Goal: Task Accomplishment & Management: Use online tool/utility

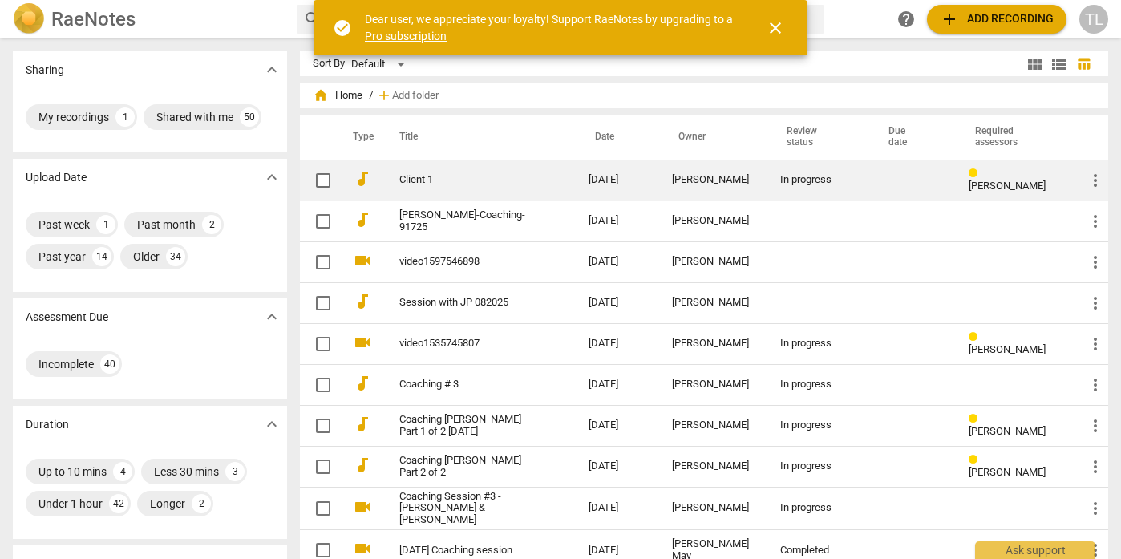
click at [692, 176] on div "[PERSON_NAME]" at bounding box center [713, 180] width 83 height 12
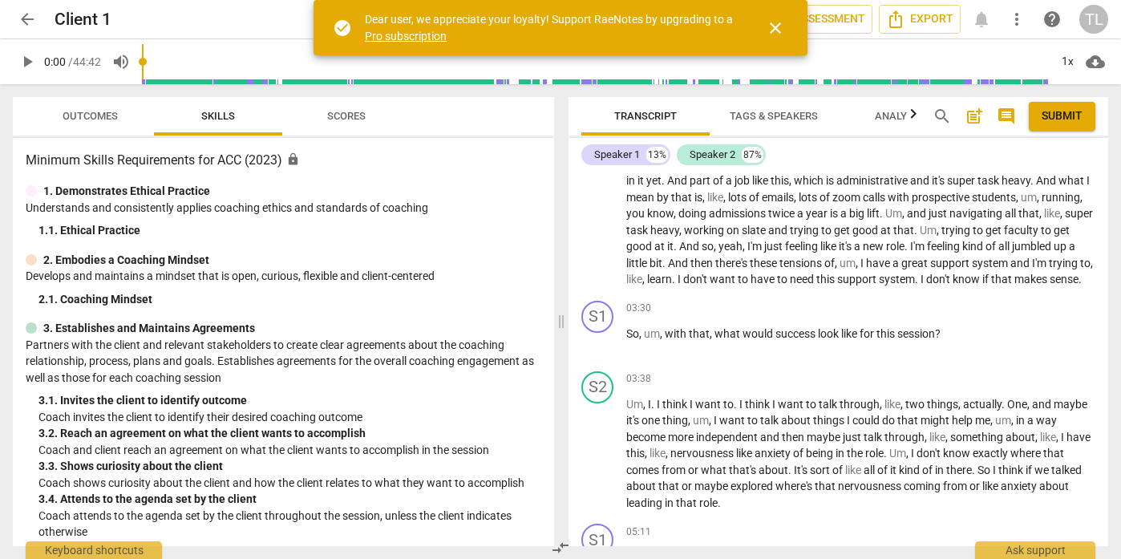
scroll to position [305, 0]
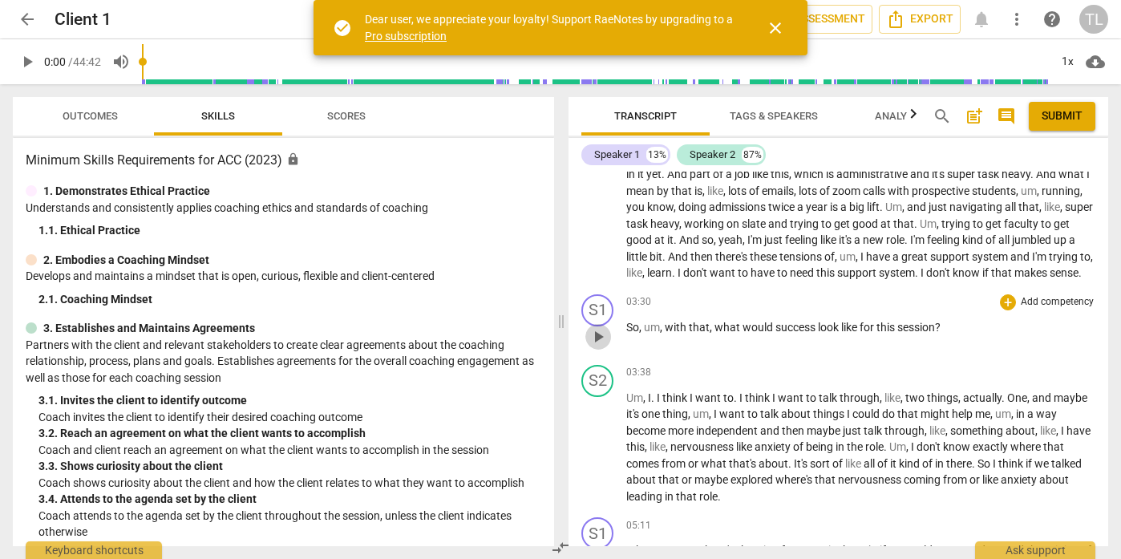
click at [597, 346] on span "play_arrow" at bounding box center [597, 336] width 19 height 19
click at [599, 346] on span "pause" at bounding box center [597, 336] width 19 height 19
type input "211"
click at [1028, 309] on p "Add competency" at bounding box center [1057, 302] width 76 height 14
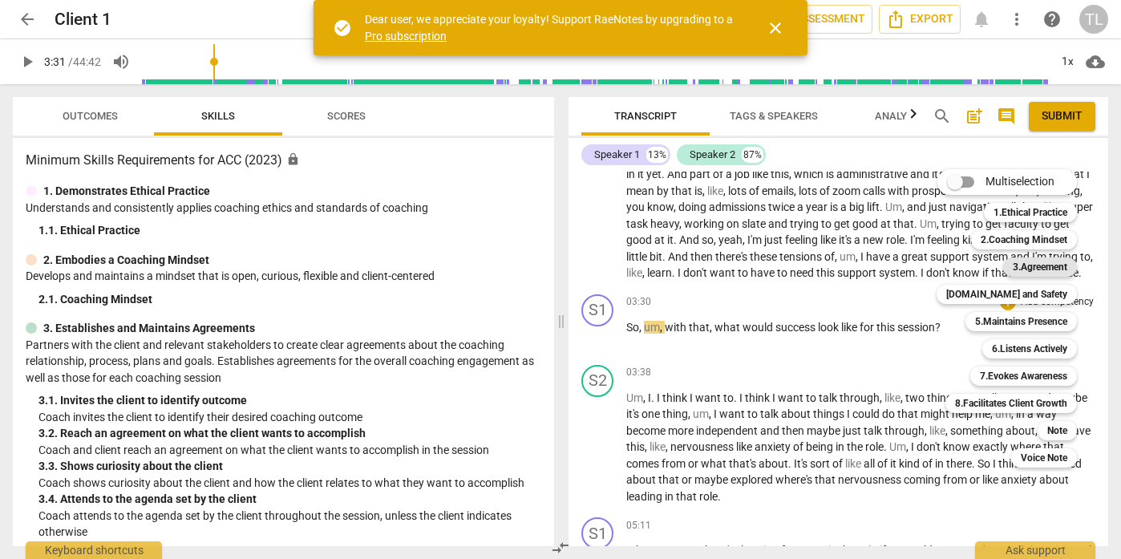
click at [1035, 272] on b "3.Agreement" at bounding box center [1039, 266] width 55 height 19
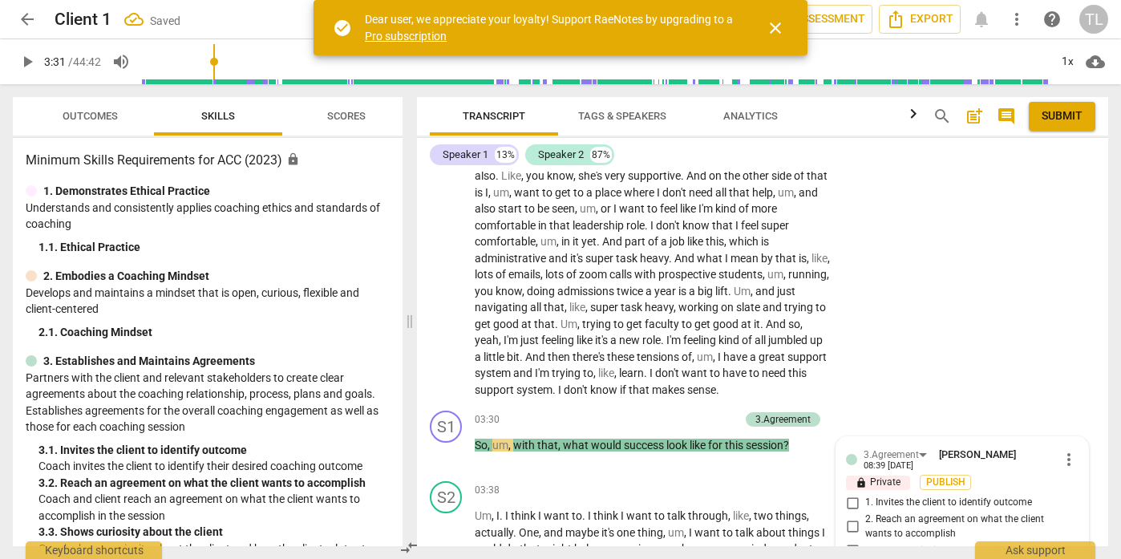
scroll to position [553, 0]
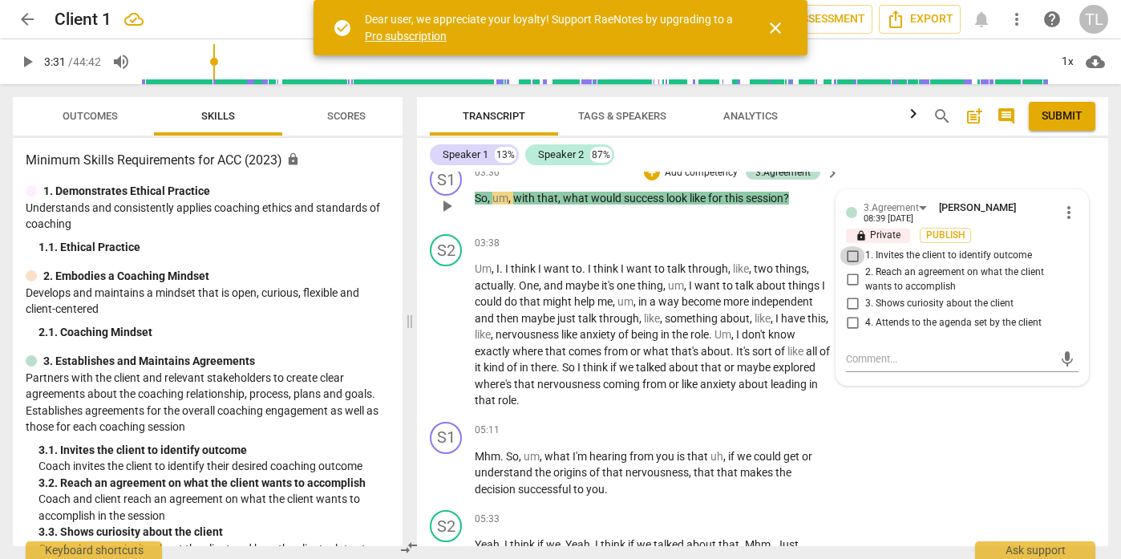
click at [851, 257] on input "1. Invites the client to identify outcome" at bounding box center [852, 255] width 26 height 19
checkbox input "true"
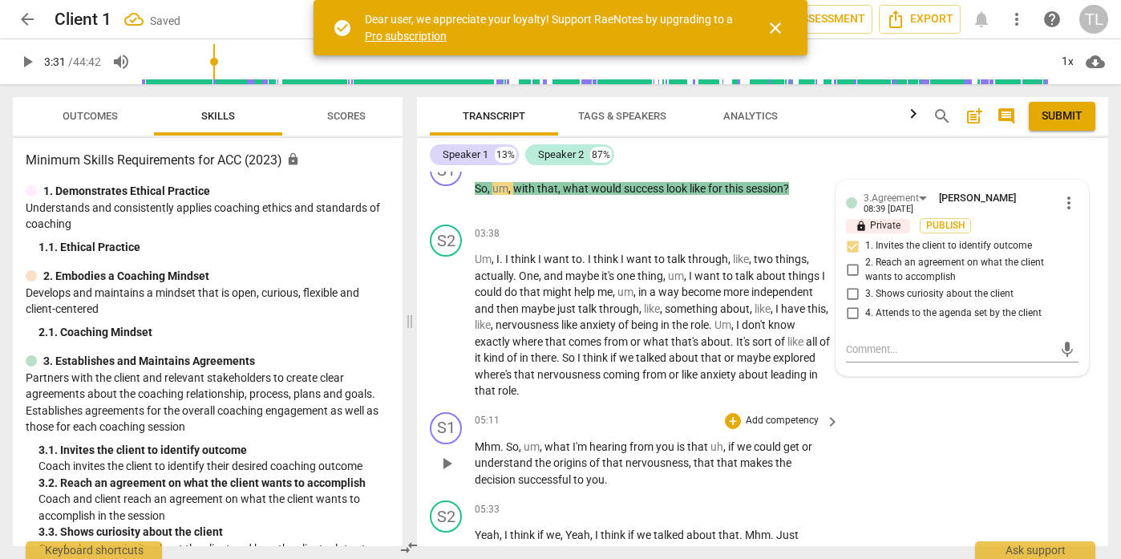
scroll to position [566, 0]
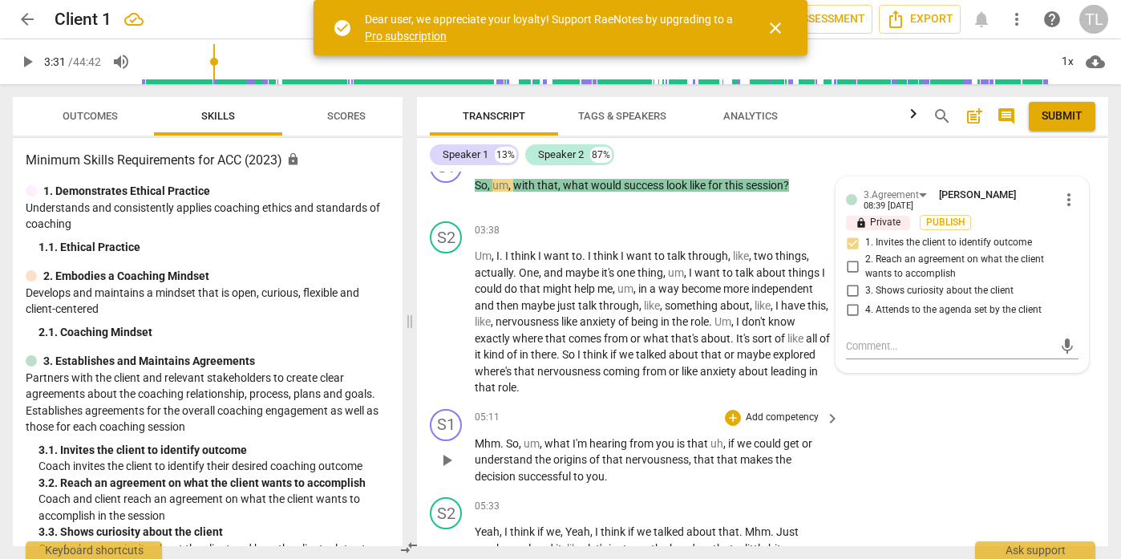
click at [931, 437] on div "S1 play_arrow pause 05:11 + Add competency keyboard_arrow_right Mhm . So , um ,…" at bounding box center [762, 446] width 691 height 89
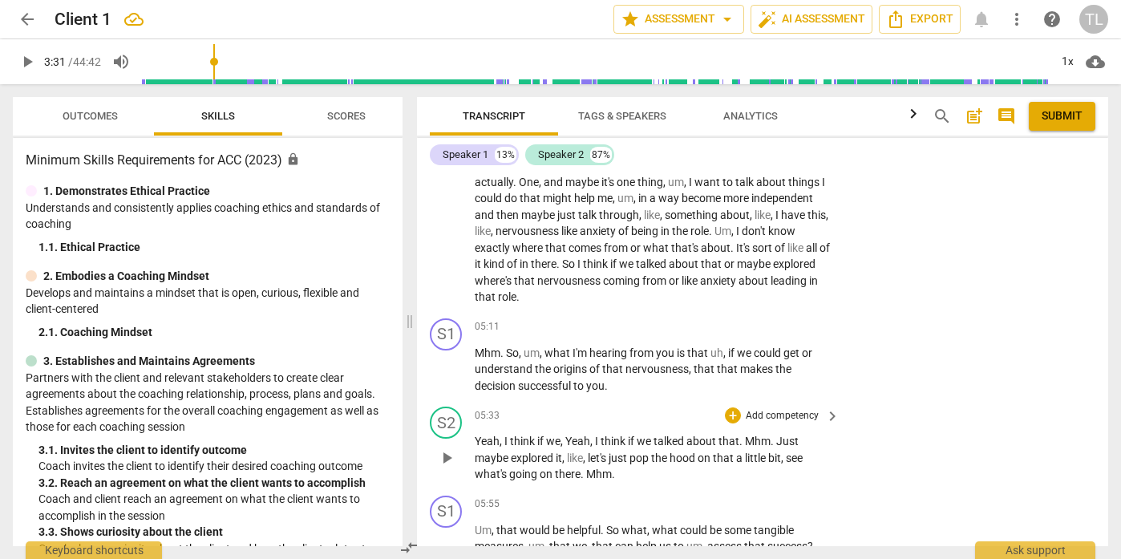
scroll to position [656, 0]
click at [810, 327] on p "Add competency" at bounding box center [782, 328] width 76 height 14
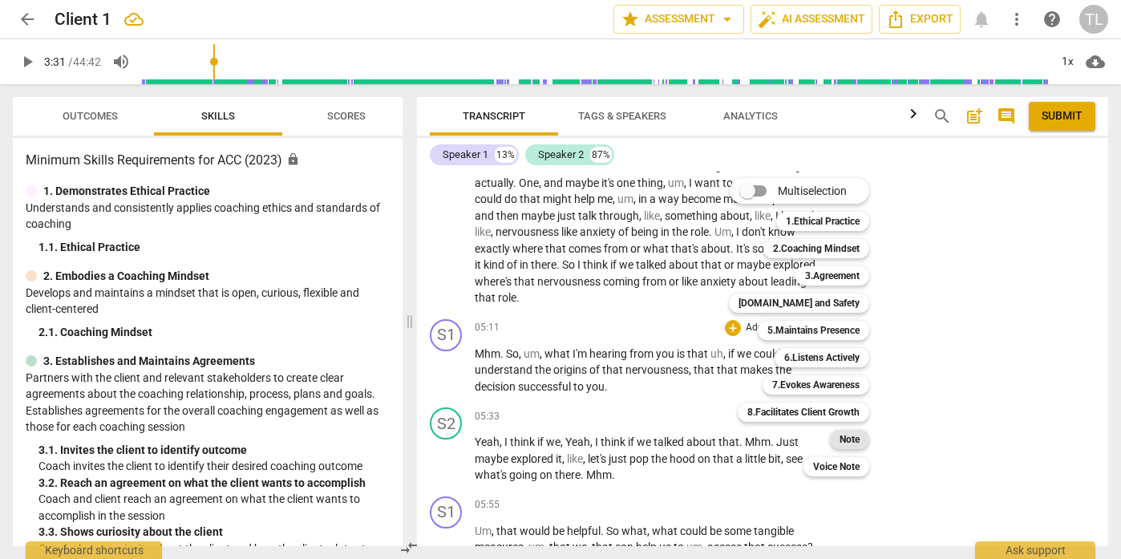
click at [855, 439] on b "Note" at bounding box center [849, 439] width 20 height 19
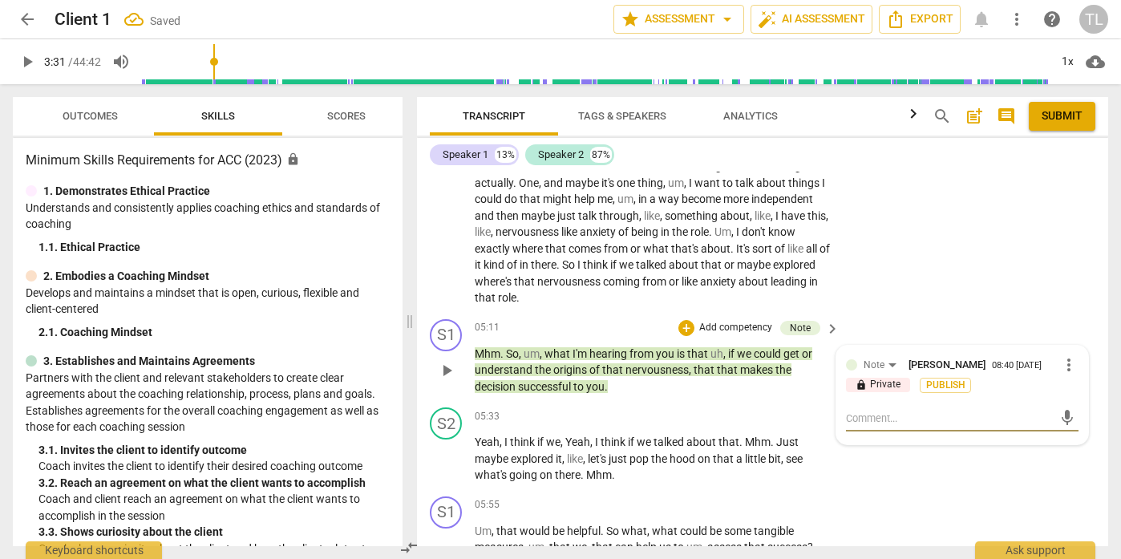
type textarea "T"
type textarea "Th"
type textarea "The"
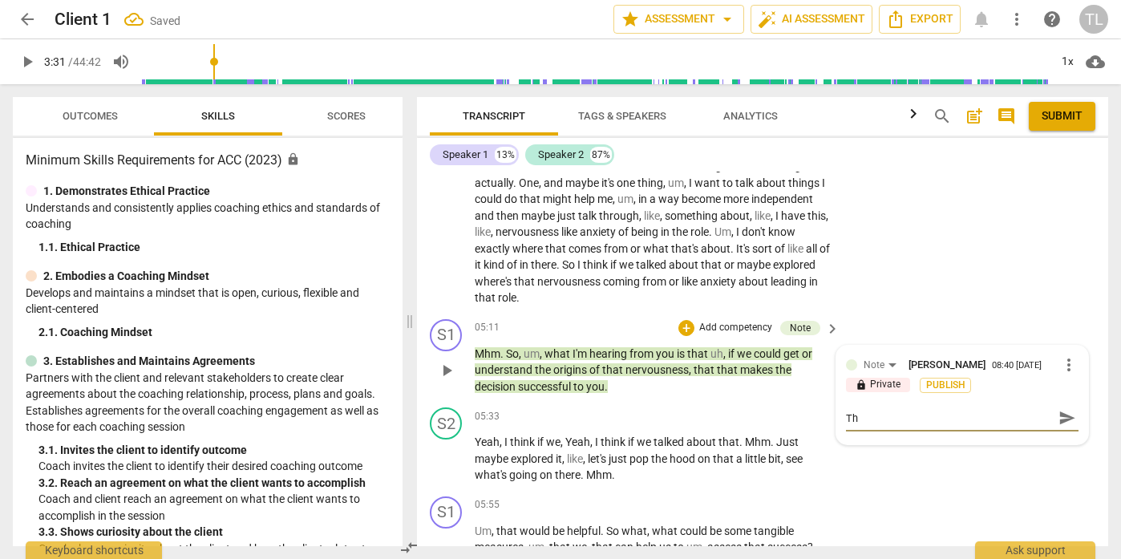
type textarea "The"
type textarea "Ther"
type textarea "There"
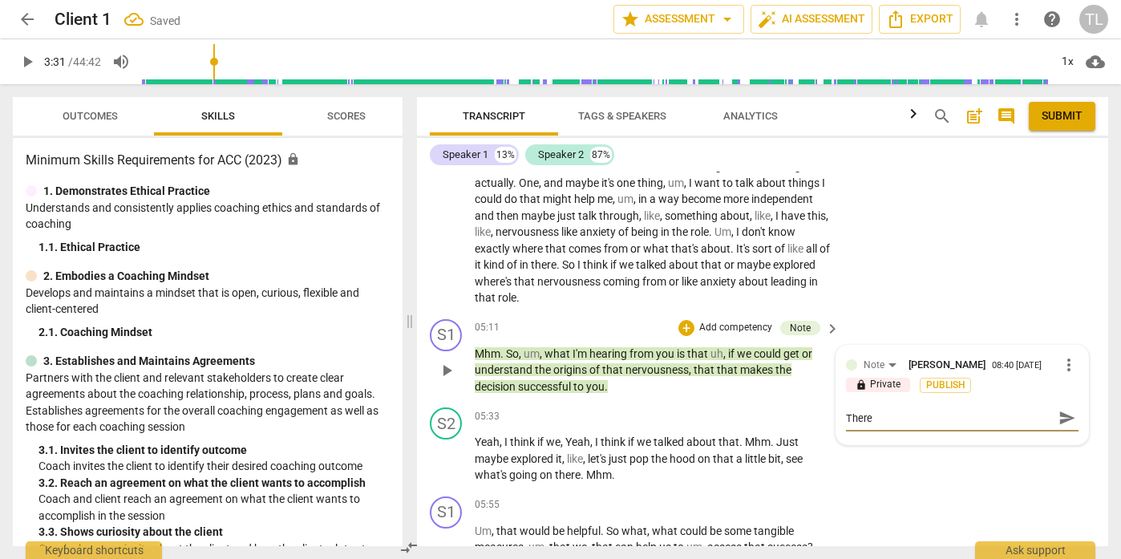
type textarea "There w"
type textarea "There wer"
type textarea "There were"
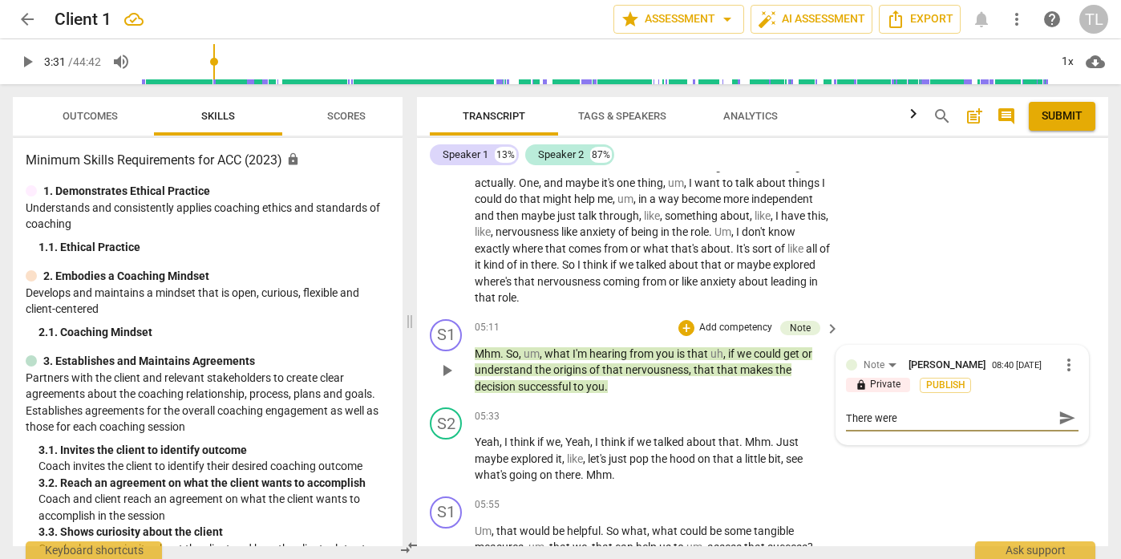
type textarea "There were"
type textarea "There were a"
type textarea "There were ac"
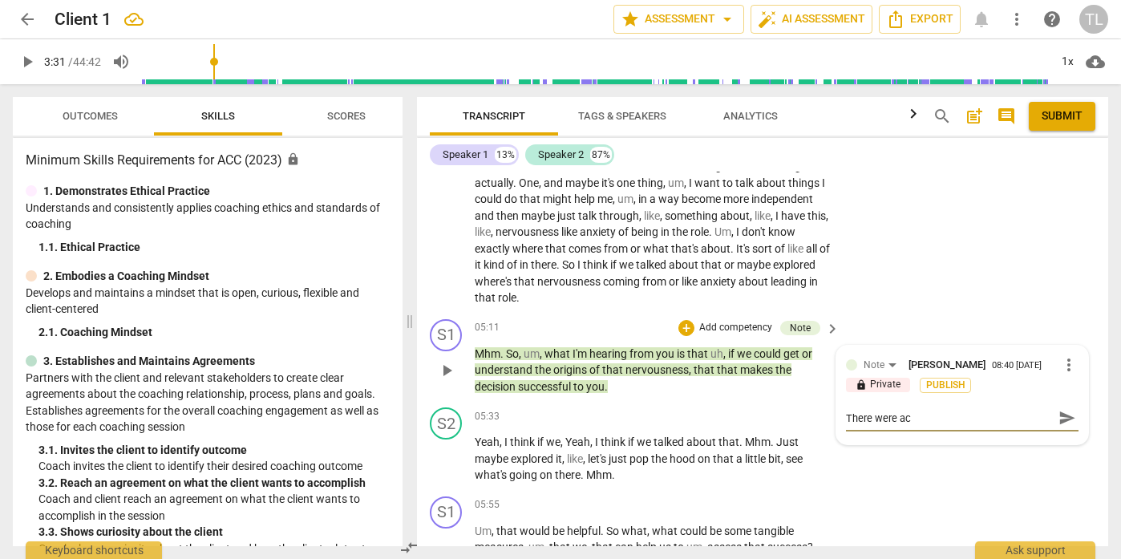
type textarea "There were act"
type textarea "There were actu"
type textarea "There were actua"
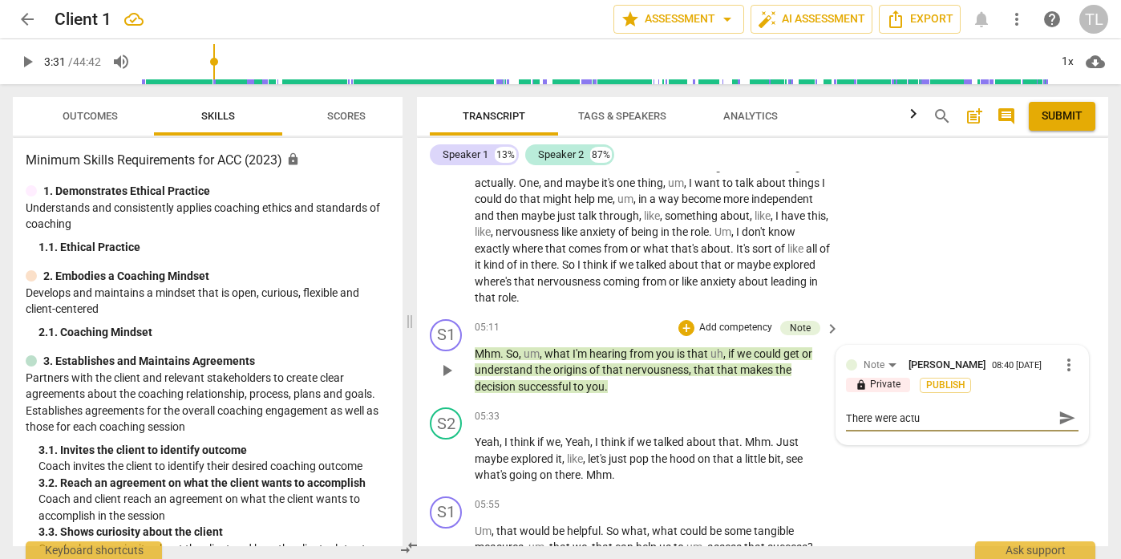
type textarea "There were actua"
type textarea "There were actual"
type textarea "There were actuall"
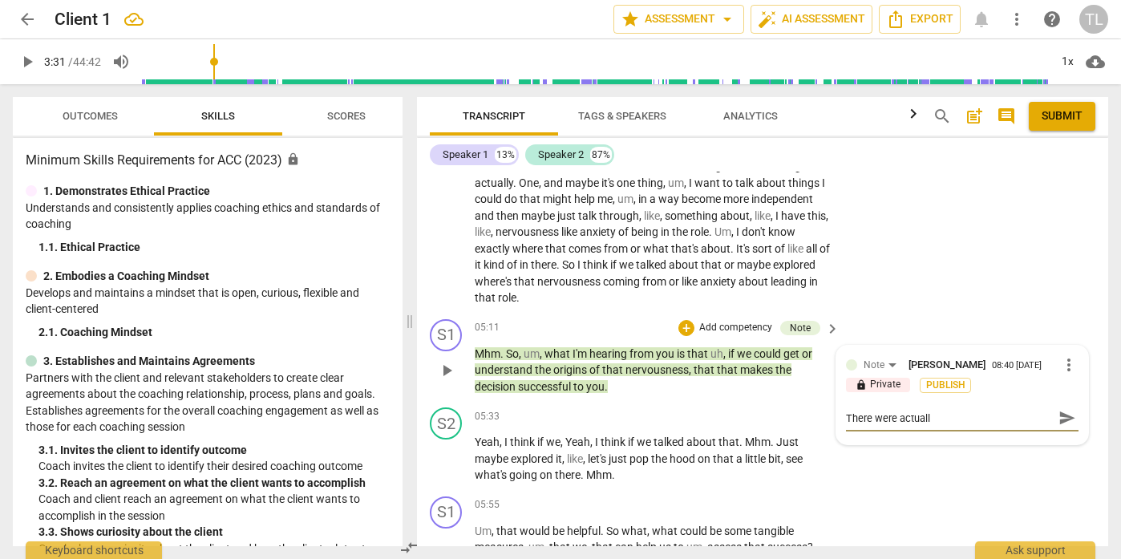
type textarea "There were actually"
type textarea "There were actuallyh"
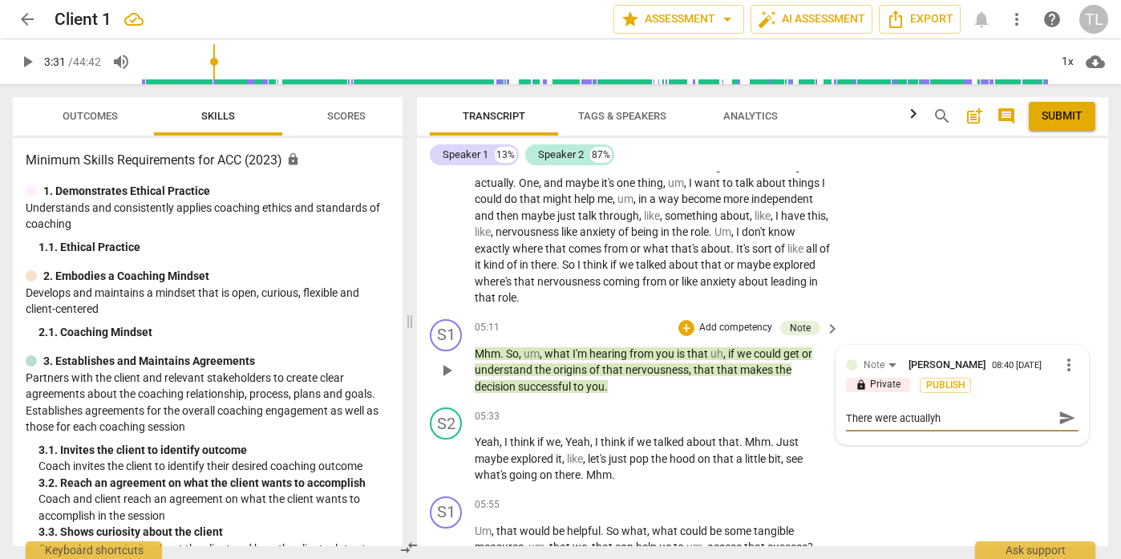
type textarea "There were actuallyh"
type textarea "There were actually"
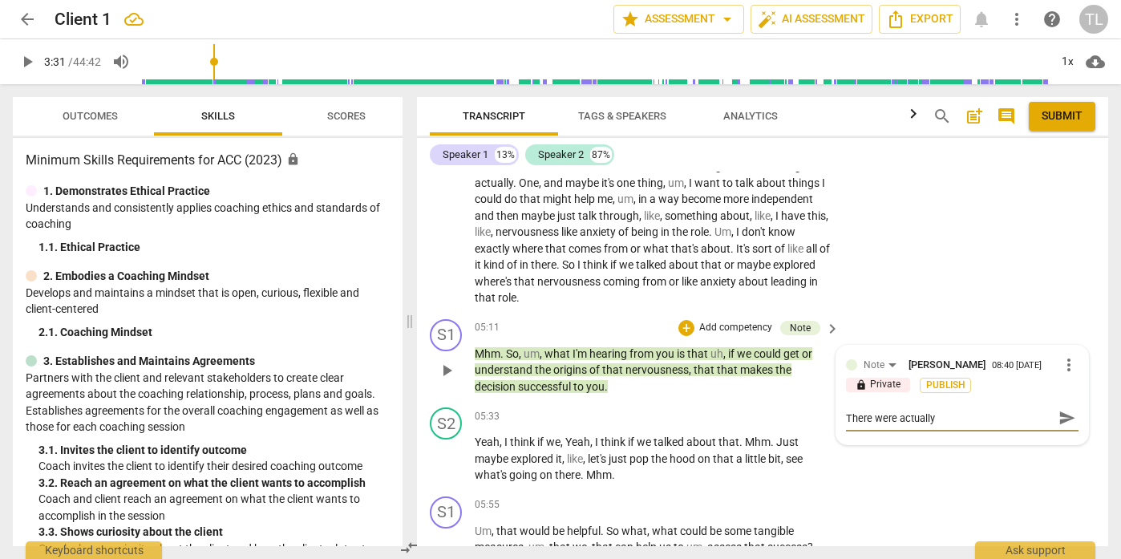
type textarea "There were actually t"
type textarea "There were actually tw"
type textarea "There were actually two"
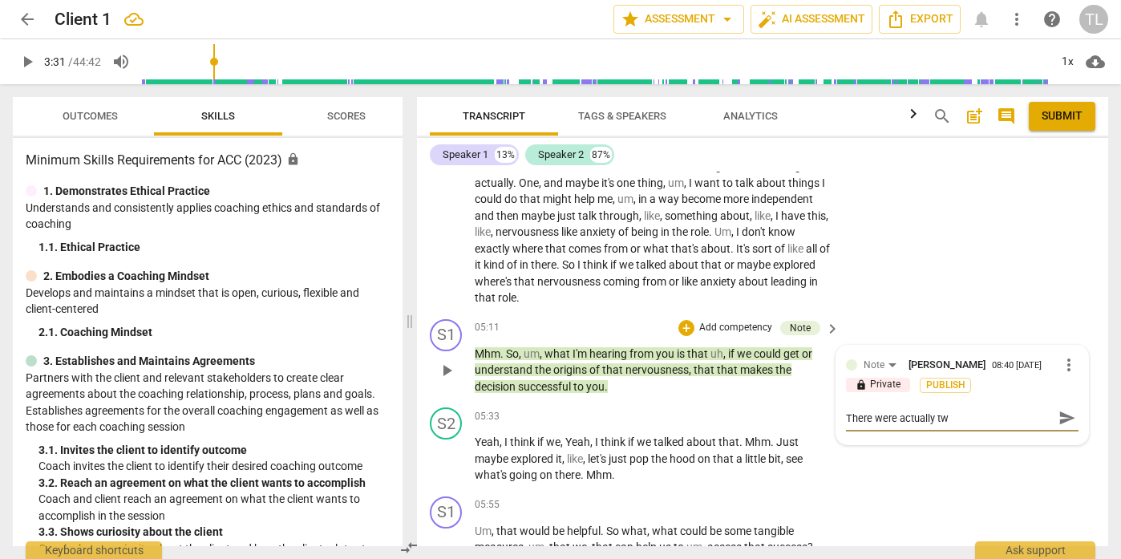
type textarea "There were actually two"
type textarea "There were actually two t"
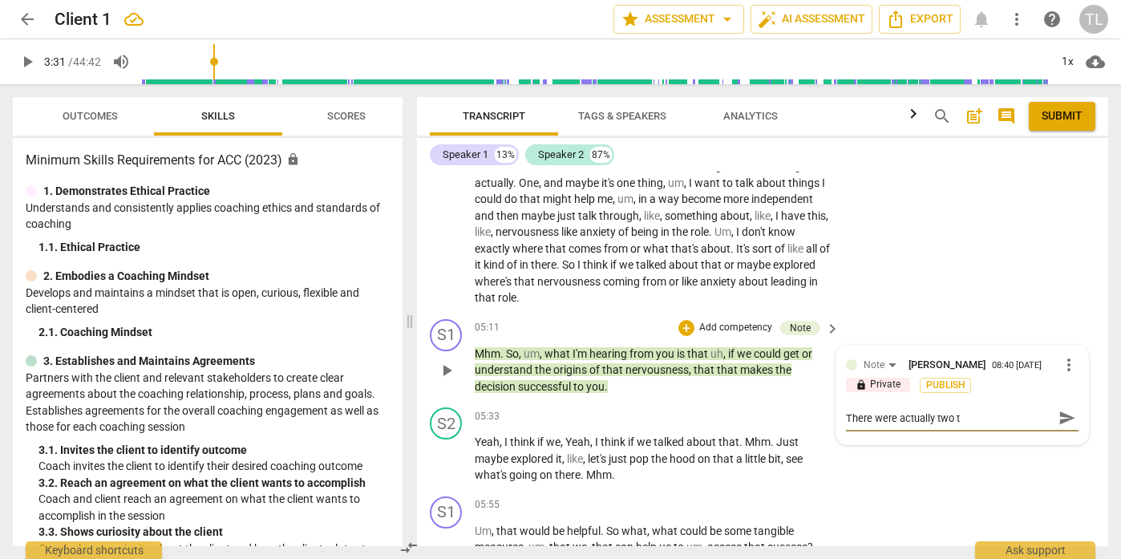
type textarea "There were actually two th"
type textarea "There were actually two thi"
type textarea "There were actually two thin"
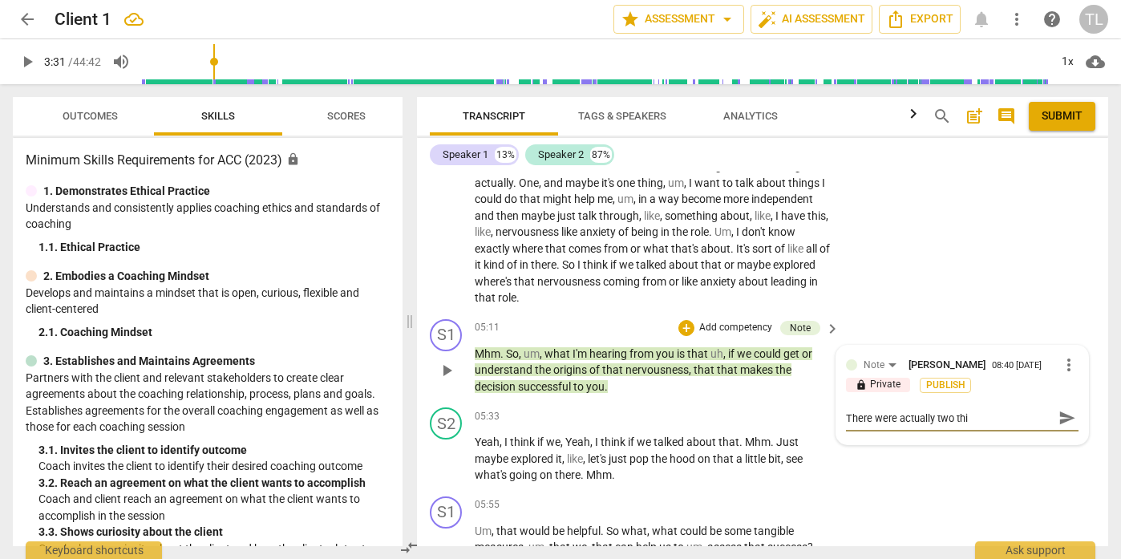
type textarea "There were actually two thin"
type textarea "There were actually two thing"
type textarea "There were actually two things"
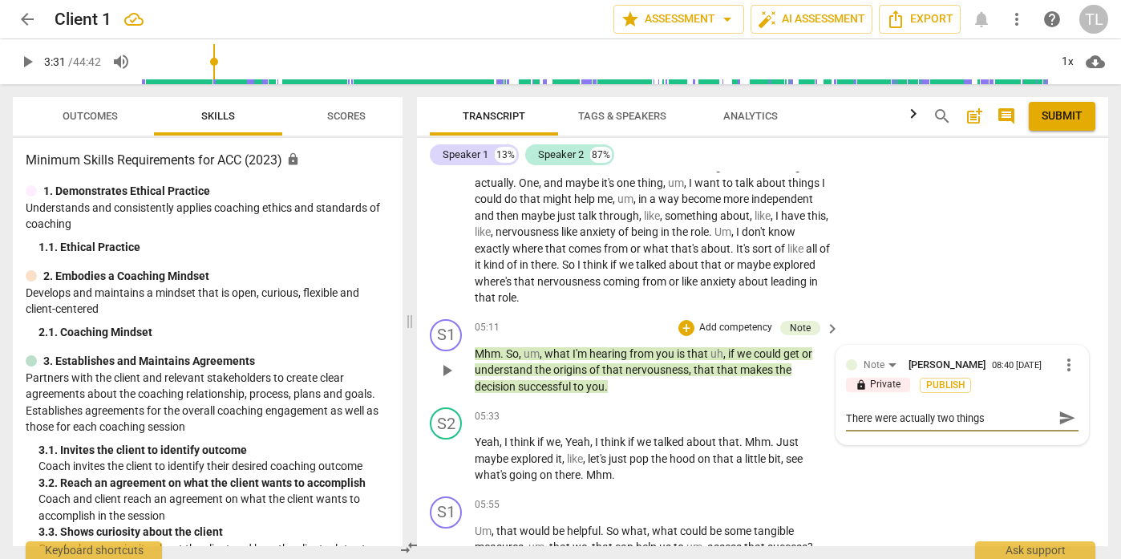
type textarea "There were actually two things"
type textarea "There were actually two things t"
type textarea "There were actually two things th"
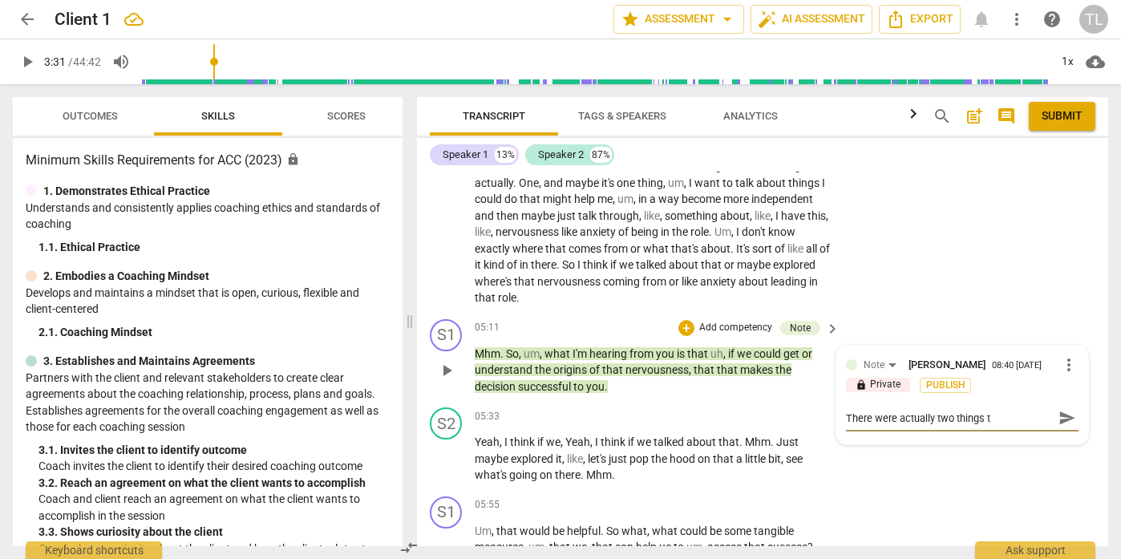
type textarea "There were actually two things th"
type textarea "There were actually two things tha"
type textarea "There were actually two things that"
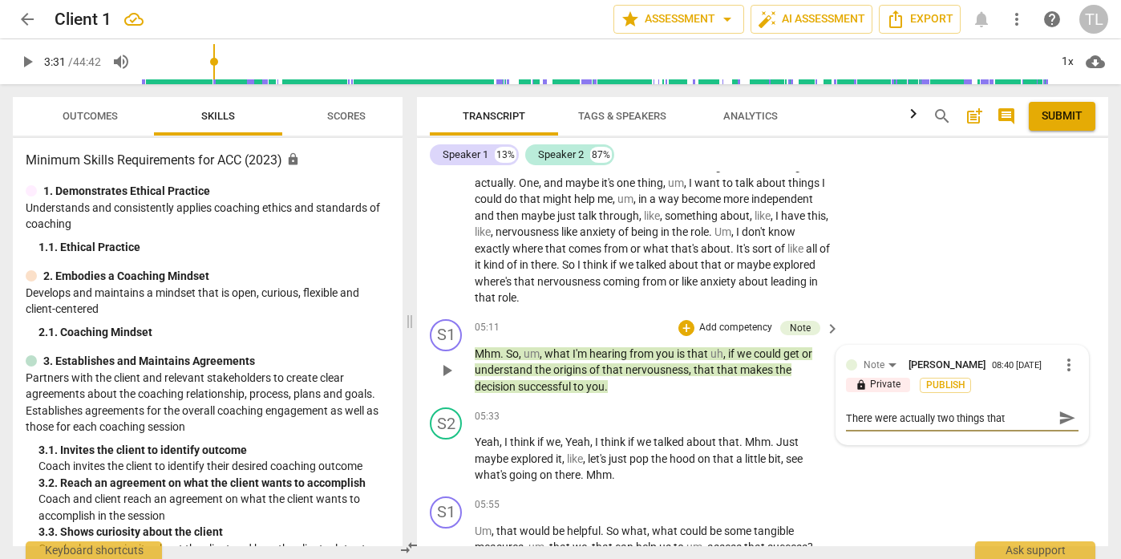
type textarea "There were actually two things that t"
type textarea "There were actually two things that th"
type textarea "There were actually two things that the"
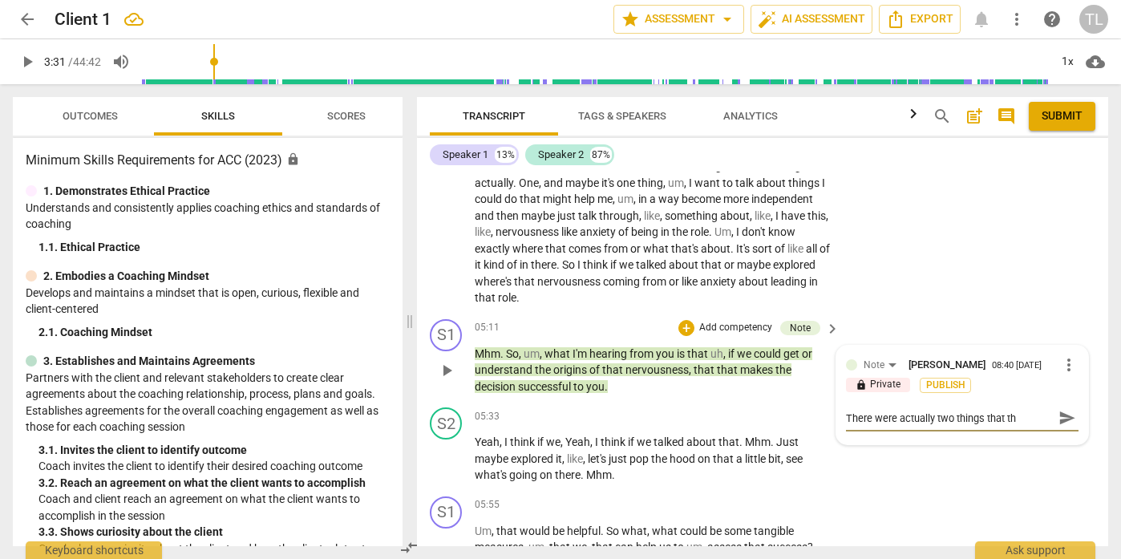
type textarea "There were actually two things that the"
type textarea "There were actually two things that the c"
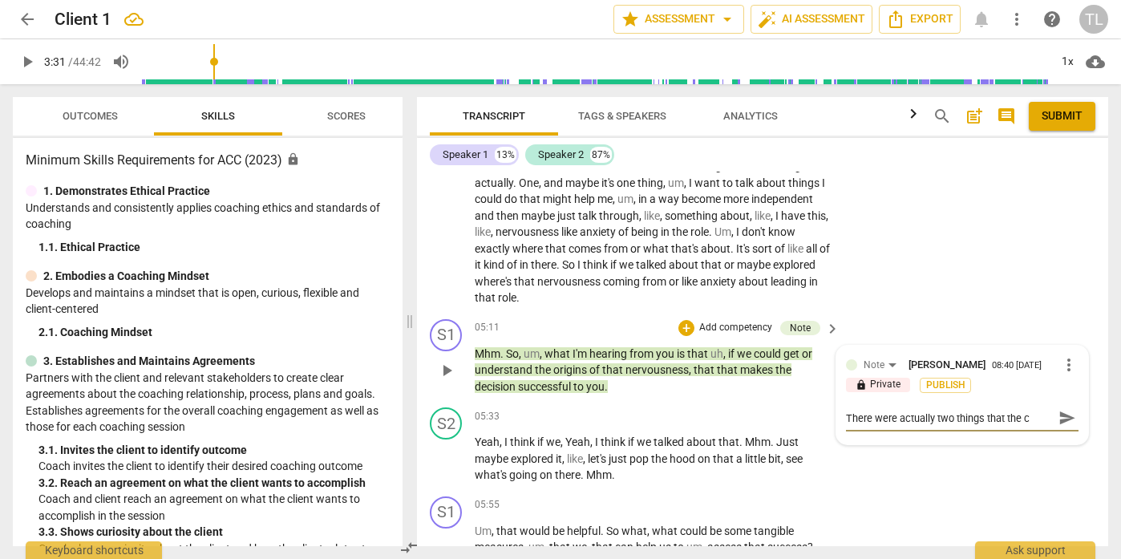
type textarea "There were actually two things that the cl"
type textarea "There were actually two things that the cli"
type textarea "There were actually two things that the clie"
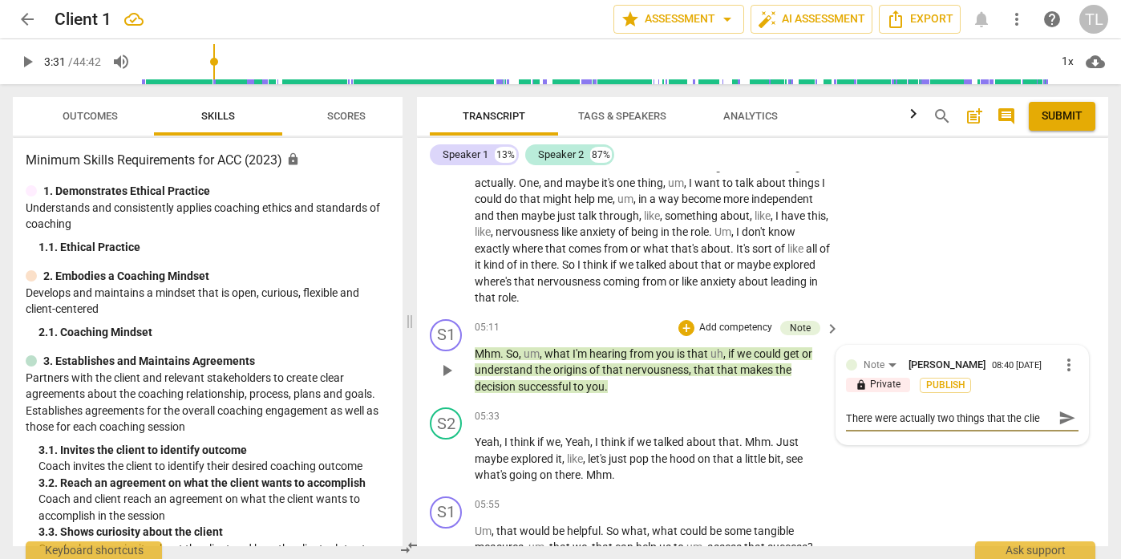
type textarea "There were actually two things that the clien"
type textarea "There were actually two things that the client"
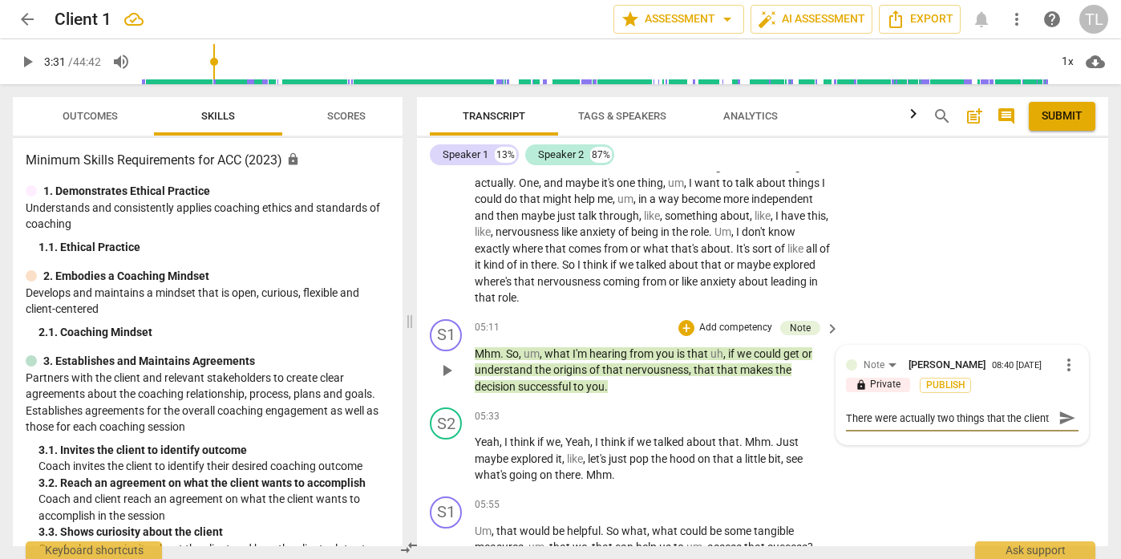
type textarea "There were actually two things that the client m"
type textarea "There were actually two things that the client me"
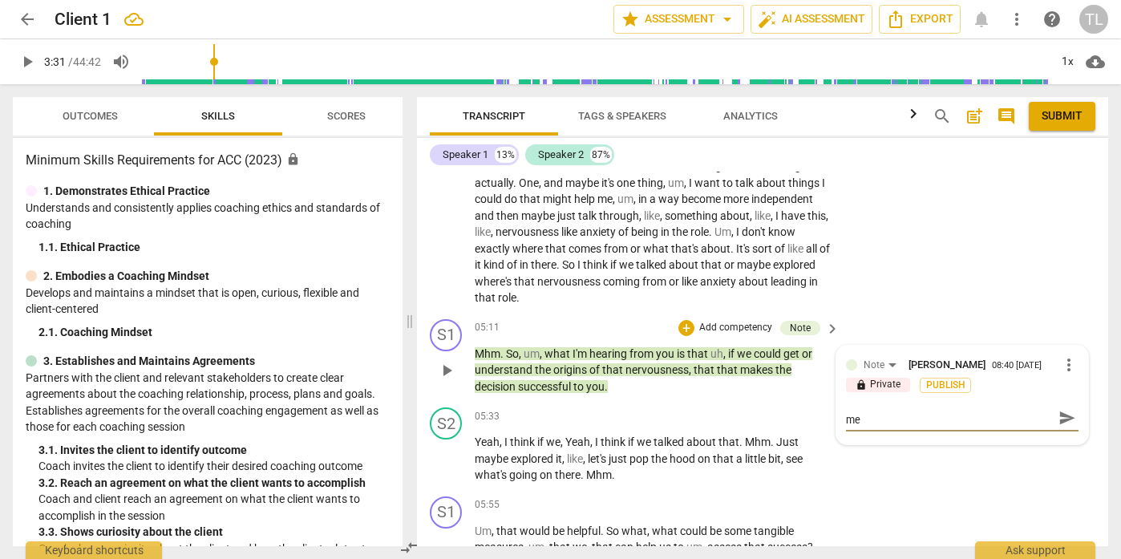
type textarea "There were actually two things that the client met"
type textarea "There were actually two things that the client meti"
type textarea "There were actually two things that the client metio"
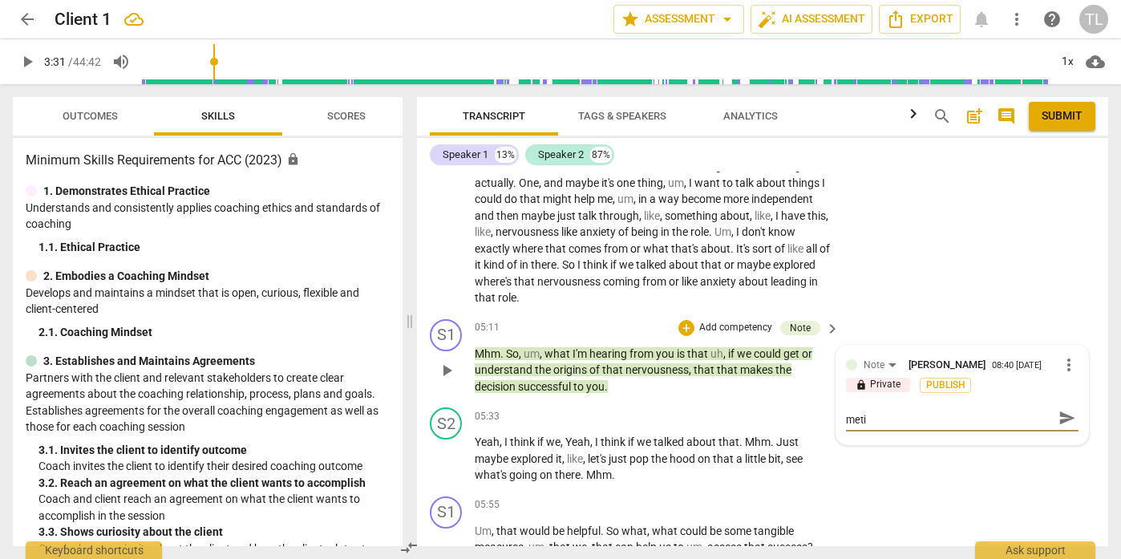
type textarea "There were actually two things that the client metio"
type textarea "There were actually two things that the client metion"
type textarea "There were actually two things that the client metions"
type textarea "There were actually two things that the client metion"
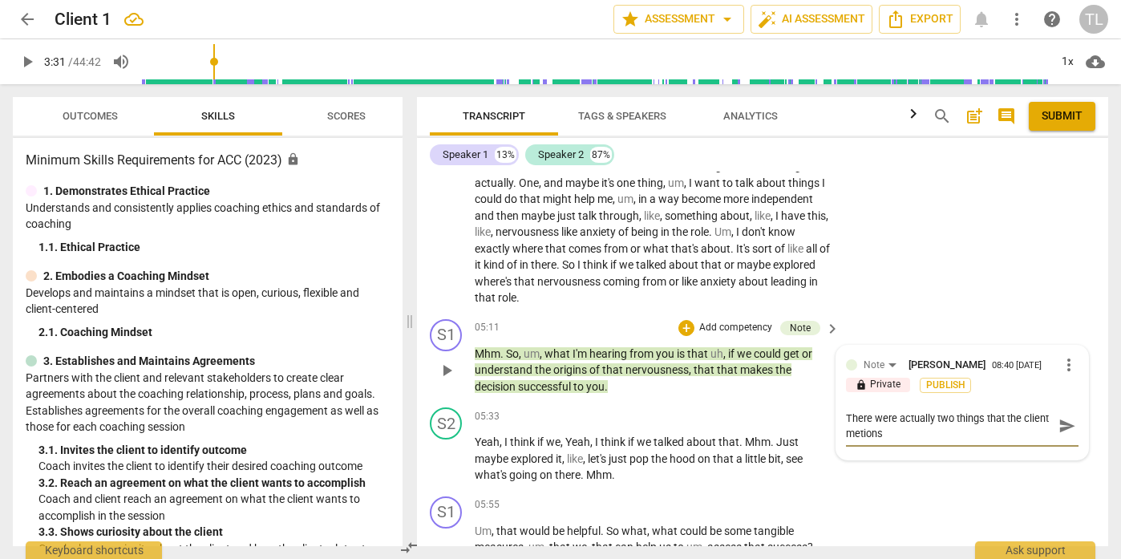
type textarea "There were actually two things that the client metion"
type textarea "There were actually two things that the client metio"
type textarea "There were actually two things that the client meti"
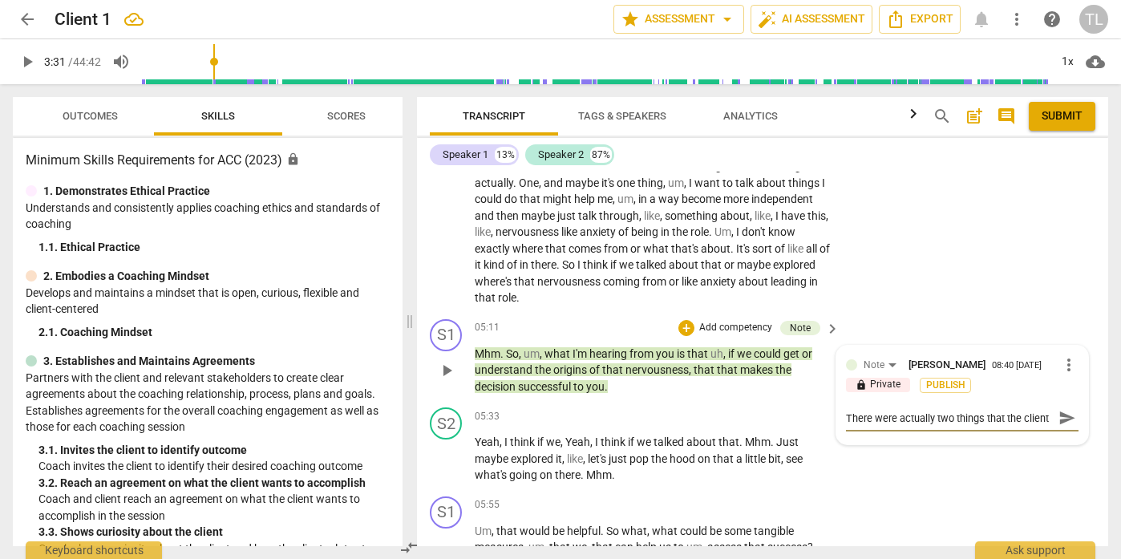
scroll to position [14, 0]
type textarea "There were actually two things that the client met"
type textarea "There were actually two things that the client me"
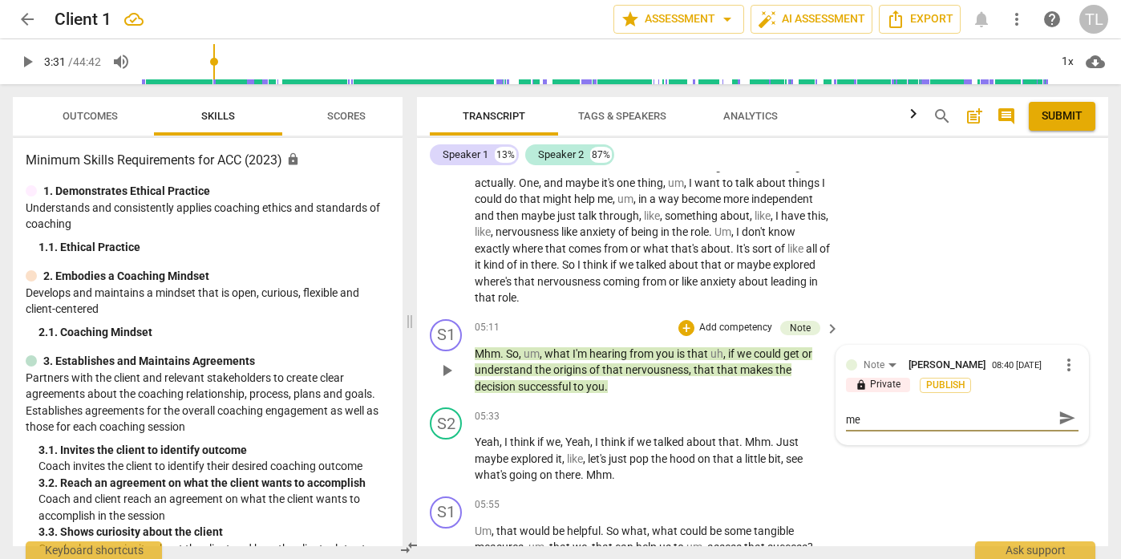
type textarea "There were actually two things that the client men"
type textarea "There were actually two things that the client ment"
type textarea "There were actually two things that the client menti"
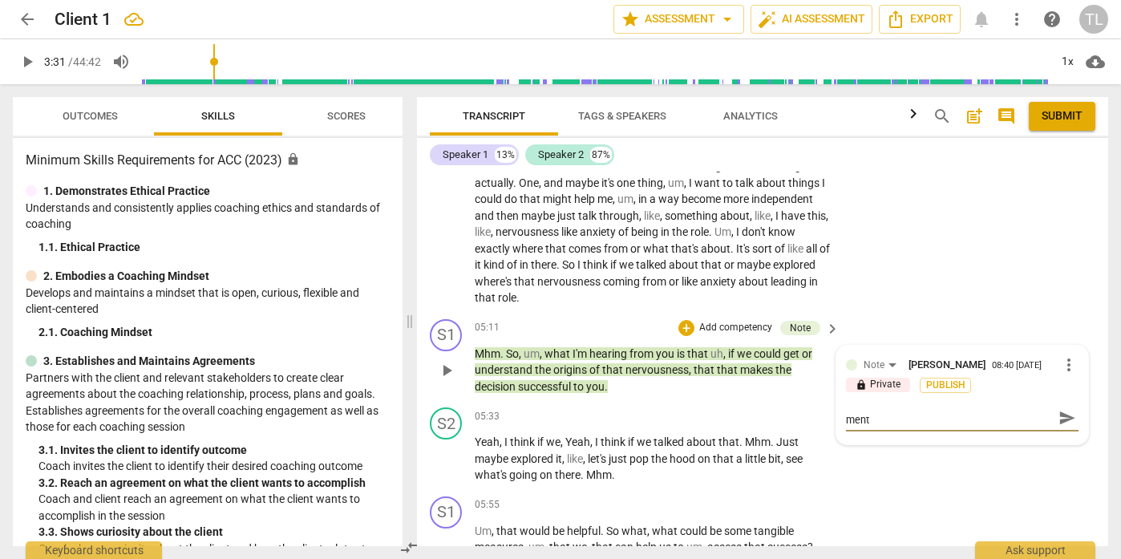
type textarea "There were actually two things that the client menti"
type textarea "There were actually two things that the client mentio"
type textarea "There were actually two things that the client mention"
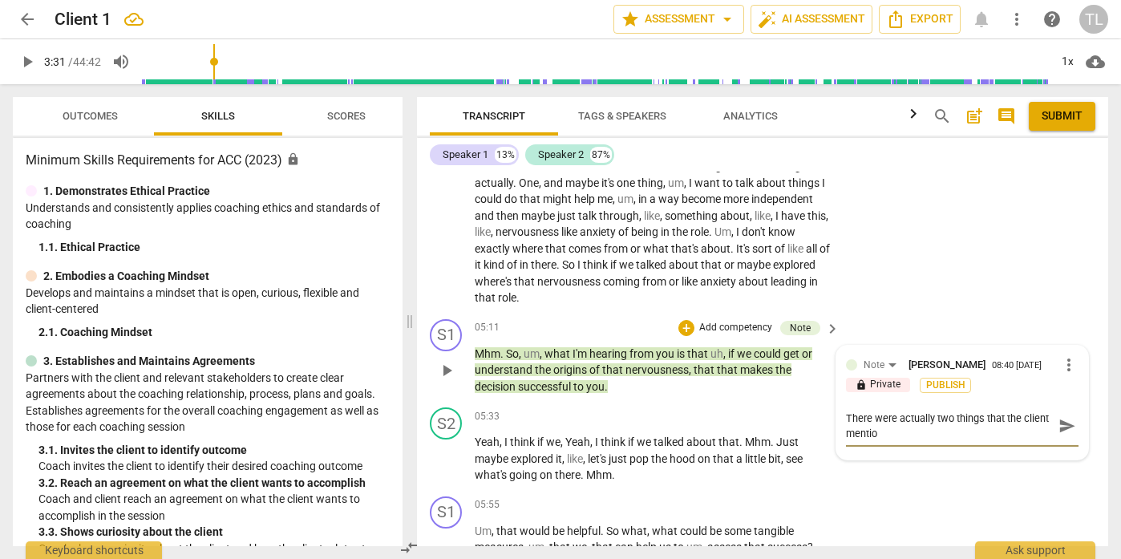
type textarea "There were actually two things that the client mention"
type textarea "There were actually two things that the client mentione"
type textarea "There were actually two things that the client mentioned"
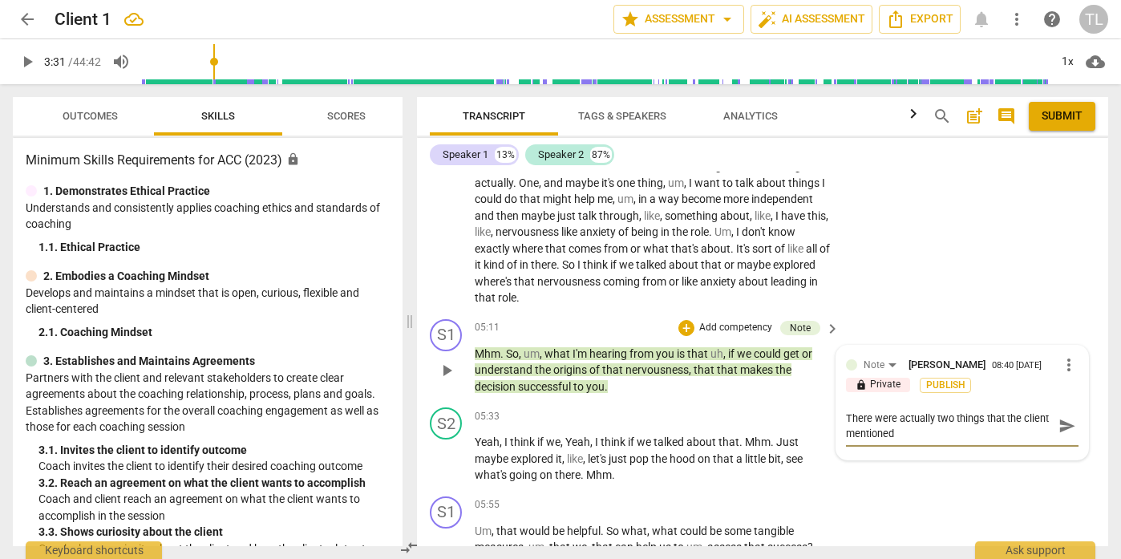
type textarea "There were actually two things that the client mentioned."
type textarea "There were actually two things that the client mentioned.."
type textarea "There were actually two things that the client mentioned..."
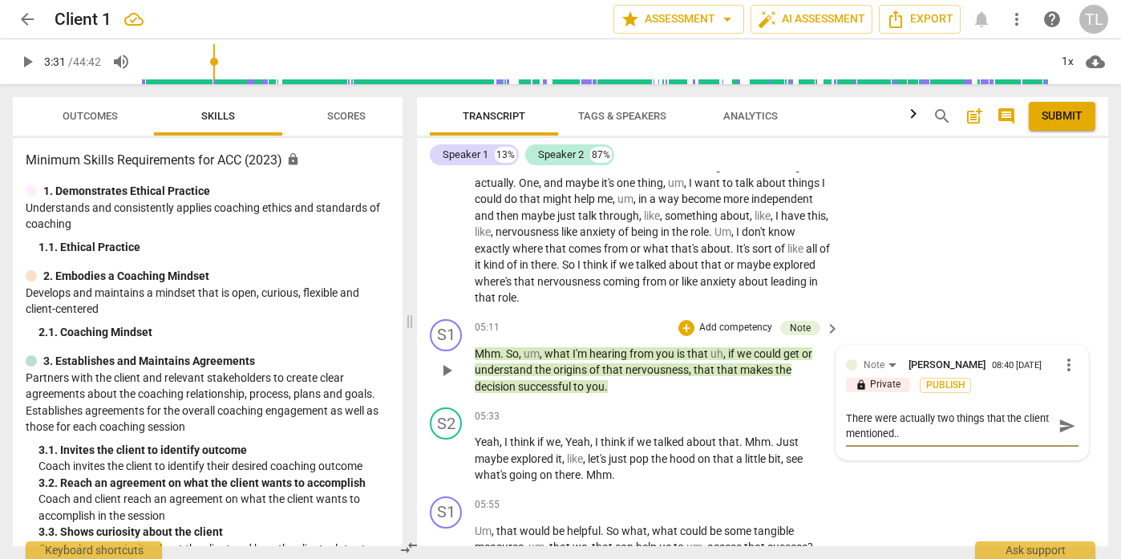
type textarea "There were actually two things that the client mentioned..."
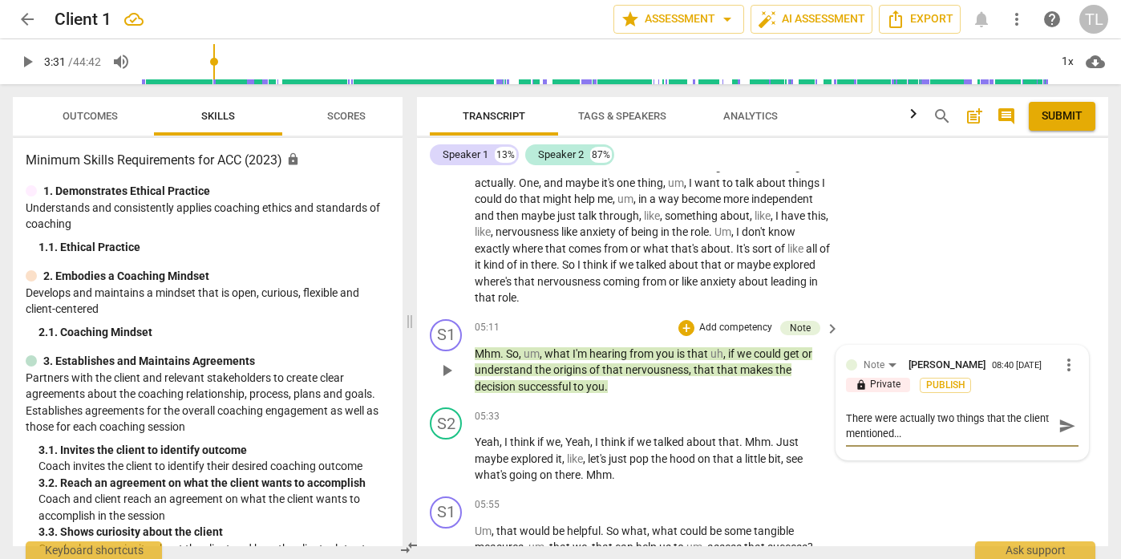
type textarea "There were actually two things that the client mentioned... b"
type textarea "There were actually two things that the client mentioned... be"
type textarea "There were actually two things that the client mentioned... bec"
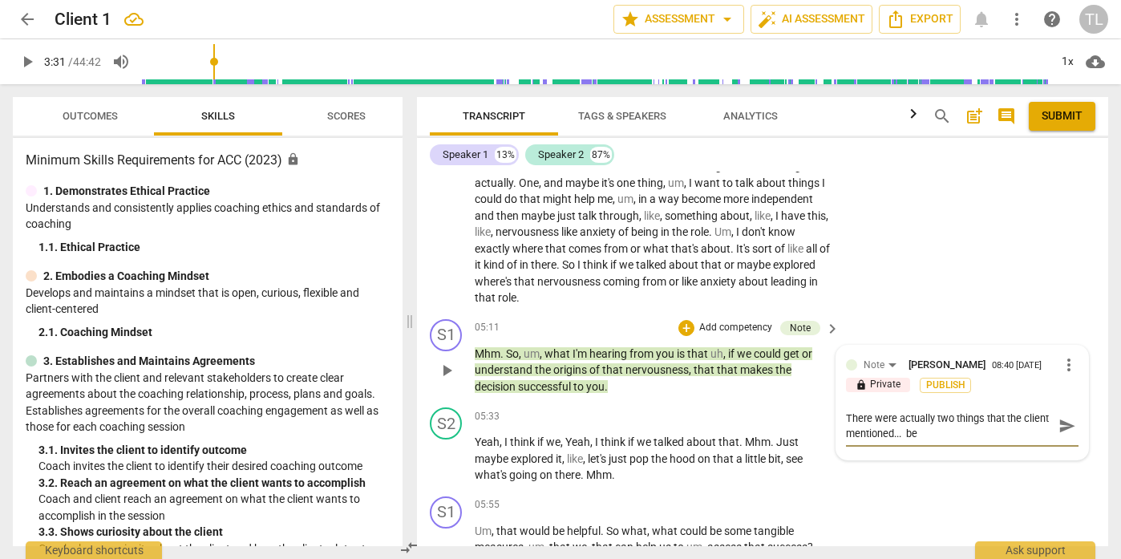
type textarea "There were actually two things that the client mentioned... bec"
type textarea "There were actually two things that the client mentioned... [GEOGRAPHIC_DATA]"
type textarea "There were actually two things that the client mentioned... become"
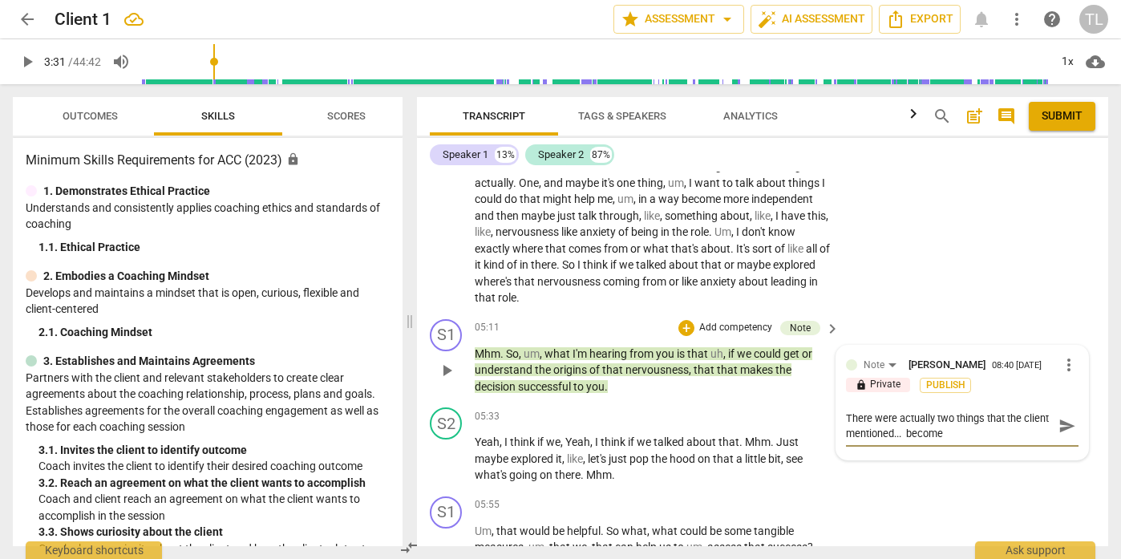
type textarea "There were actually two things that the client mentioned... become m"
type textarea "There were actually two things that the client mentioned... become mo"
type textarea "There were actually two things that the client mentioned... become mor"
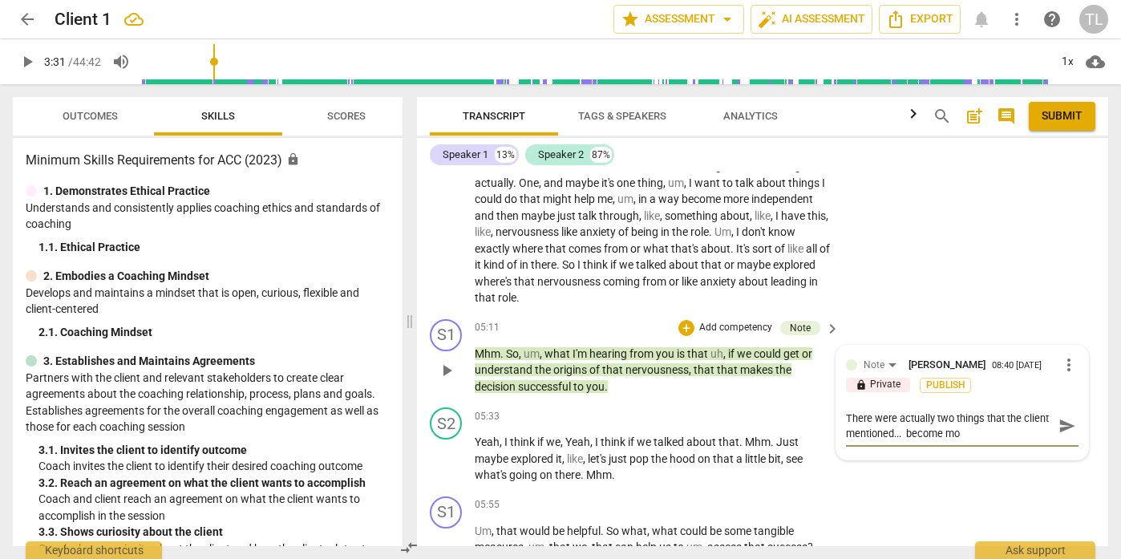
type textarea "There were actually two things that the client mentioned... become mor"
type textarea "There were actually two things that the client mentioned... become more"
type textarea "There were actually two things that the client mentioned... become more i"
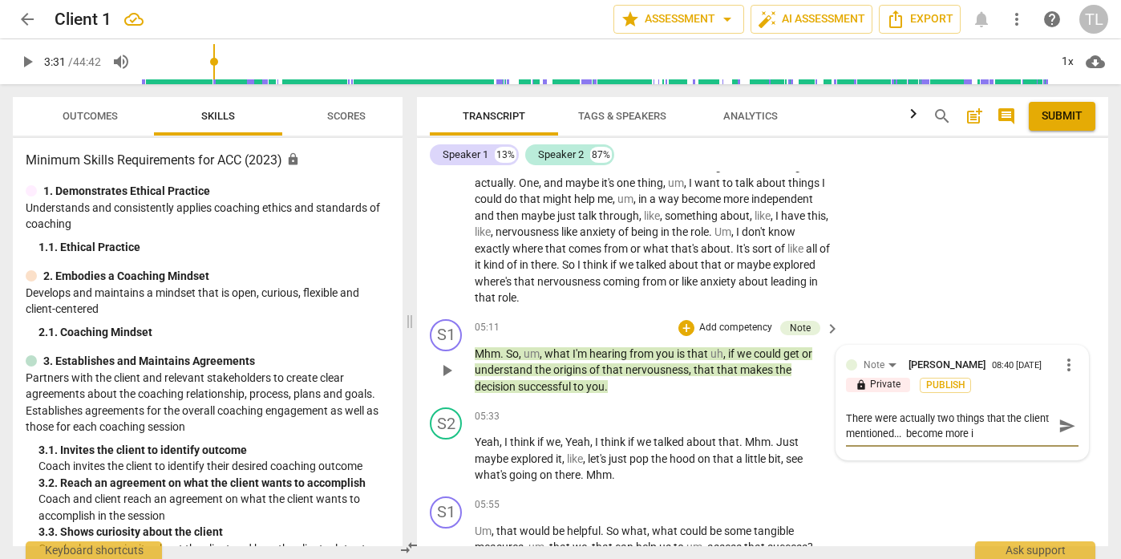
type textarea "There were actually two things that the client mentioned... become more in"
type textarea "There were actually two things that the client mentioned... become more ind"
type textarea "There were actually two things that the client mentioned... become more [GEOGRA…"
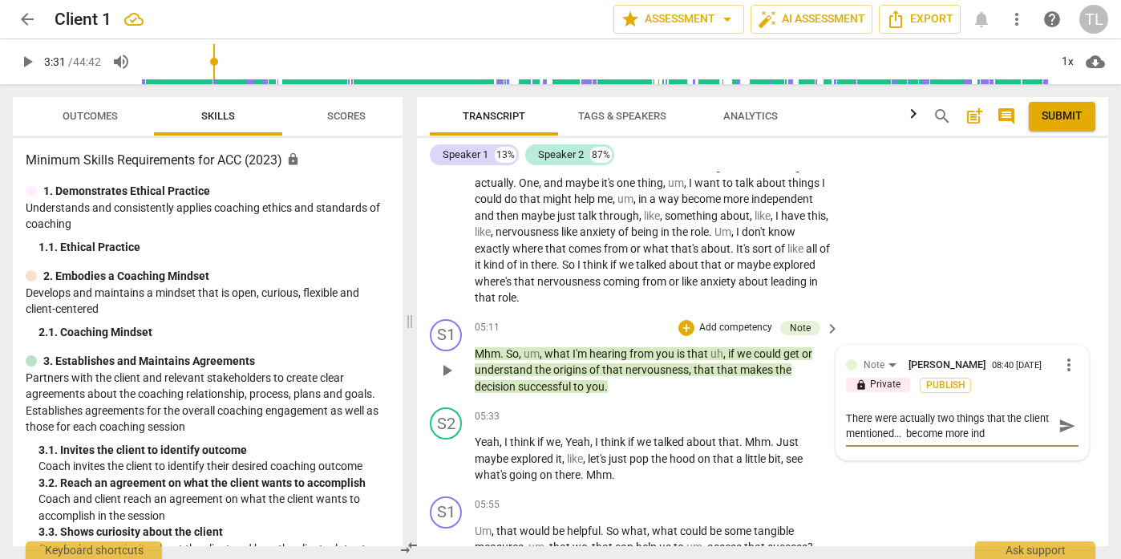
type textarea "There were actually two things that the client mentioned... become more [GEOGRA…"
type textarea "There were actually two things that the client mentioned... become more indep"
type textarea "There were actually two things that the client mentioned... become more indepe"
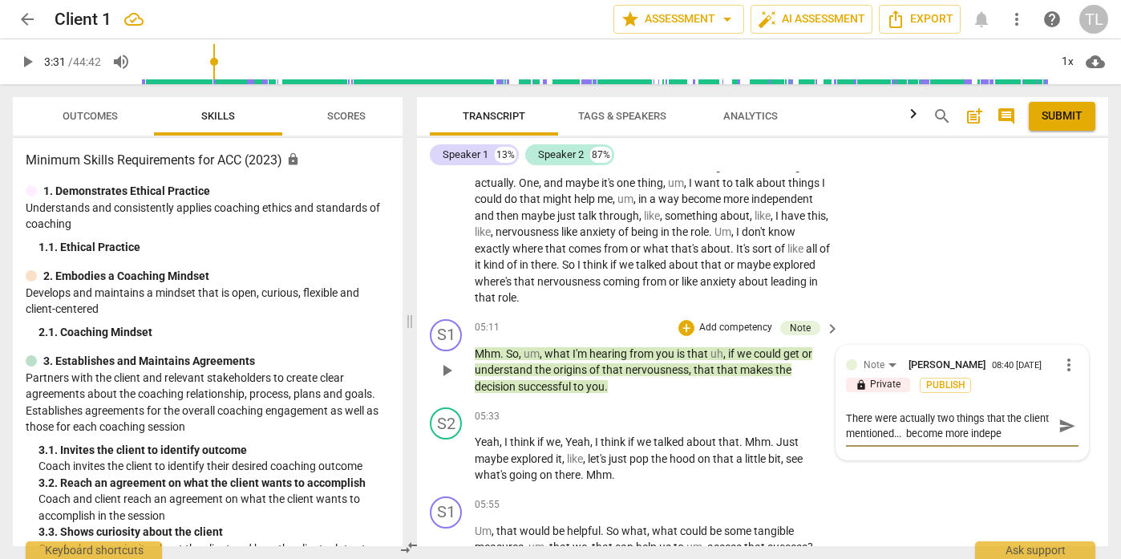
type textarea "There were actually two things that the client mentioned... become more indepen"
type textarea "There were actually two things that the client mentioned... become more independ"
type textarea "There were actually two things that the client mentioned... become more indepen…"
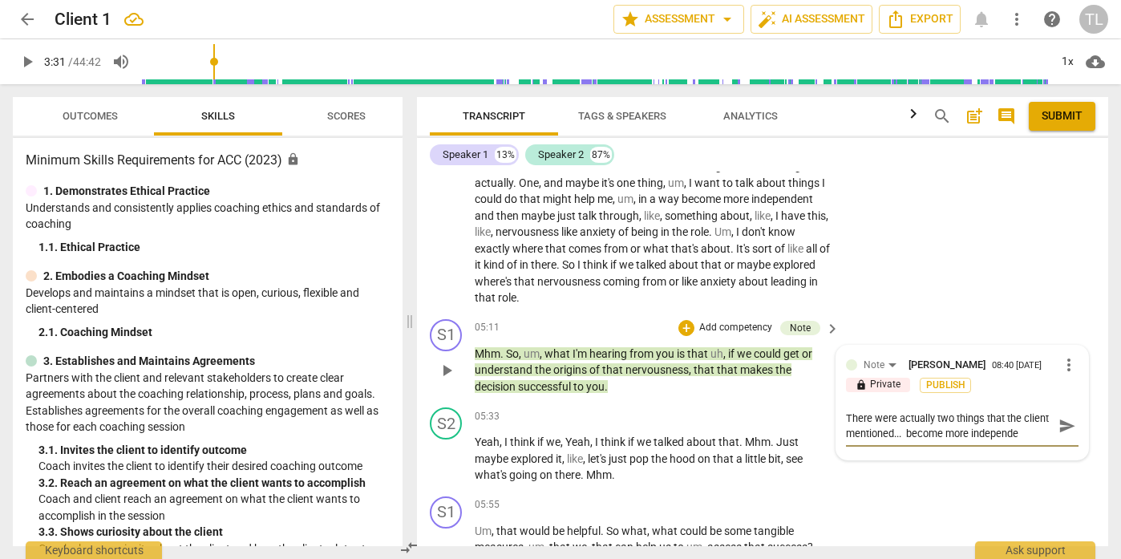
type textarea "There were actually two things that the client mentioned... become more indepen…"
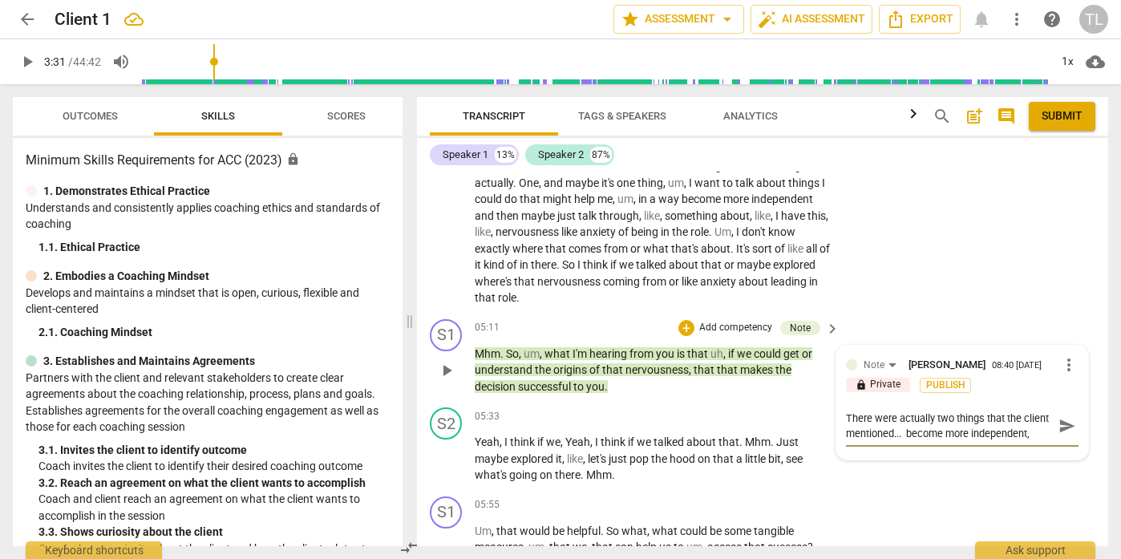
type textarea "There were actually two things that the client mentioned... become more indepen…"
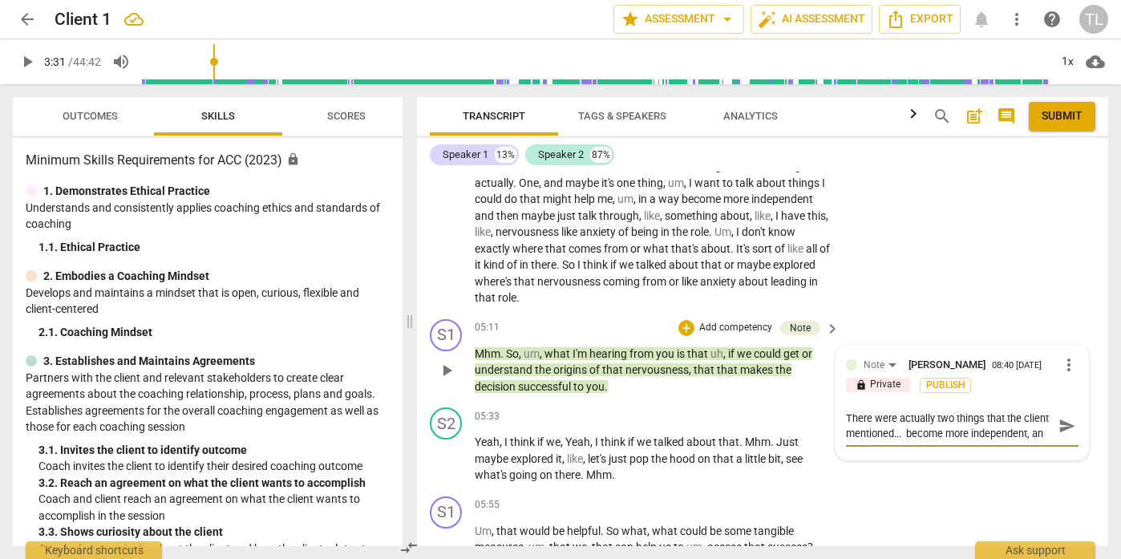
type textarea "There were actually two things that the client mentioned... become more indepen…"
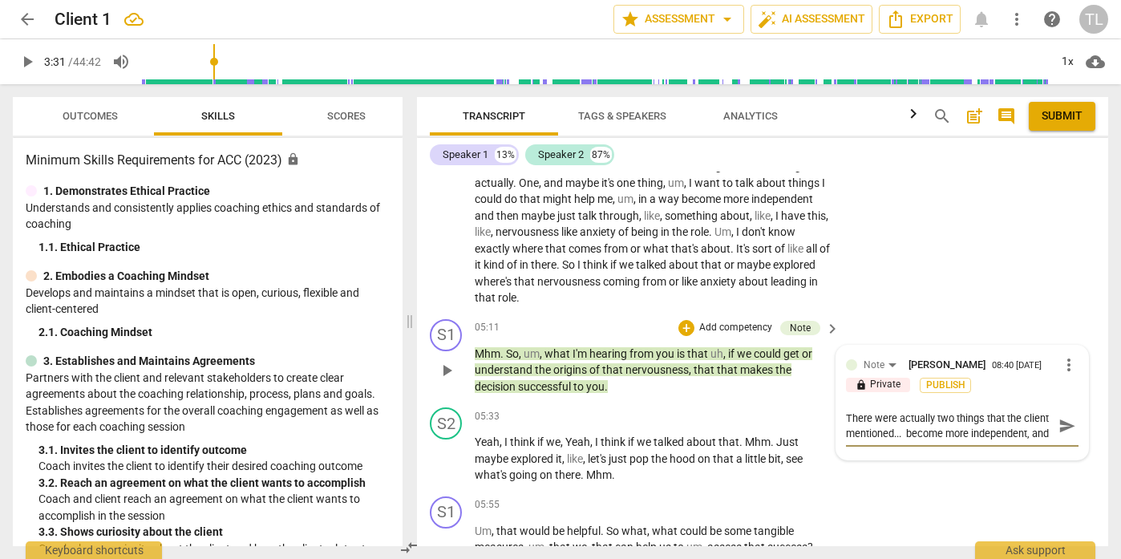
type textarea "There were actually two things that the client mentioned... become more indepen…"
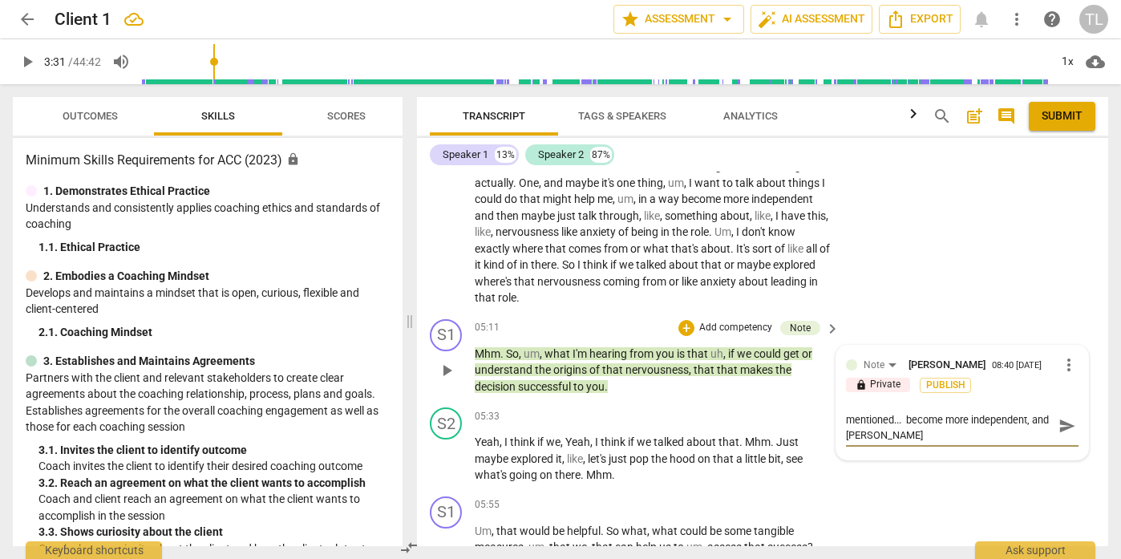
type textarea "There were actually two things that the client mentioned... become more indepen…"
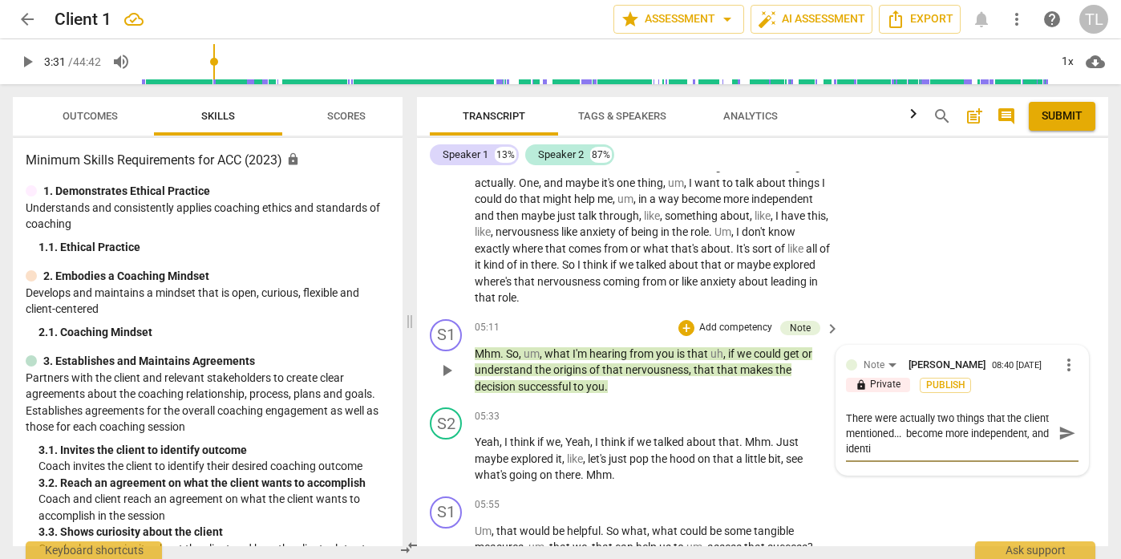
type textarea "There were actually two things that the client mentioned... become more indepen…"
click at [1067, 434] on span "send" at bounding box center [1067, 433] width 18 height 18
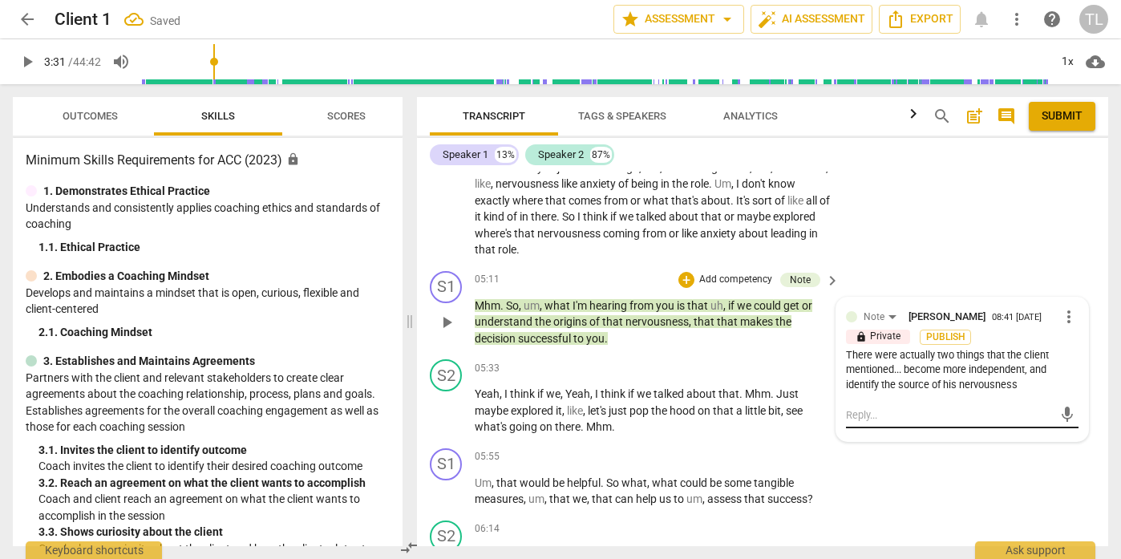
scroll to position [705, 0]
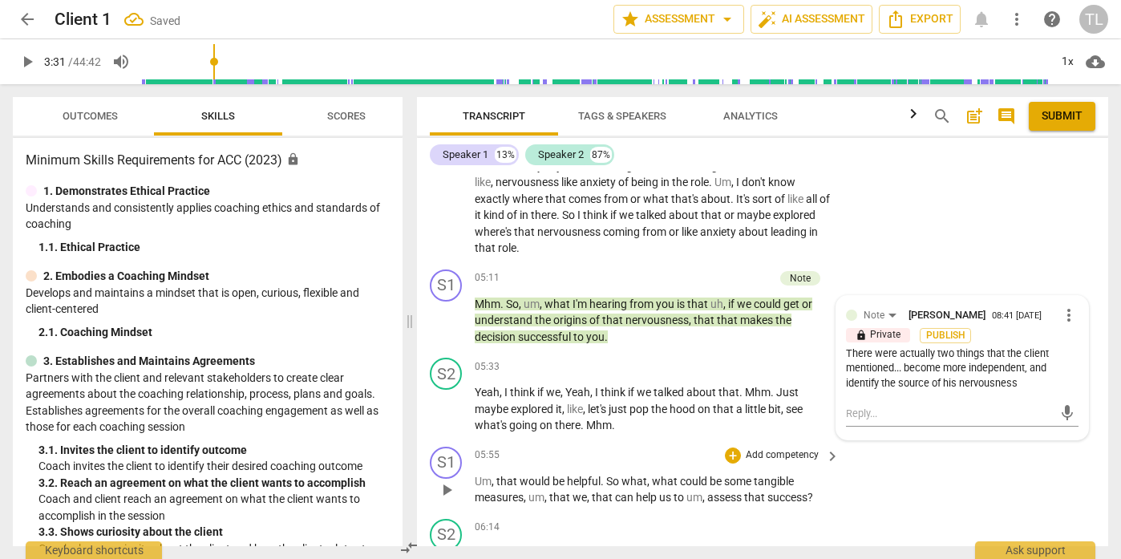
click at [1022, 494] on div "S1 play_arrow pause 05:55 + Add competency keyboard_arrow_right Um , that would…" at bounding box center [762, 476] width 691 height 72
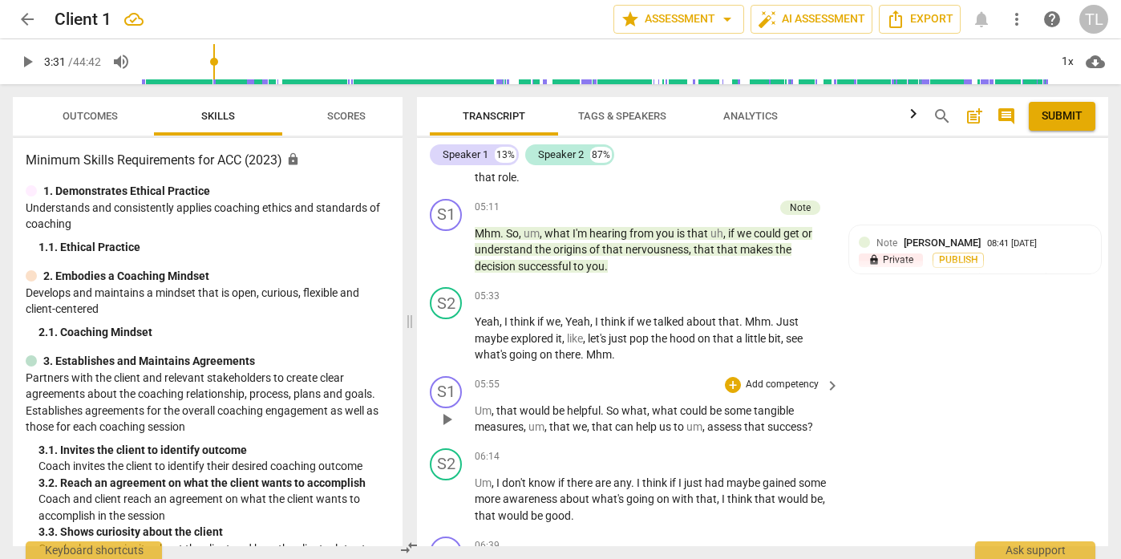
scroll to position [777, 0]
click at [757, 385] on p "Add competency" at bounding box center [782, 384] width 76 height 14
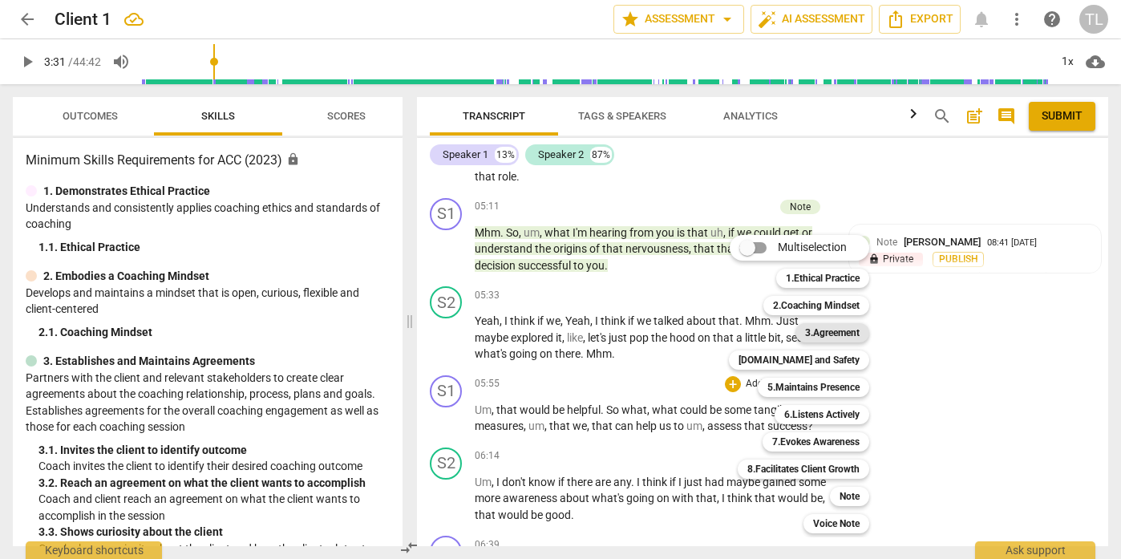
click at [828, 330] on b "3.Agreement" at bounding box center [832, 332] width 55 height 19
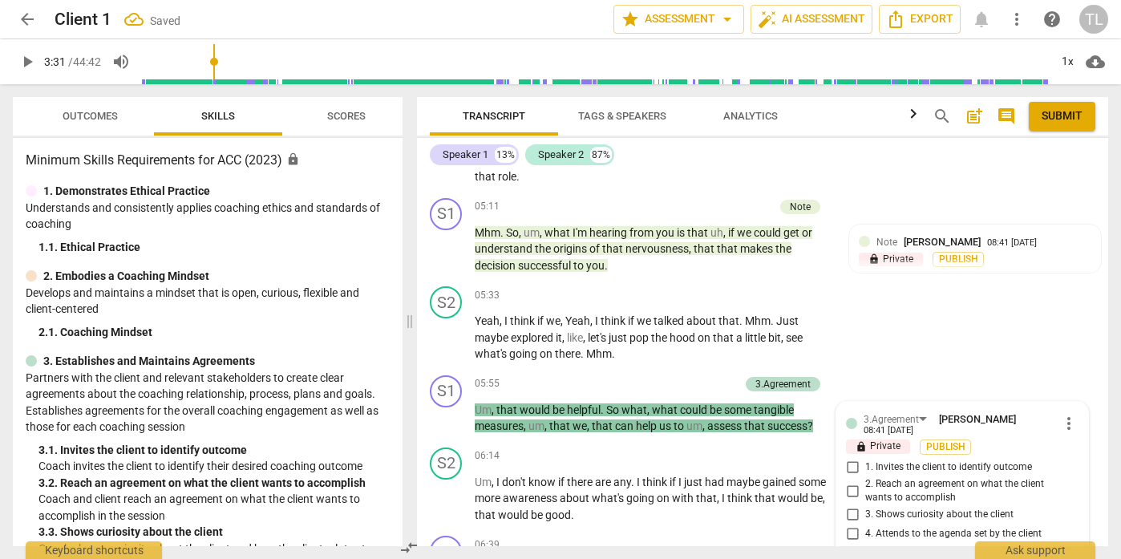
scroll to position [988, 0]
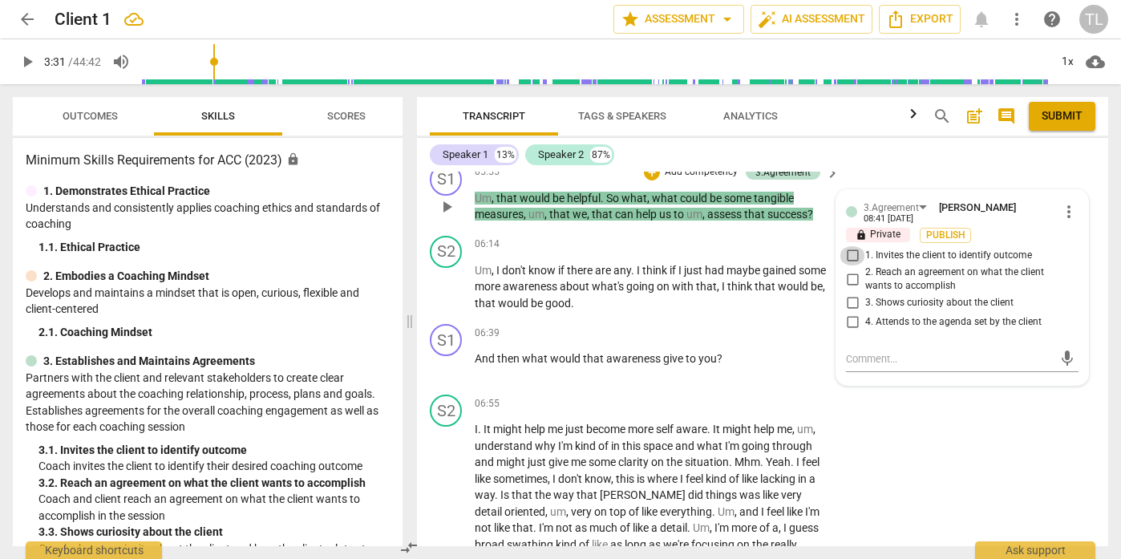
click at [853, 259] on input "1. Invites the client to identify outcome" at bounding box center [852, 255] width 26 height 19
click at [884, 352] on textarea at bounding box center [949, 358] width 207 height 15
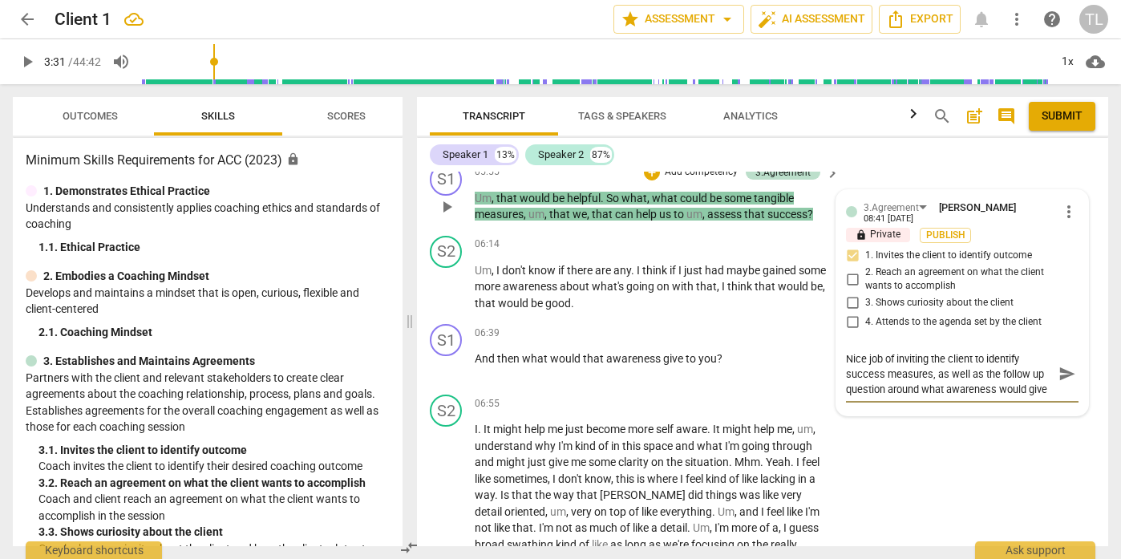
scroll to position [14, 0]
click at [1063, 374] on span "send" at bounding box center [1067, 375] width 18 height 18
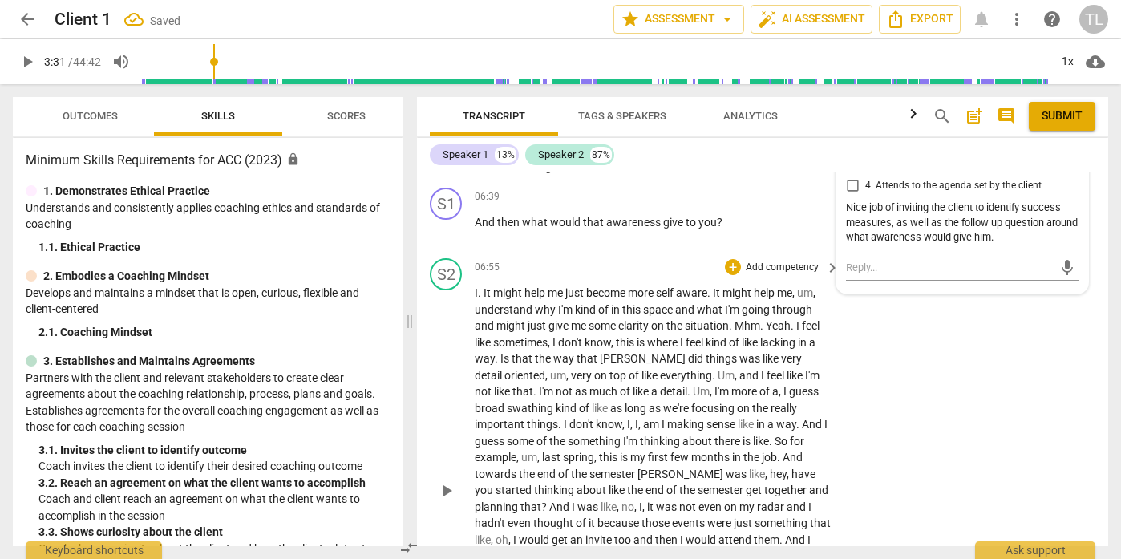
scroll to position [1128, 0]
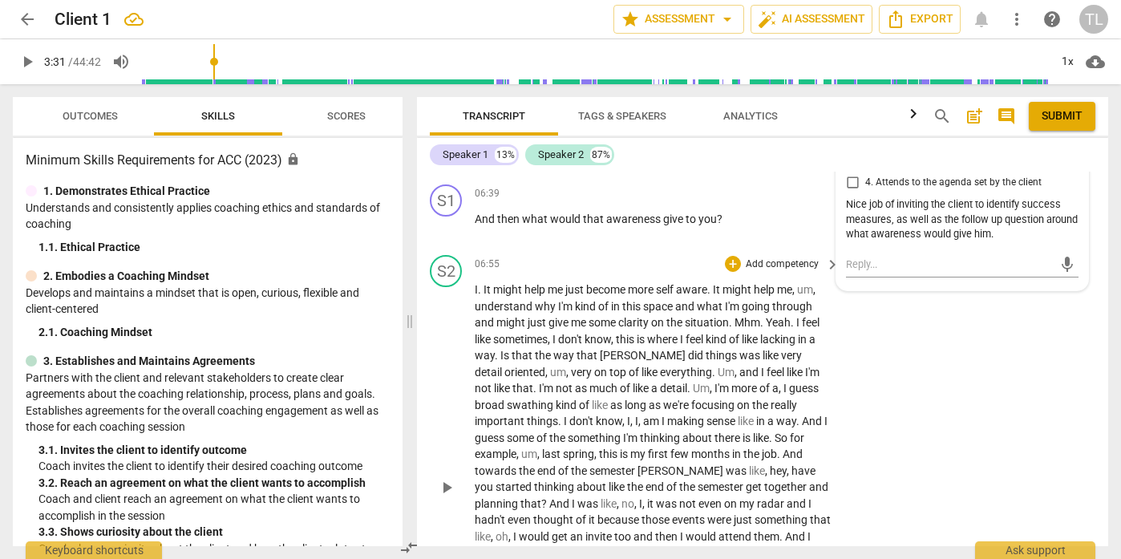
click at [450, 482] on span "play_arrow" at bounding box center [446, 487] width 19 height 19
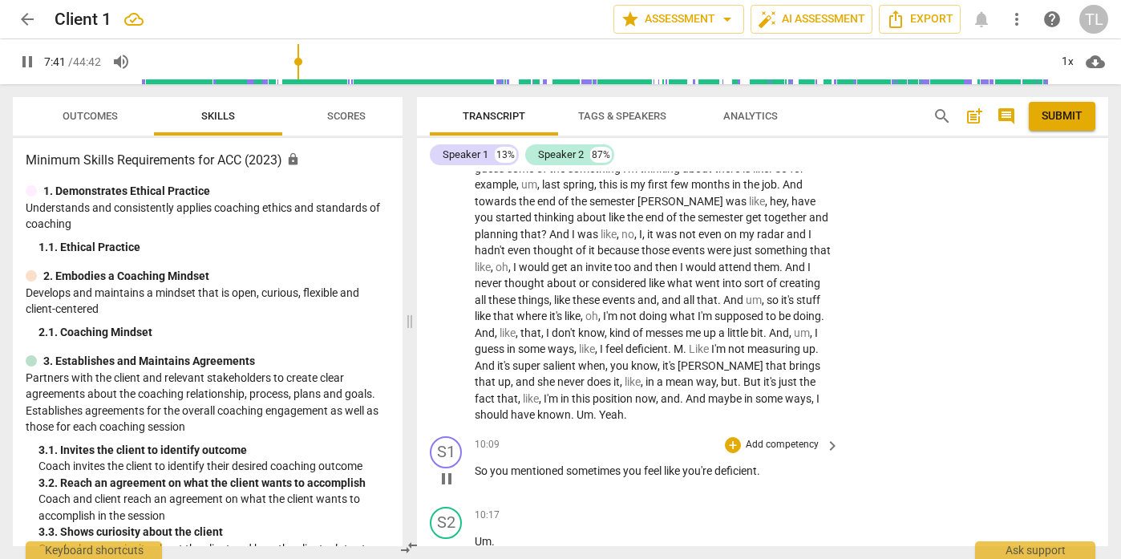
scroll to position [1397, 0]
click at [786, 446] on p "Add competency" at bounding box center [782, 445] width 76 height 14
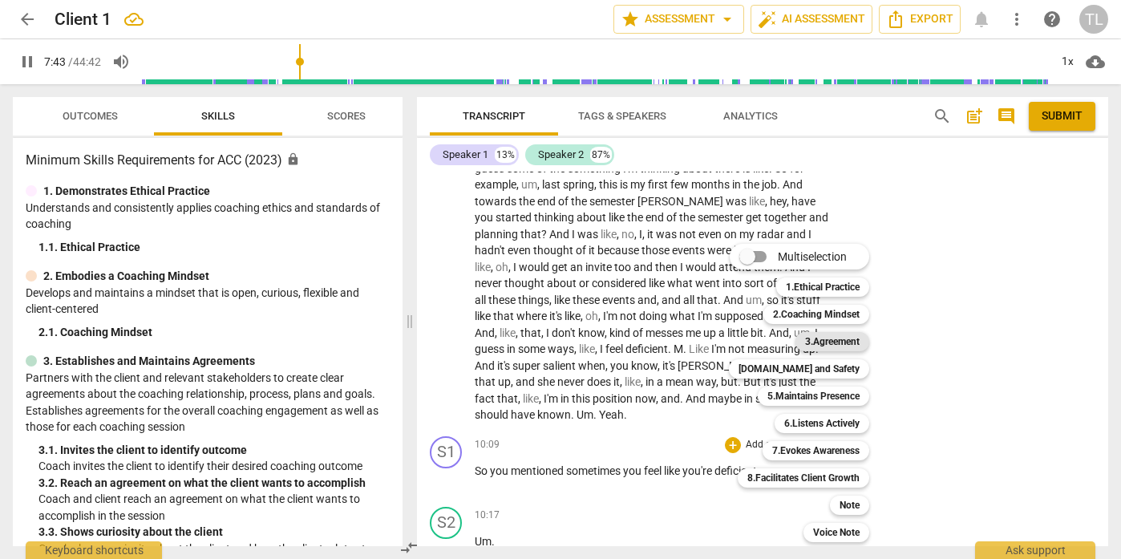
click at [816, 341] on b "3.Agreement" at bounding box center [832, 341] width 55 height 19
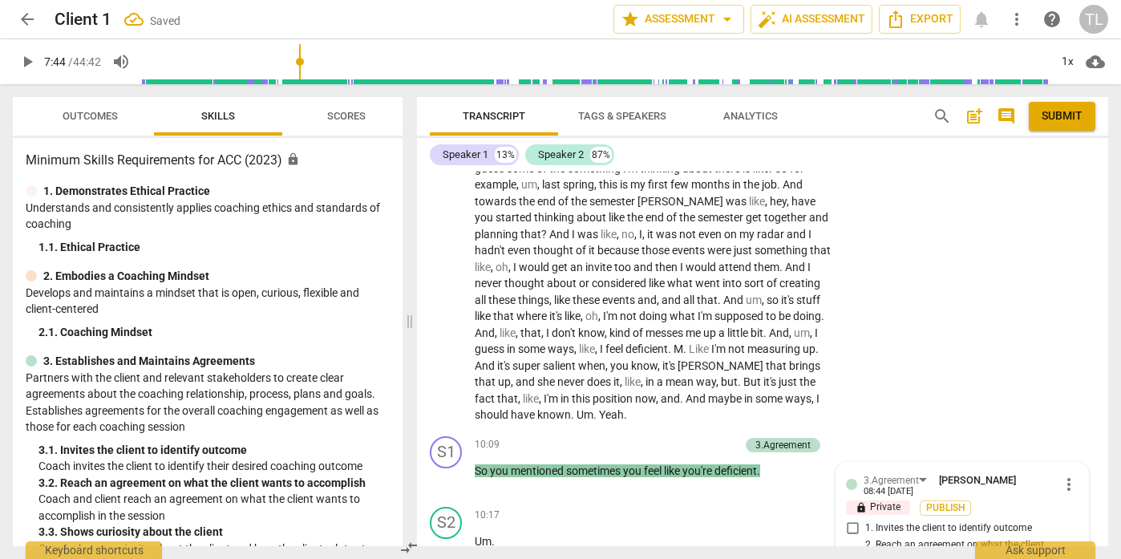
scroll to position [1670, 0]
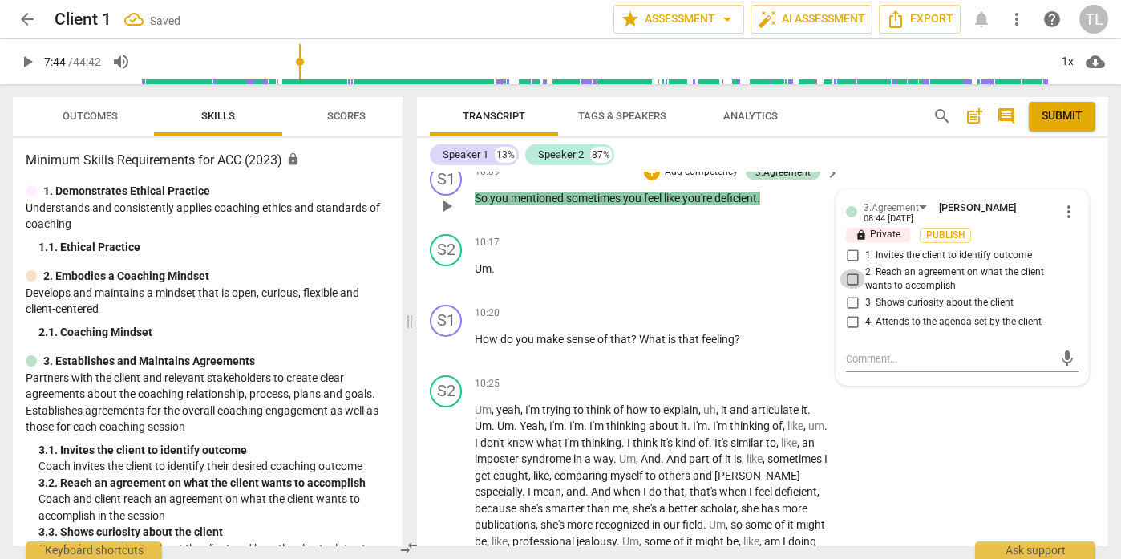
click at [850, 281] on input "2. Reach an agreement on what the client wants to accomplish" at bounding box center [852, 278] width 26 height 19
click at [874, 362] on textarea at bounding box center [949, 358] width 207 height 15
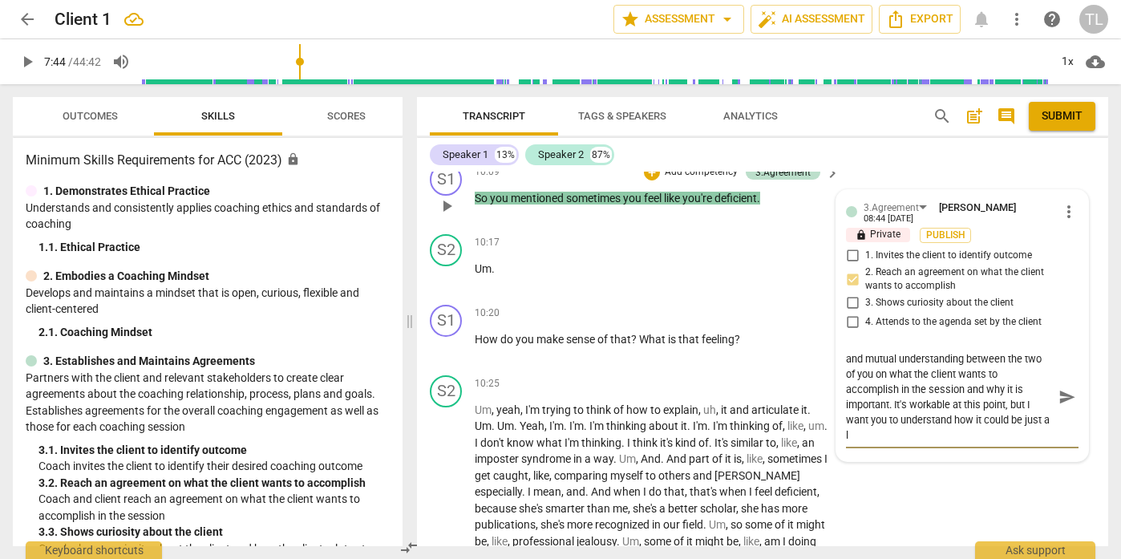
scroll to position [15, 0]
click at [1065, 398] on span "send" at bounding box center [1067, 397] width 18 height 18
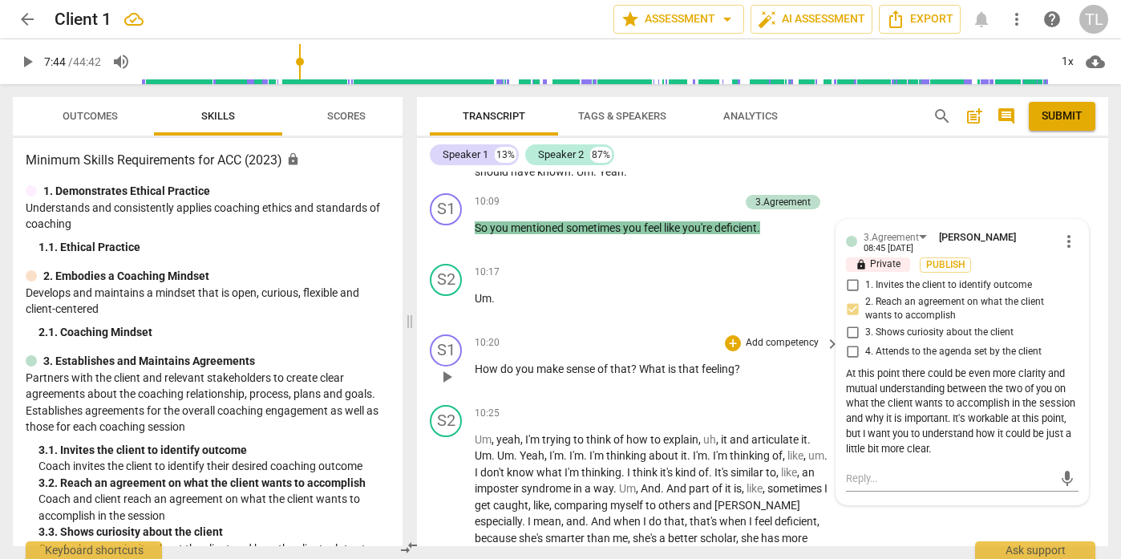
scroll to position [1638, 0]
click at [693, 200] on p "Add competency" at bounding box center [701, 203] width 76 height 14
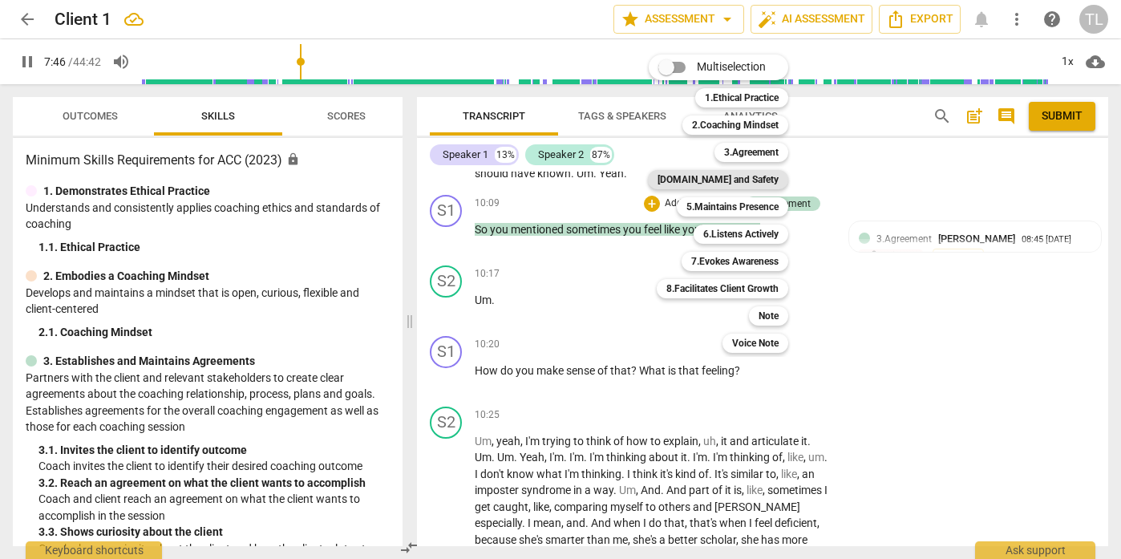
click at [751, 176] on b "[DOMAIN_NAME] and Safety" at bounding box center [717, 179] width 121 height 19
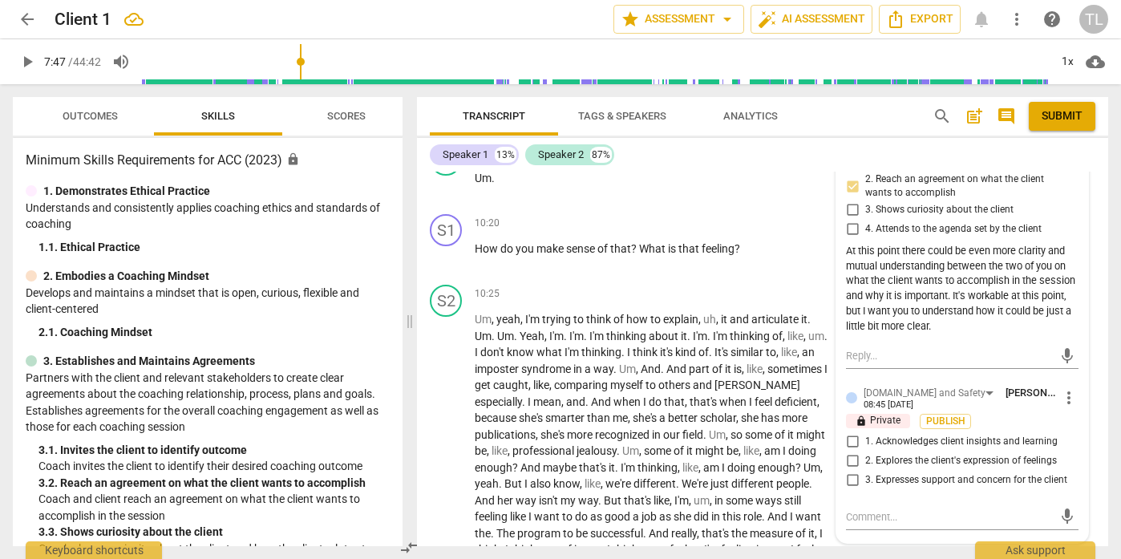
scroll to position [1777, 0]
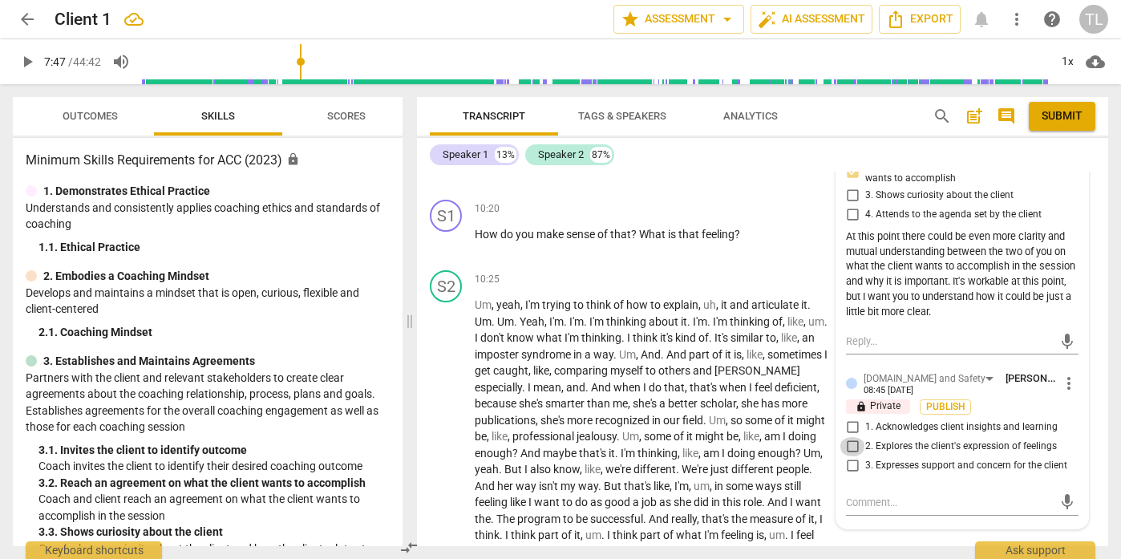
click at [854, 447] on input "2. Explores the client's expression of feelings" at bounding box center [852, 446] width 26 height 19
click at [867, 504] on textarea at bounding box center [949, 502] width 207 height 15
click at [1064, 506] on span "send" at bounding box center [1067, 502] width 18 height 18
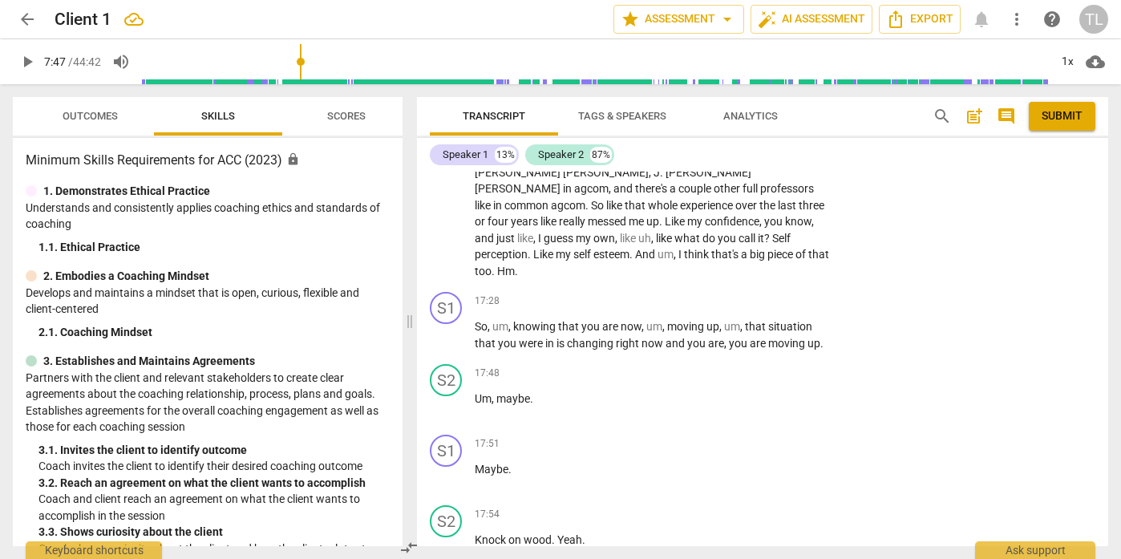
scroll to position [2584, 0]
click at [449, 325] on span "play_arrow" at bounding box center [446, 334] width 19 height 19
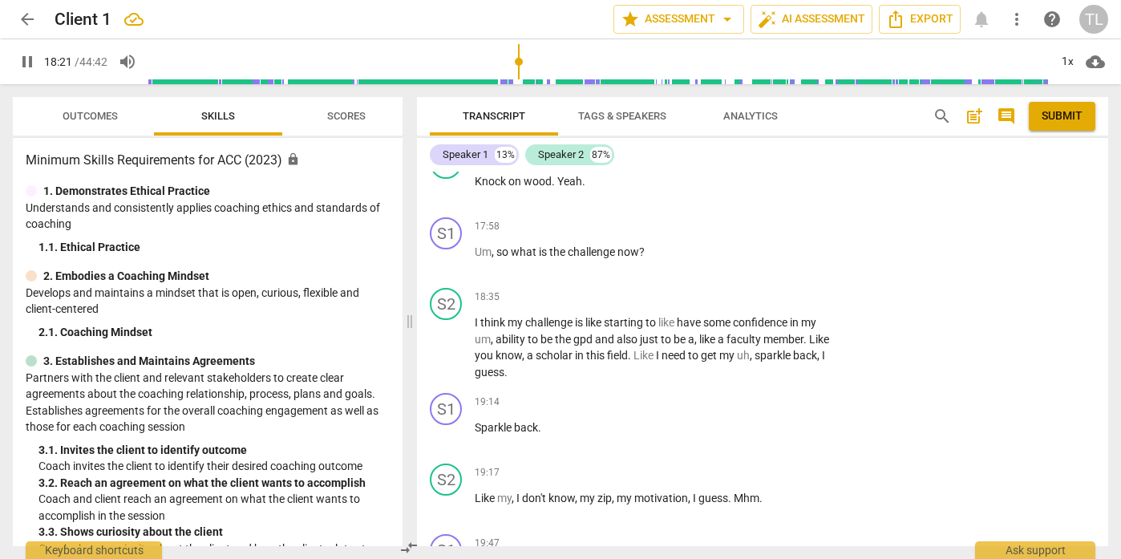
scroll to position [2945, 0]
click at [442, 335] on span "pause" at bounding box center [446, 344] width 19 height 19
click at [442, 335] on span "play_arrow" at bounding box center [446, 344] width 19 height 19
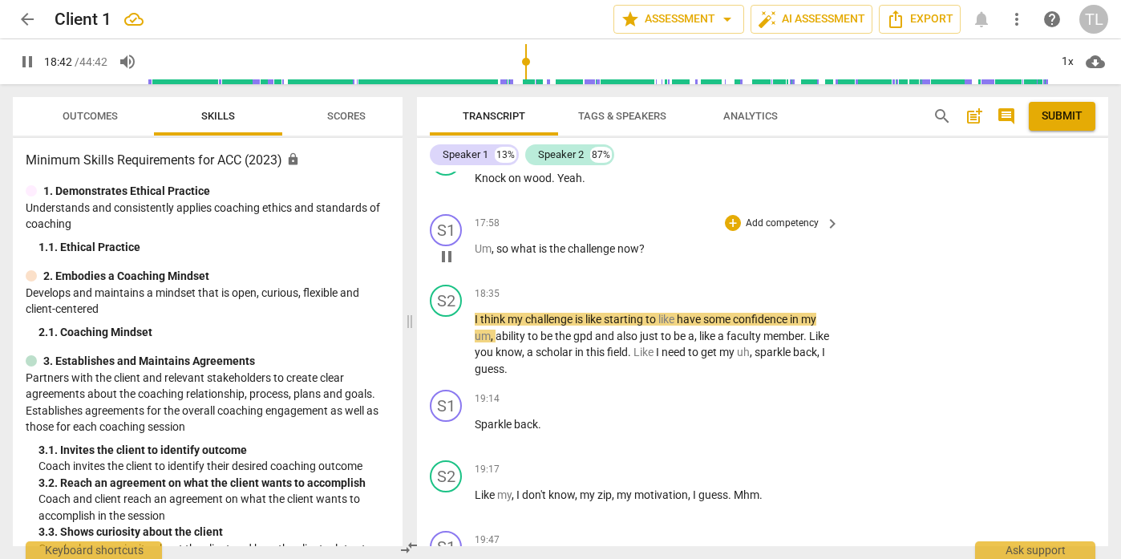
click at [782, 216] on p "Add competency" at bounding box center [782, 223] width 76 height 14
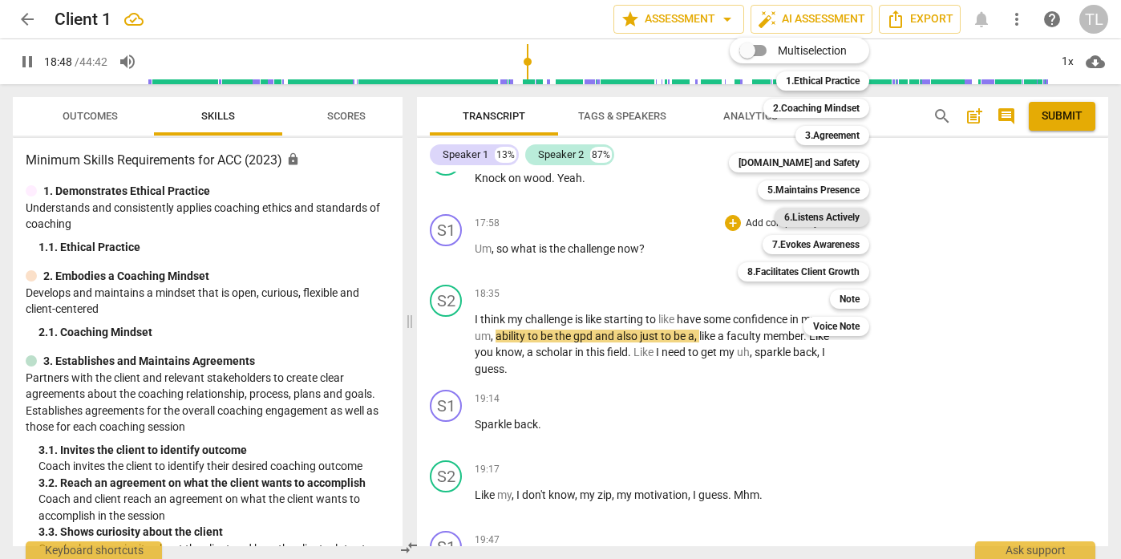
click at [804, 215] on b "6.Listens Actively" at bounding box center [821, 217] width 75 height 19
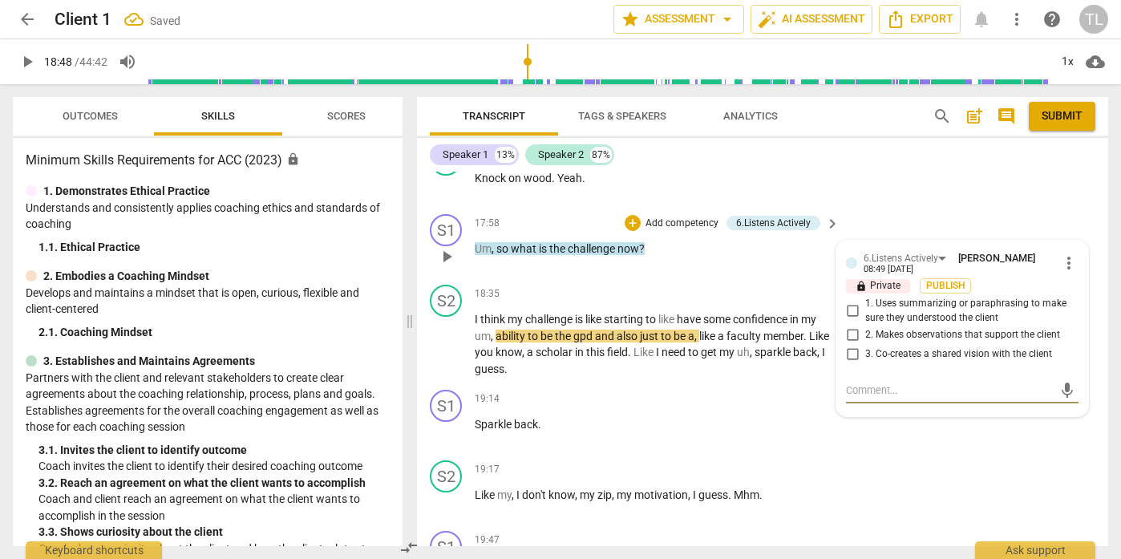
click at [1064, 253] on span "more_vert" at bounding box center [1068, 262] width 19 height 19
click at [1069, 254] on li "Delete" at bounding box center [1079, 256] width 55 height 30
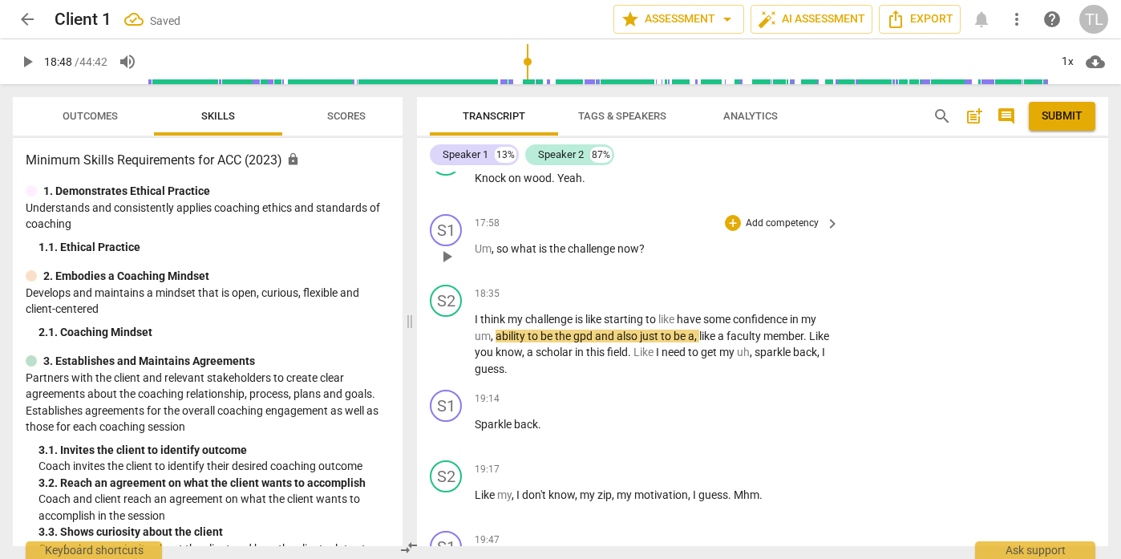
click at [775, 216] on p "Add competency" at bounding box center [782, 223] width 76 height 14
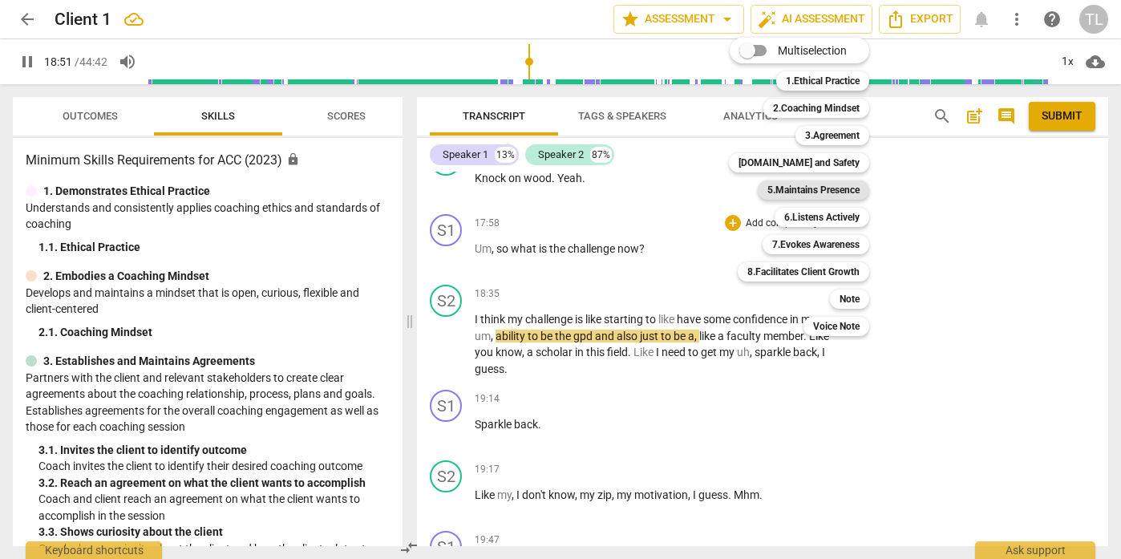
click at [830, 185] on b "5.Maintains Presence" at bounding box center [813, 189] width 92 height 19
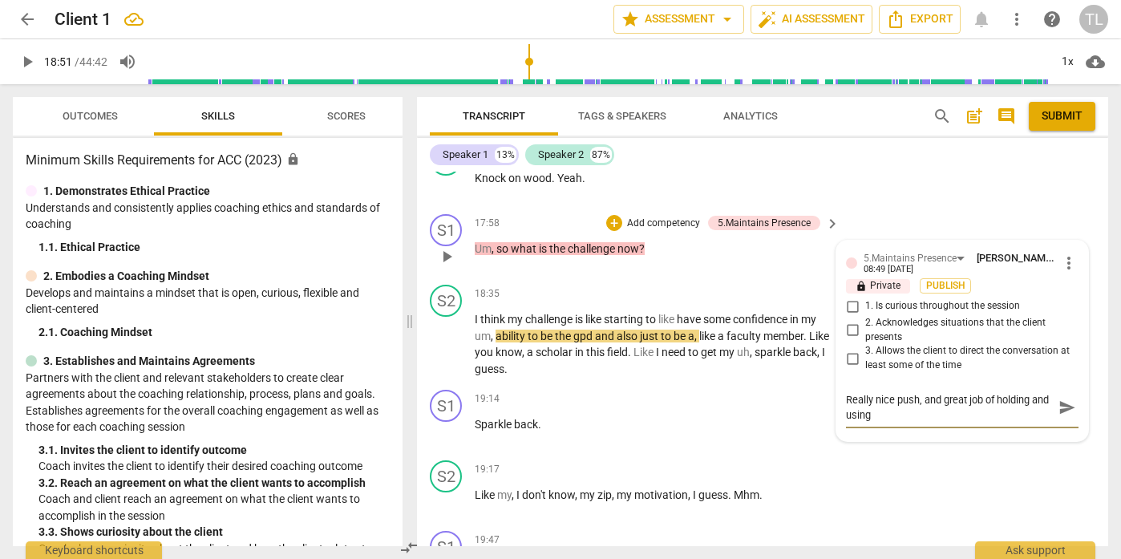
scroll to position [0, 0]
click at [1061, 398] on span "send" at bounding box center [1067, 407] width 18 height 18
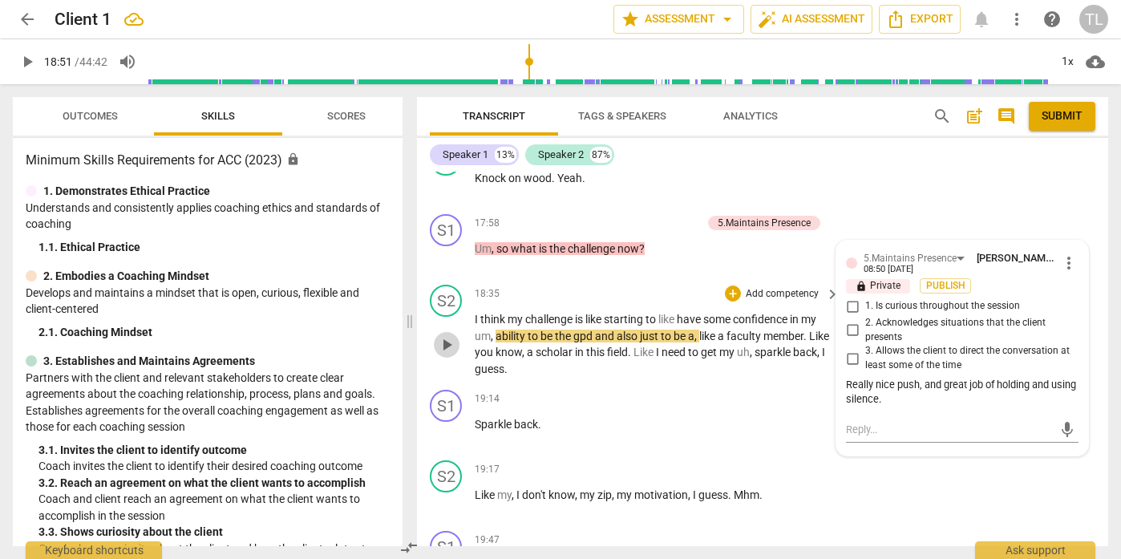
click at [448, 335] on span "play_arrow" at bounding box center [446, 344] width 19 height 19
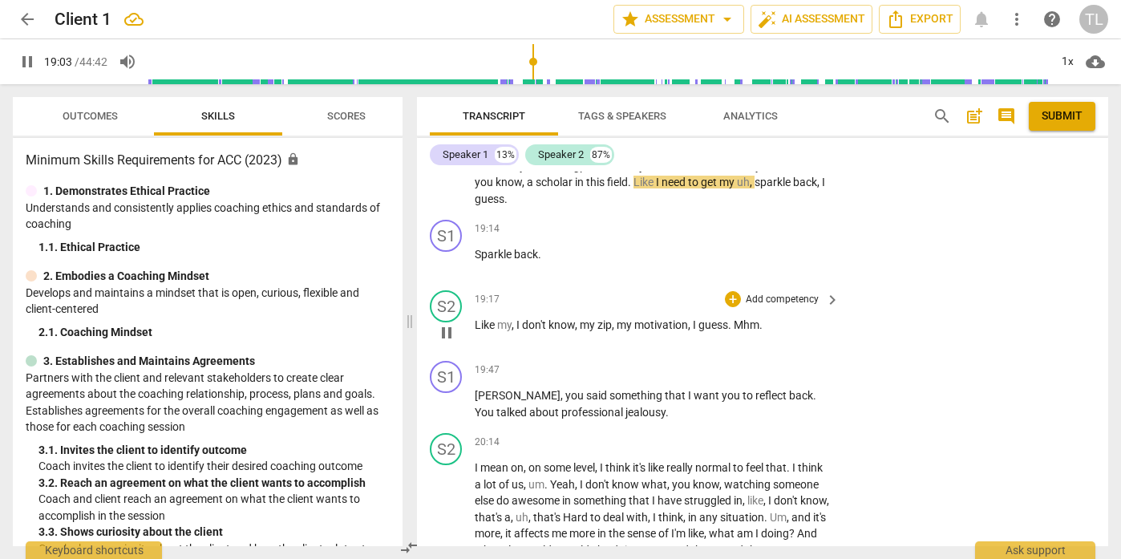
scroll to position [3115, 0]
click at [781, 363] on p "Add competency" at bounding box center [782, 370] width 76 height 14
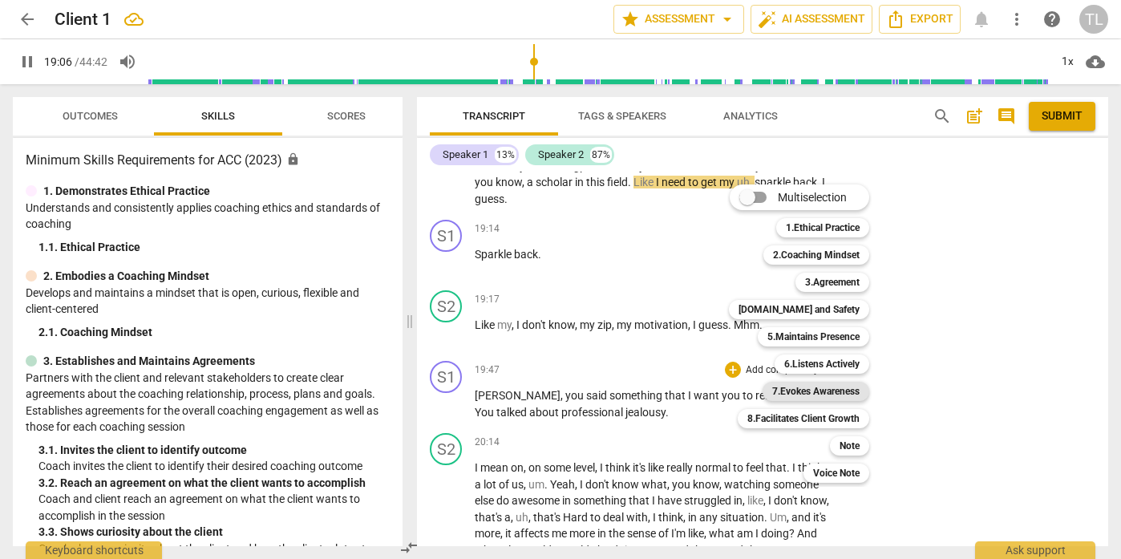
click at [821, 390] on b "7.Evokes Awareness" at bounding box center [815, 391] width 87 height 19
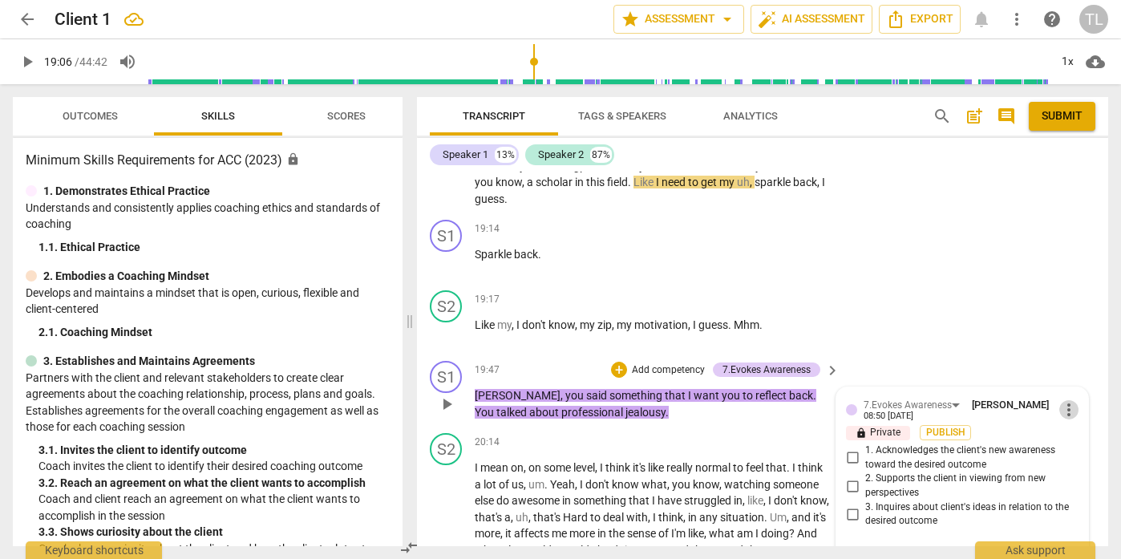
click at [1061, 400] on span "more_vert" at bounding box center [1068, 409] width 19 height 19
click at [1066, 405] on li "Delete" at bounding box center [1079, 403] width 55 height 30
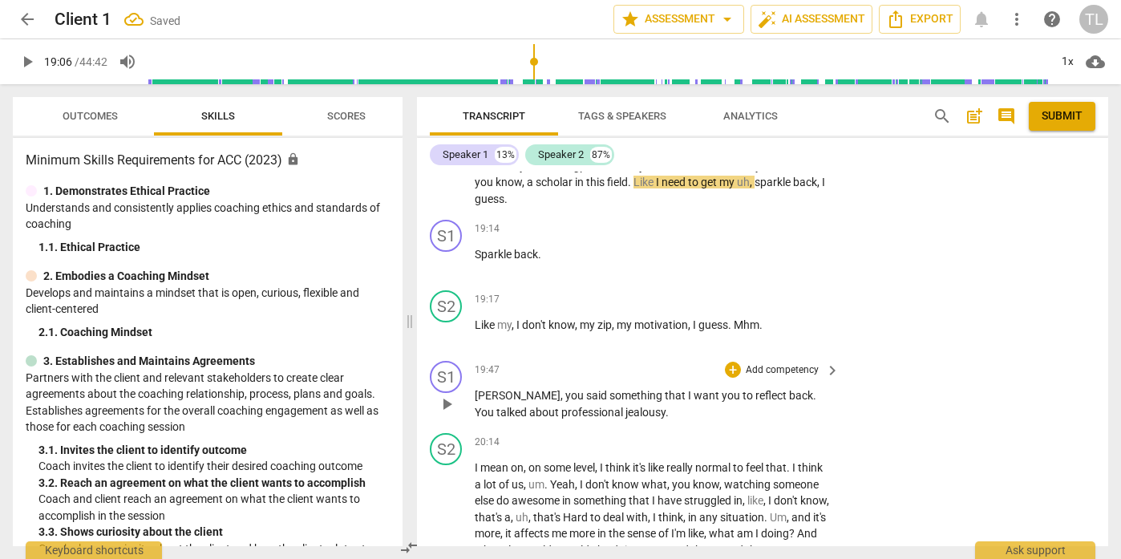
click at [784, 363] on p "Add competency" at bounding box center [782, 370] width 76 height 14
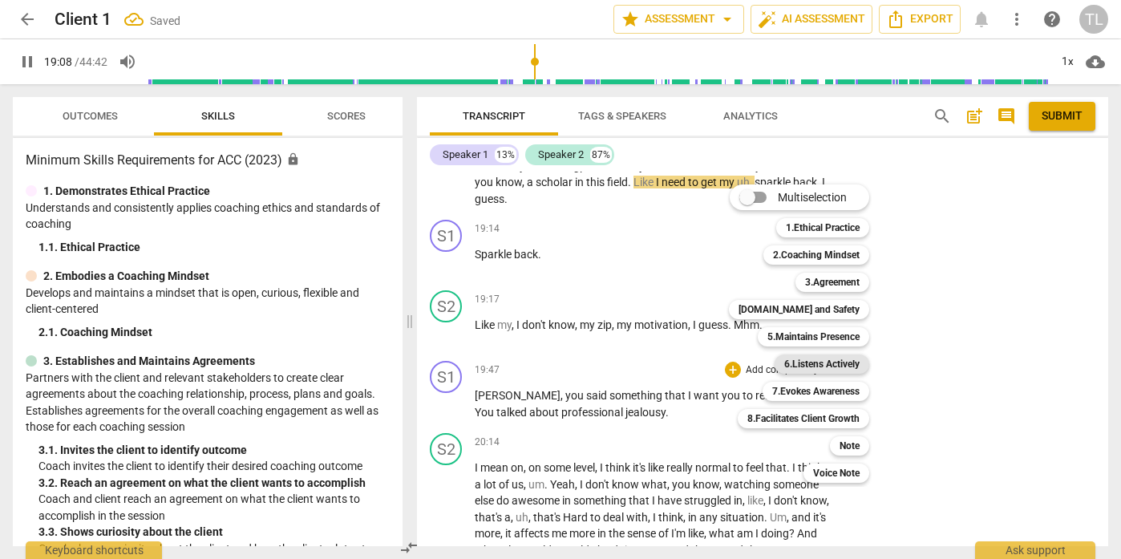
click at [804, 365] on b "6.Listens Actively" at bounding box center [821, 363] width 75 height 19
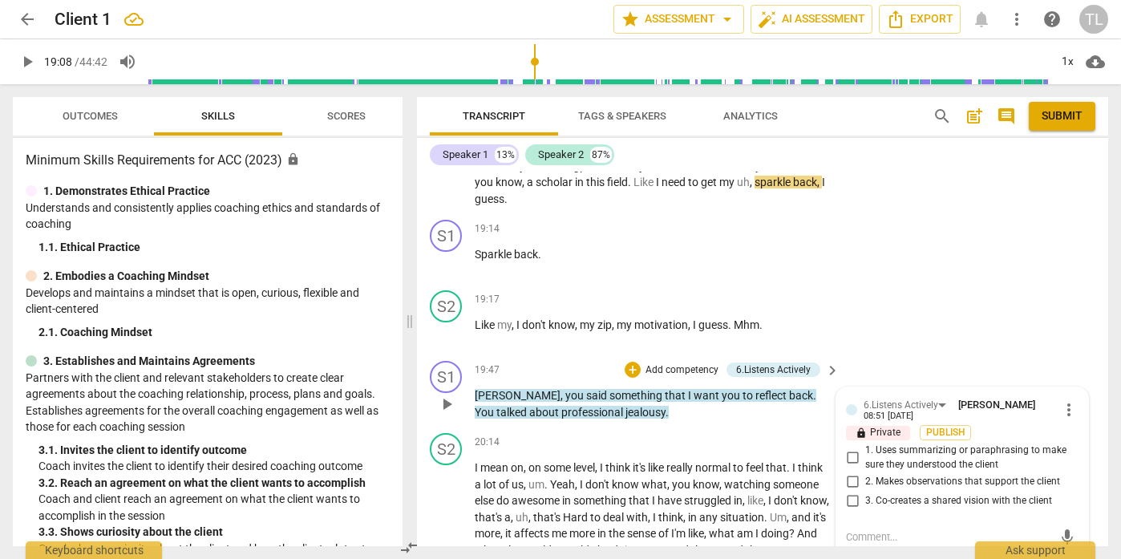
click at [855, 471] on input "2. Makes observations that support the client" at bounding box center [852, 480] width 26 height 19
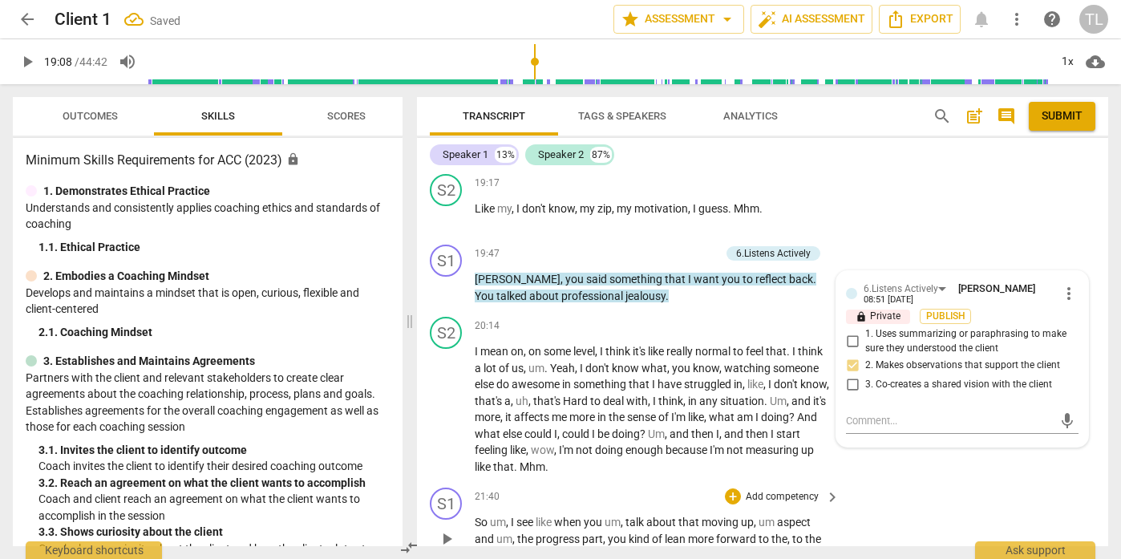
scroll to position [3234, 0]
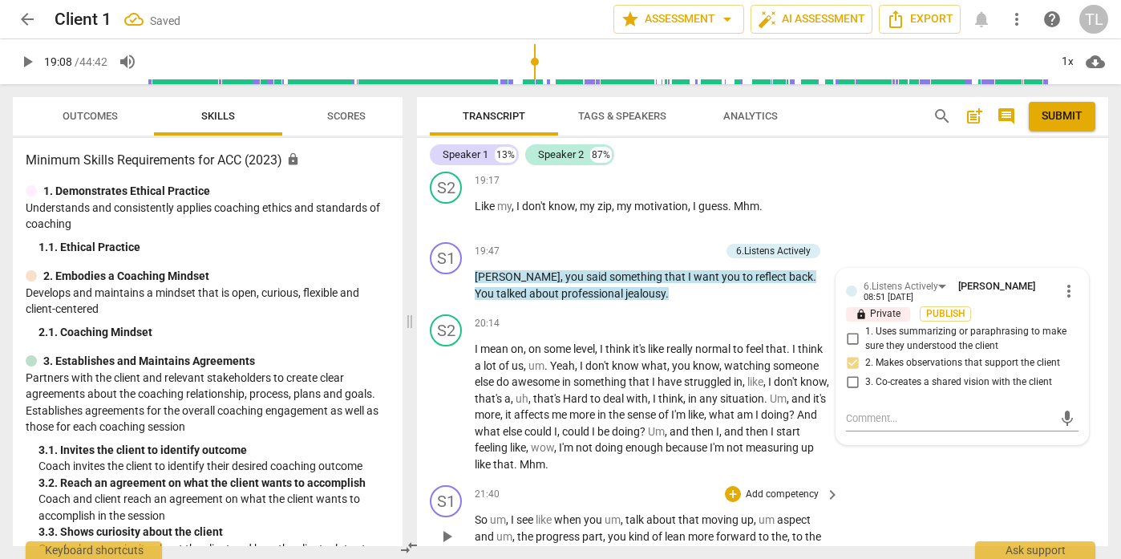
click at [952, 479] on div "S1 play_arrow pause 21:40 + Add competency keyboard_arrow_right So um , I see l…" at bounding box center [762, 523] width 691 height 89
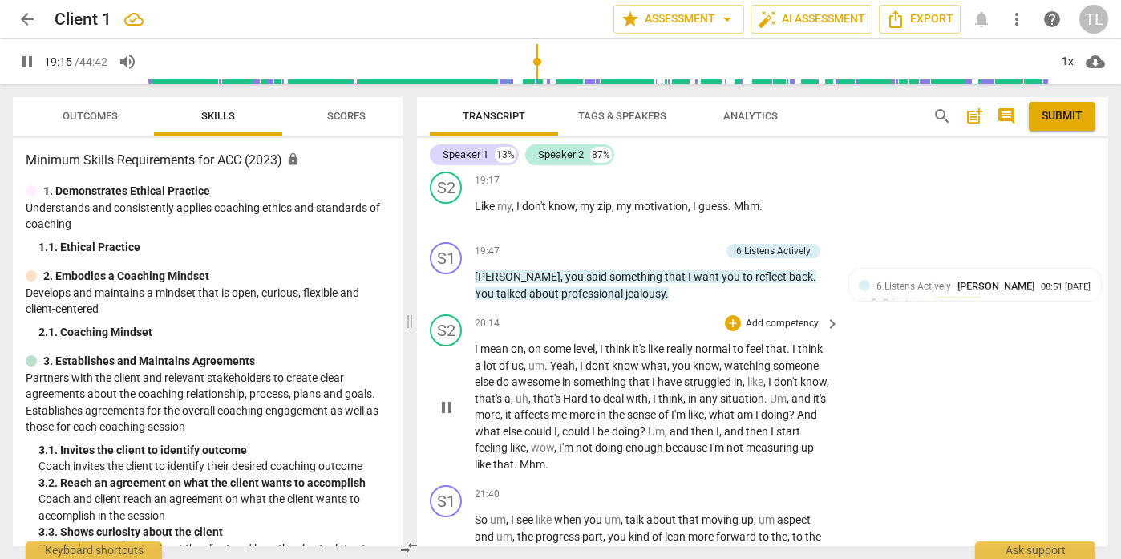
click at [446, 398] on span "pause" at bounding box center [446, 407] width 19 height 19
click at [446, 398] on span "play_arrow" at bounding box center [446, 407] width 19 height 19
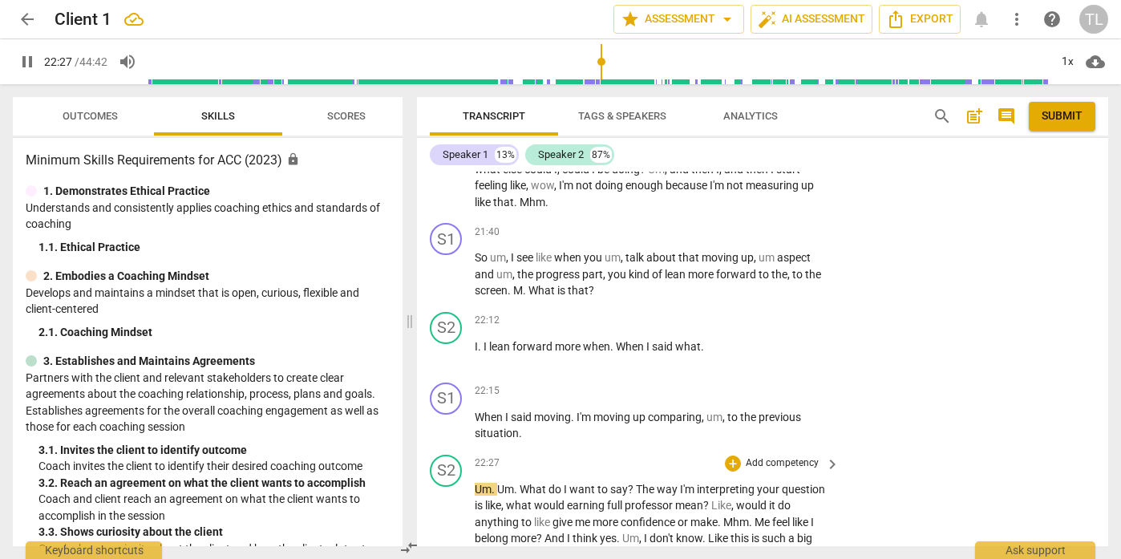
scroll to position [3493, 0]
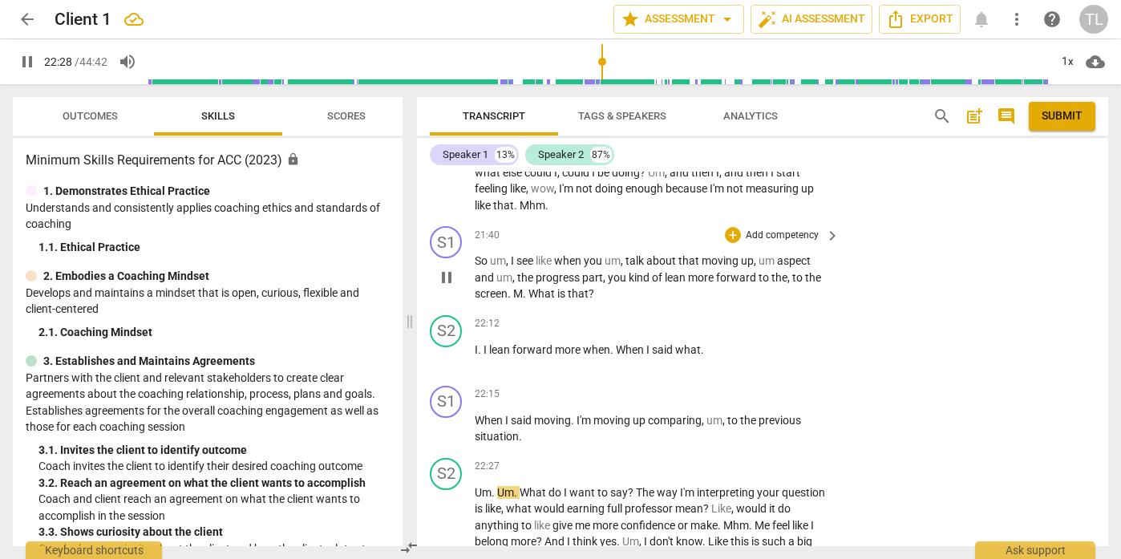
click at [769, 228] on p "Add competency" at bounding box center [782, 235] width 76 height 14
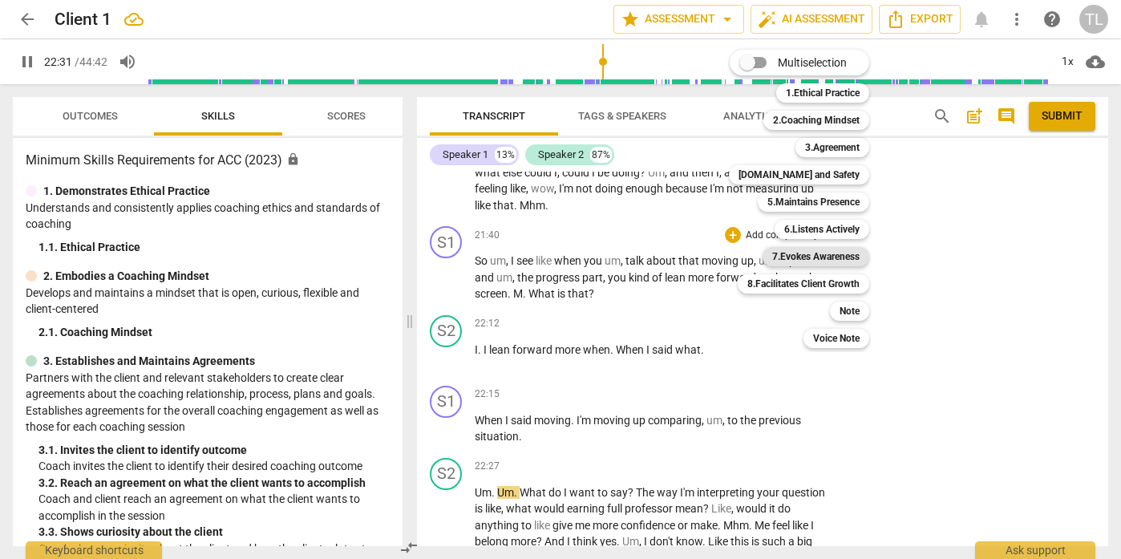
click at [801, 263] on b "7.Evokes Awareness" at bounding box center [815, 256] width 87 height 19
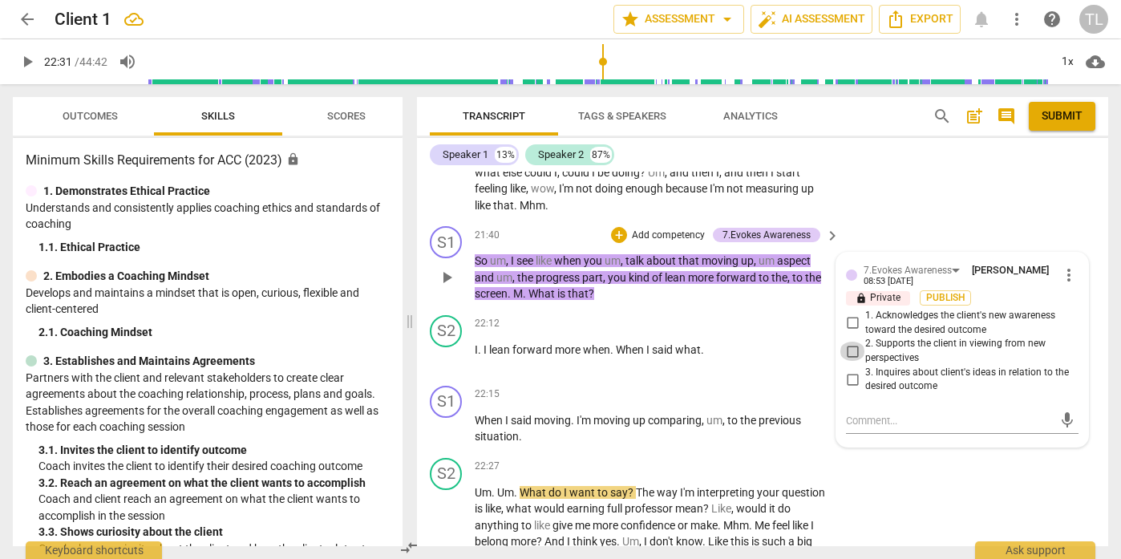
click at [845, 341] on input "2. Supports the client in viewing from new perspectives" at bounding box center [852, 350] width 26 height 19
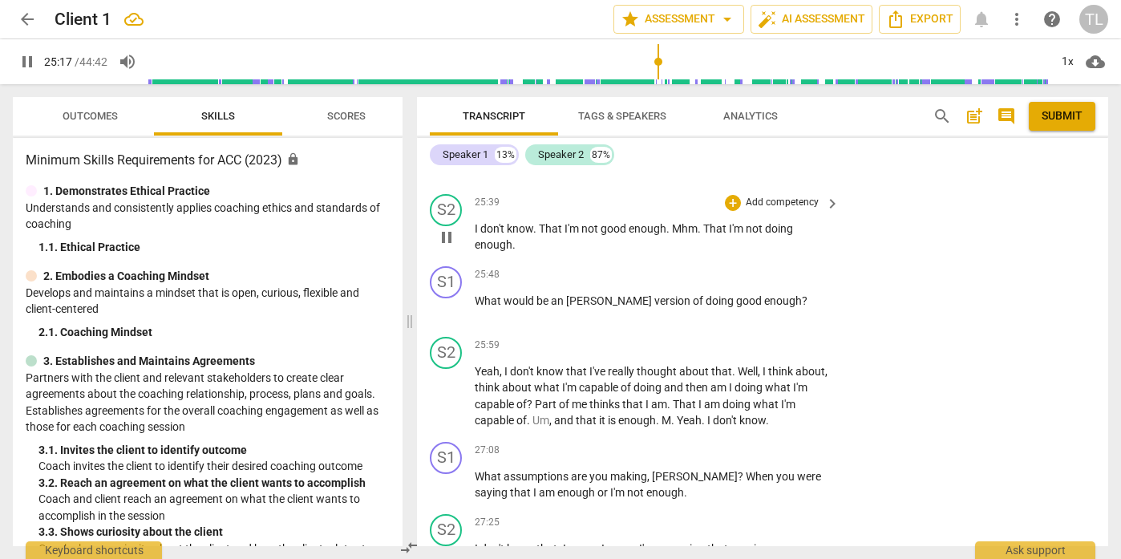
scroll to position [4272, 0]
click at [778, 442] on p "Add competency" at bounding box center [782, 449] width 76 height 14
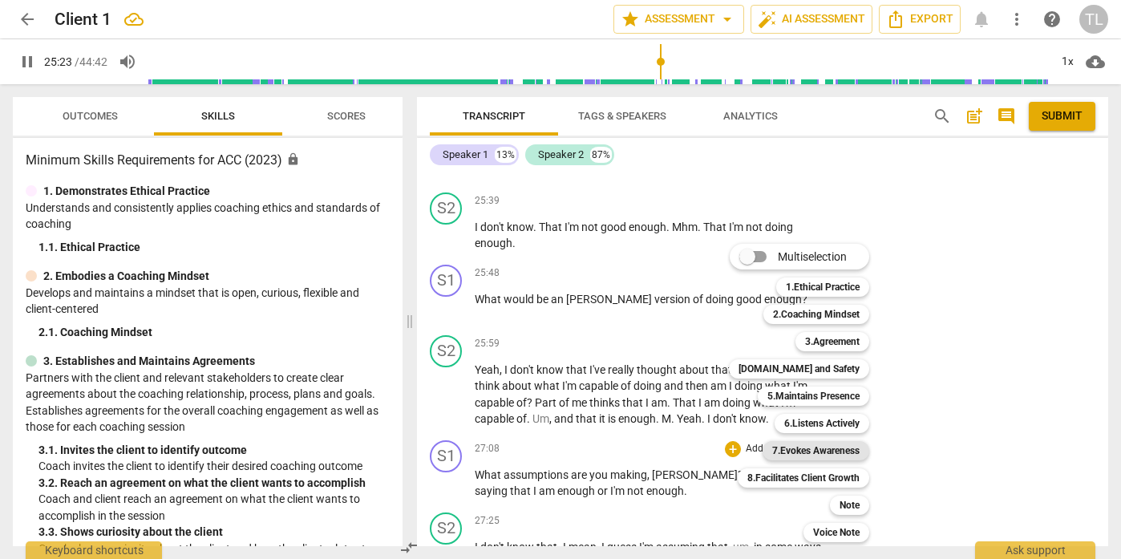
click at [846, 448] on b "7.Evokes Awareness" at bounding box center [815, 450] width 87 height 19
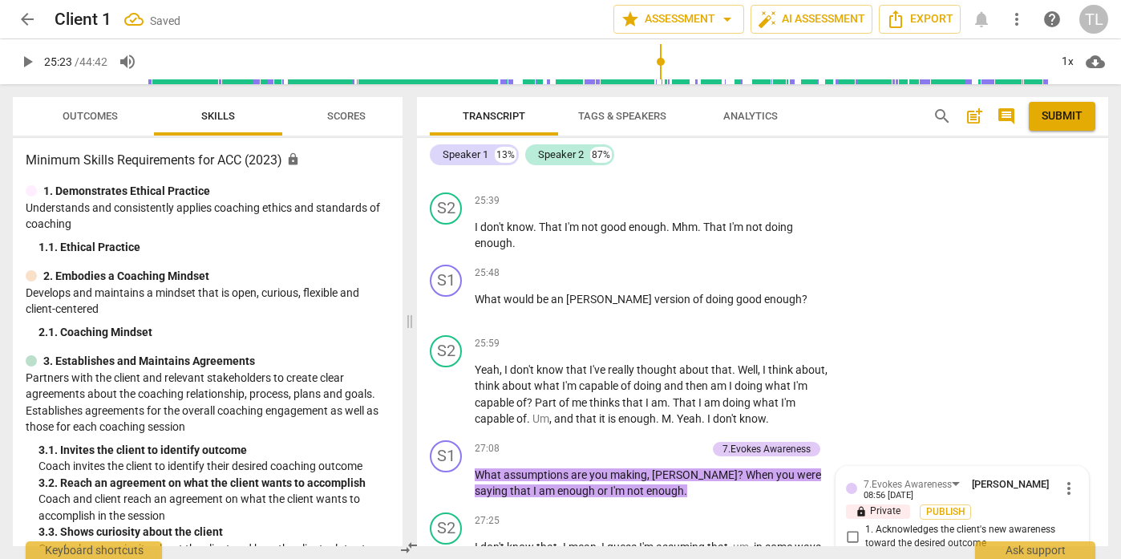
scroll to position [4511, 0]
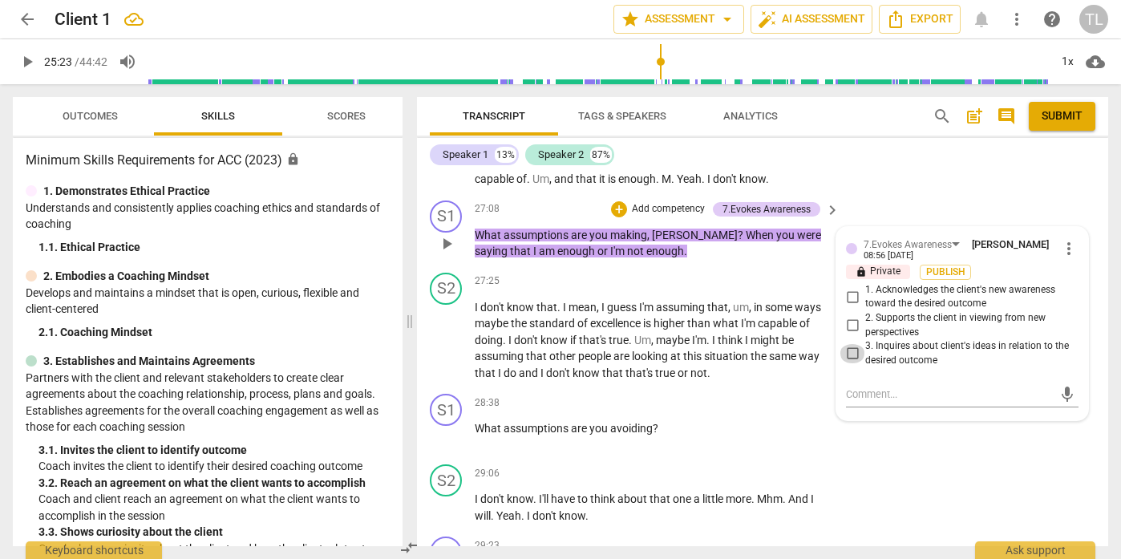
click at [852, 344] on input "3. Inquires about client's ideas in relation to the desired outcome" at bounding box center [852, 353] width 26 height 19
click at [852, 316] on input "2. Supports the client in viewing from new perspectives" at bounding box center [852, 325] width 26 height 19
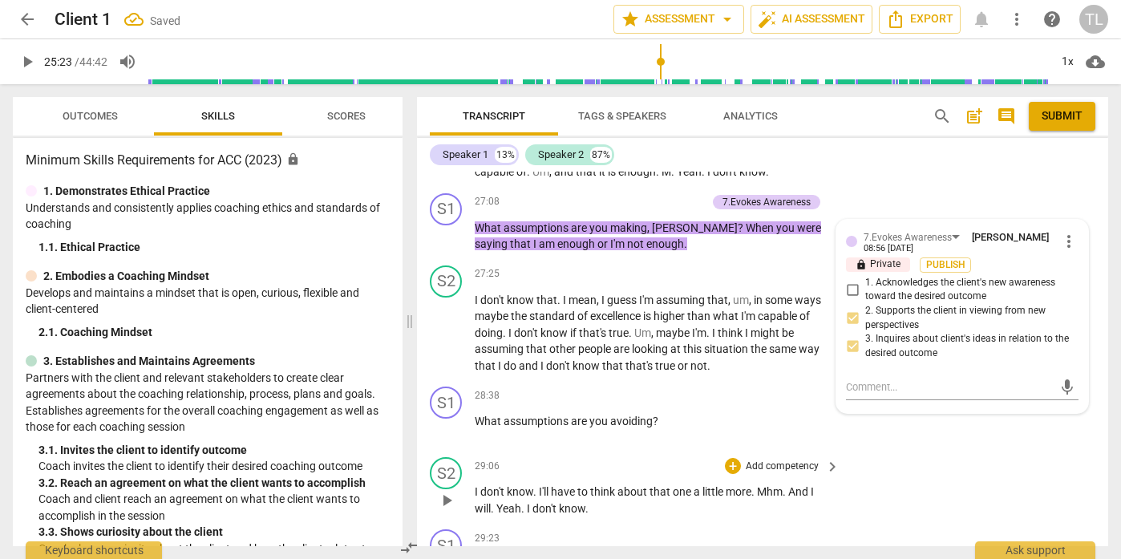
scroll to position [4524, 0]
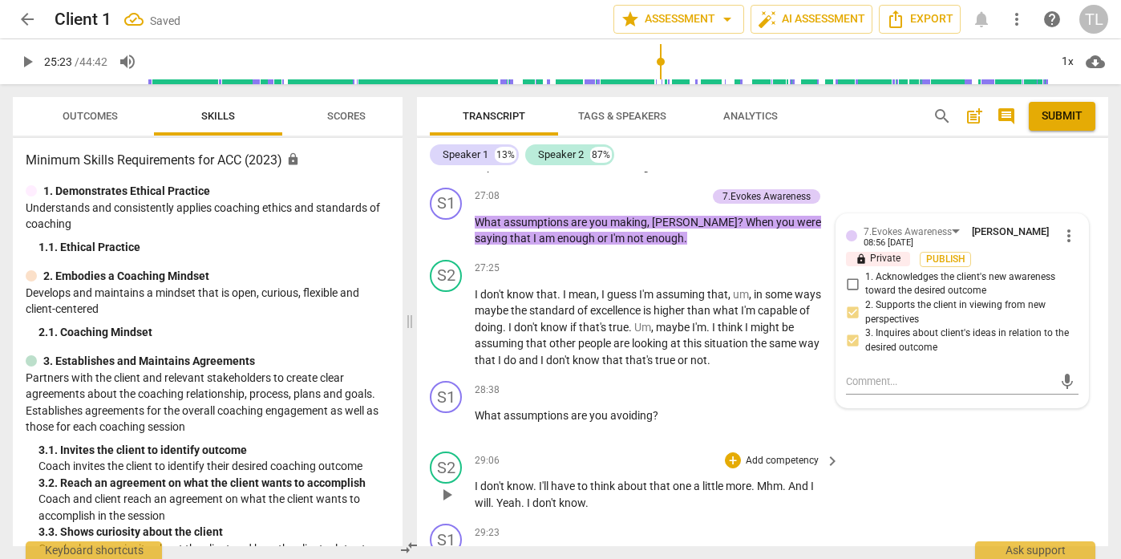
click at [960, 445] on div "S2 play_arrow pause 29:06 + Add competency keyboard_arrow_right I don't know . …" at bounding box center [762, 481] width 691 height 72
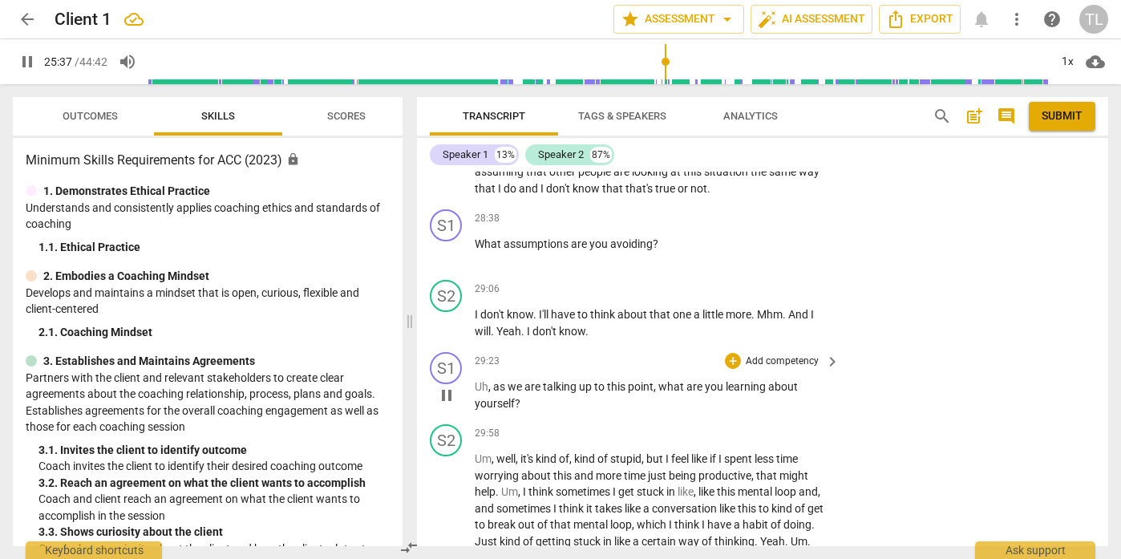
scroll to position [4697, 0]
click at [781, 354] on p "Add competency" at bounding box center [782, 361] width 76 height 14
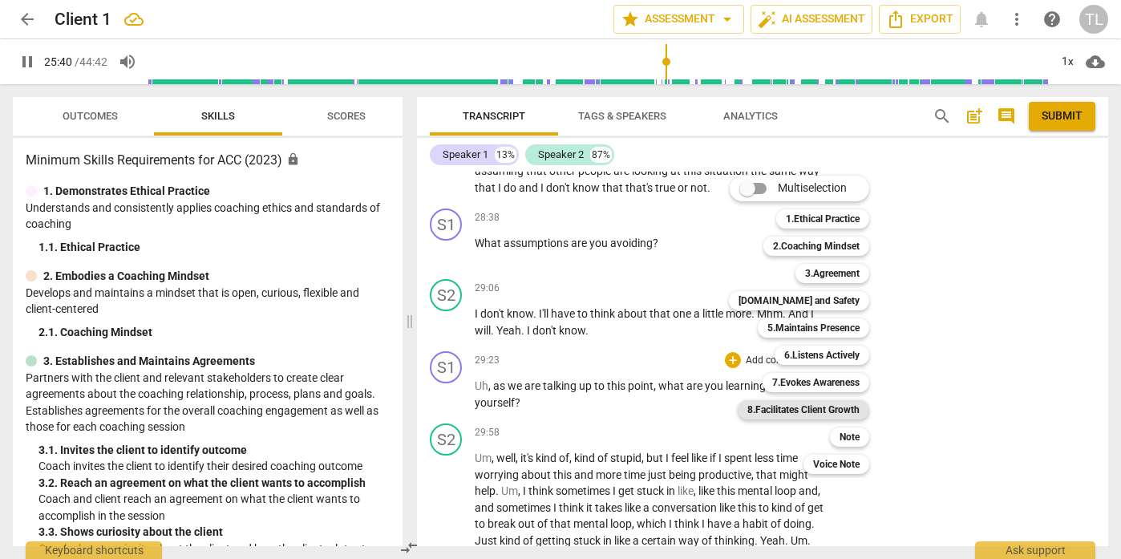
click at [853, 412] on b "8.Facilitates Client Growth" at bounding box center [803, 409] width 112 height 19
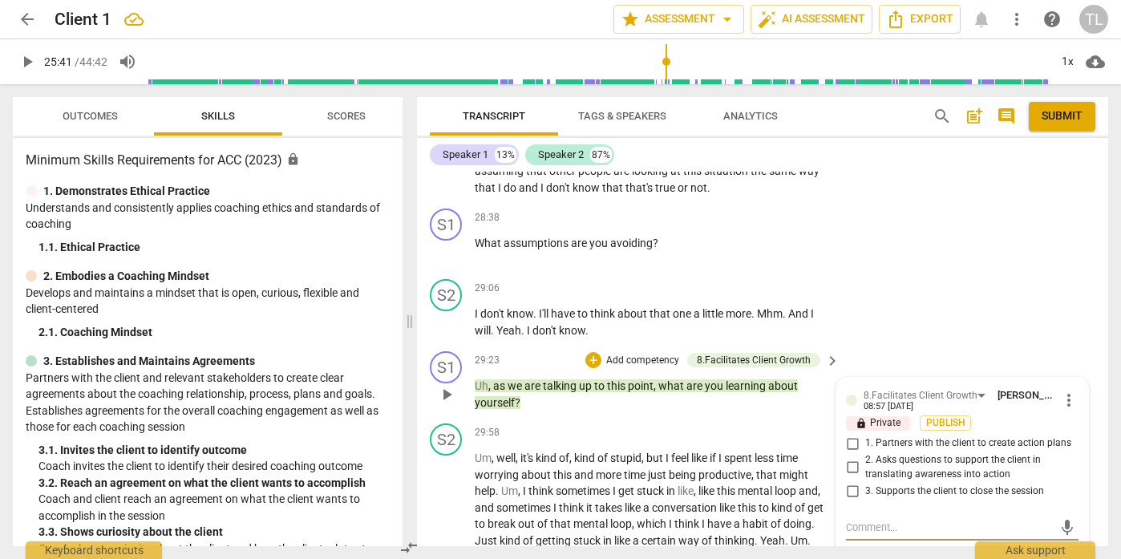
click at [852, 458] on input "2. Asks questions to support the client in translating awareness into action" at bounding box center [852, 467] width 26 height 19
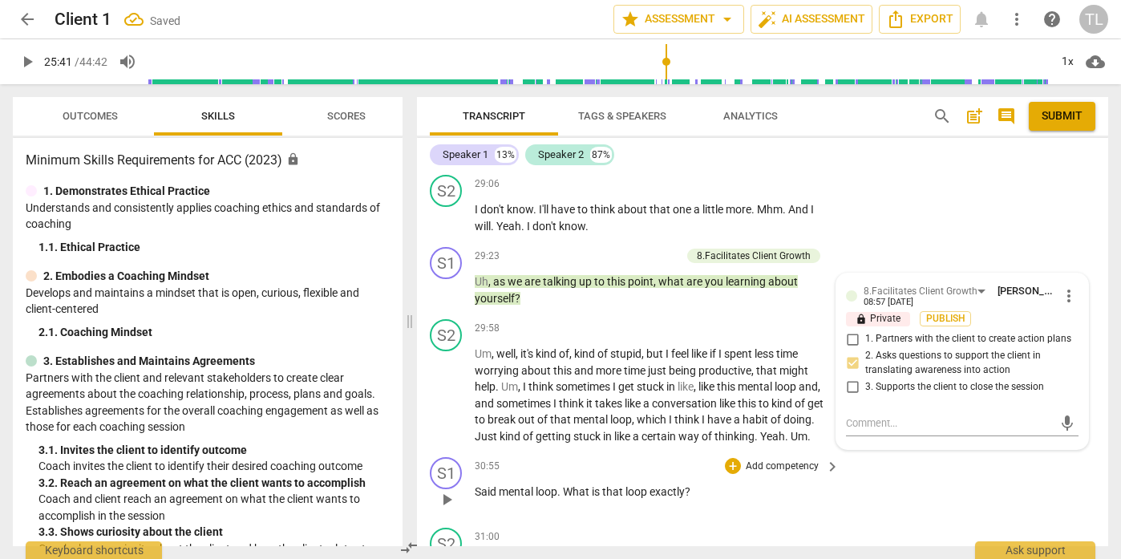
scroll to position [4804, 0]
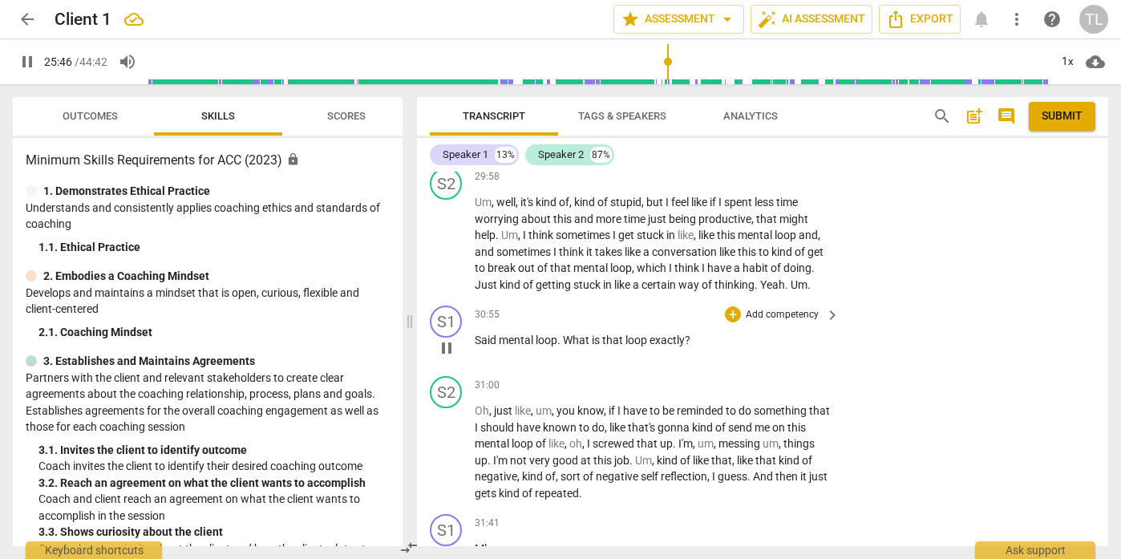
scroll to position [4973, 0]
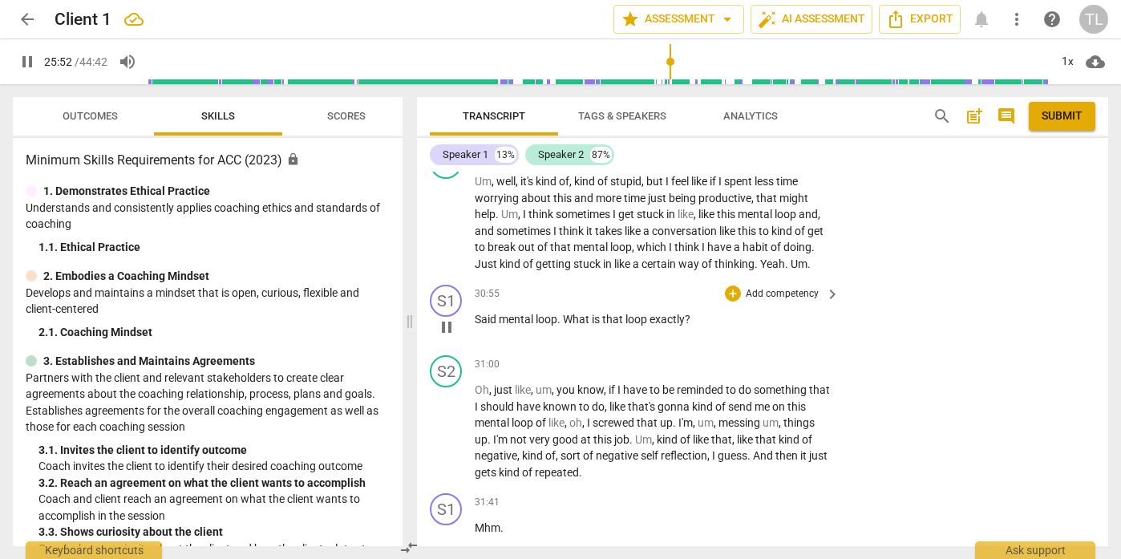
click at [764, 287] on p "Add competency" at bounding box center [782, 294] width 76 height 14
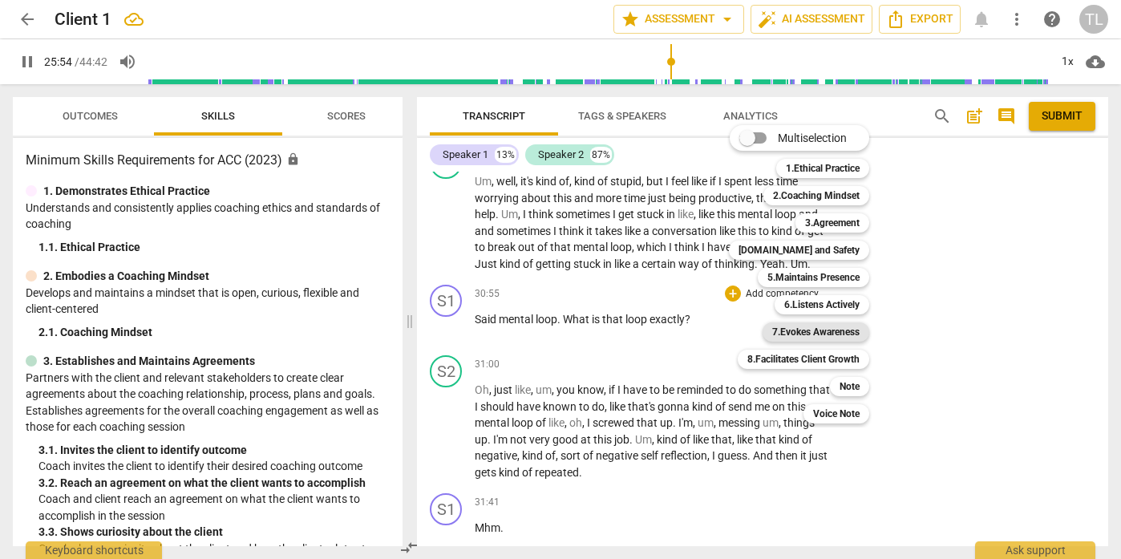
click at [818, 336] on b "7.Evokes Awareness" at bounding box center [815, 331] width 87 height 19
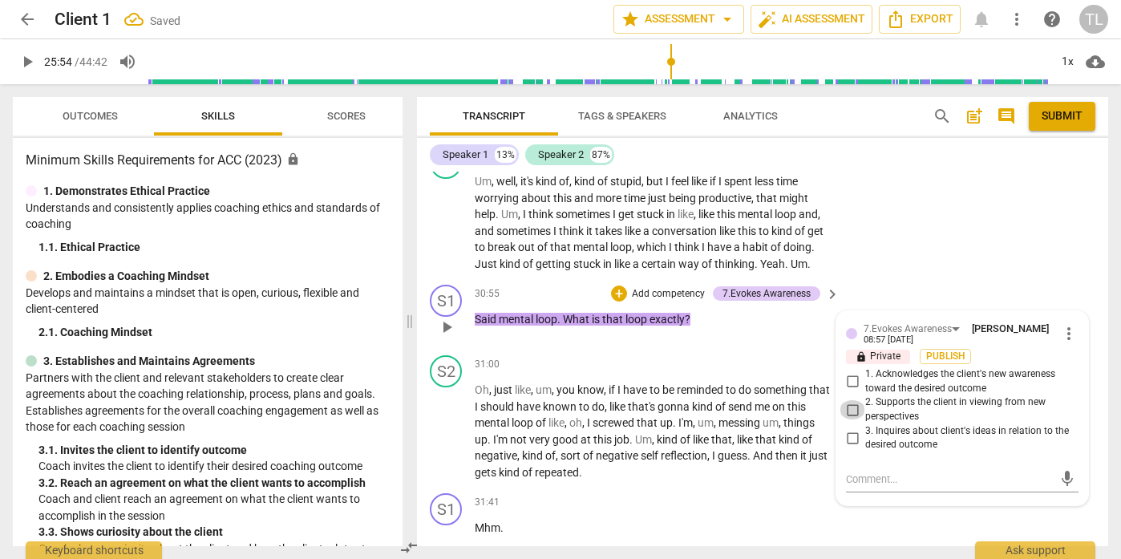
click at [848, 400] on input "2. Supports the client in viewing from new perspectives" at bounding box center [852, 409] width 26 height 19
click at [870, 471] on textarea at bounding box center [949, 478] width 207 height 15
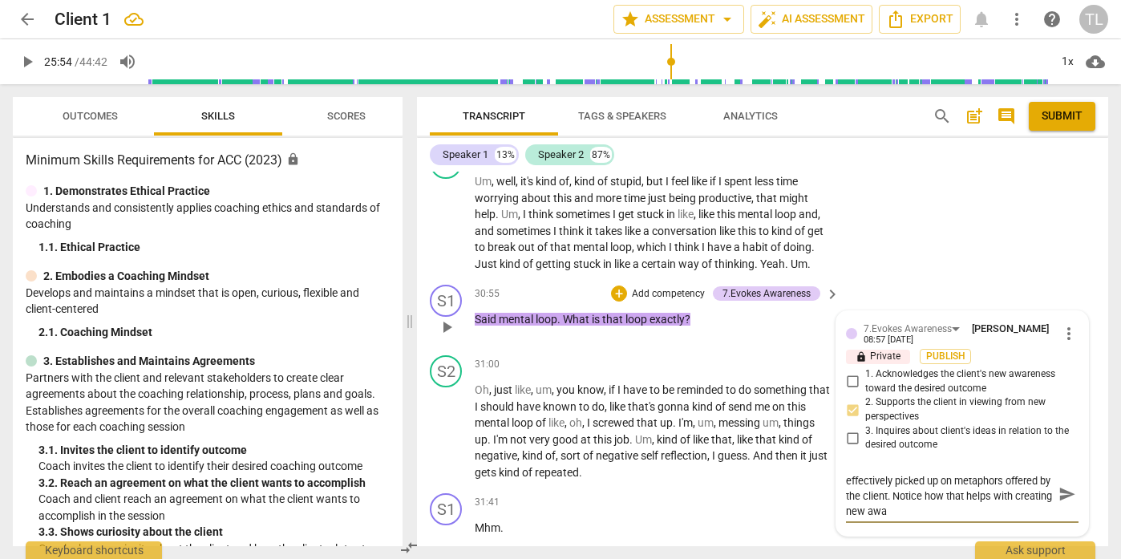
scroll to position [0, 0]
click at [1060, 493] on span "send" at bounding box center [1067, 502] width 18 height 18
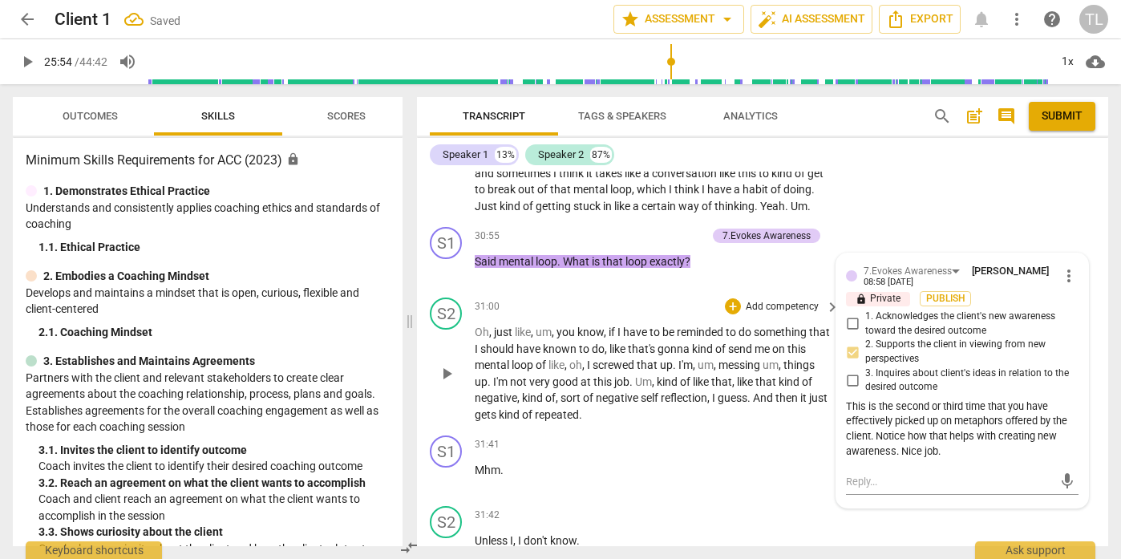
scroll to position [5032, 0]
click at [450, 363] on span "play_arrow" at bounding box center [446, 372] width 19 height 19
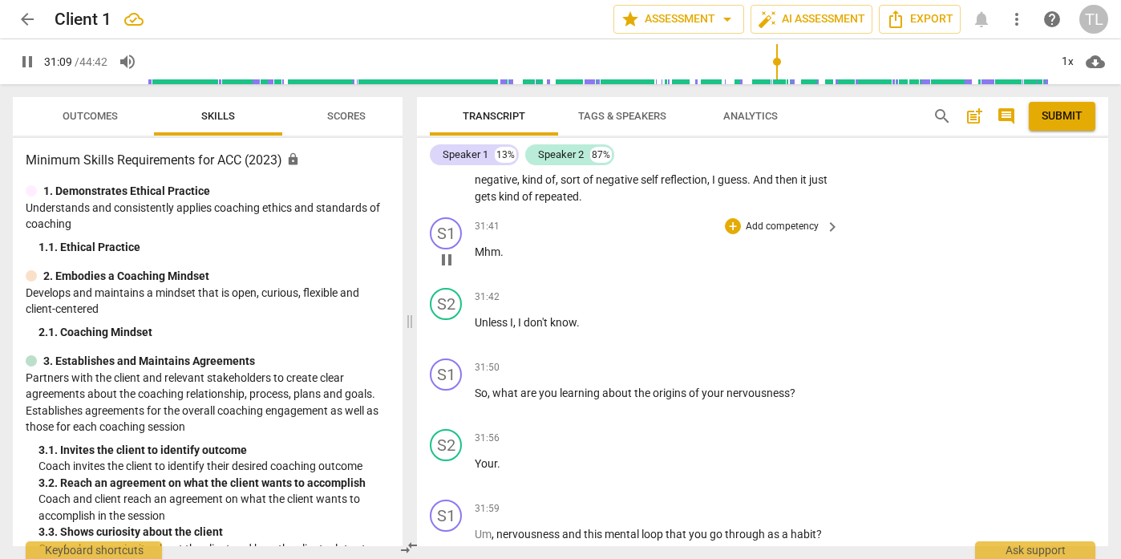
scroll to position [5250, 0]
click at [778, 360] on p "Add competency" at bounding box center [782, 367] width 76 height 14
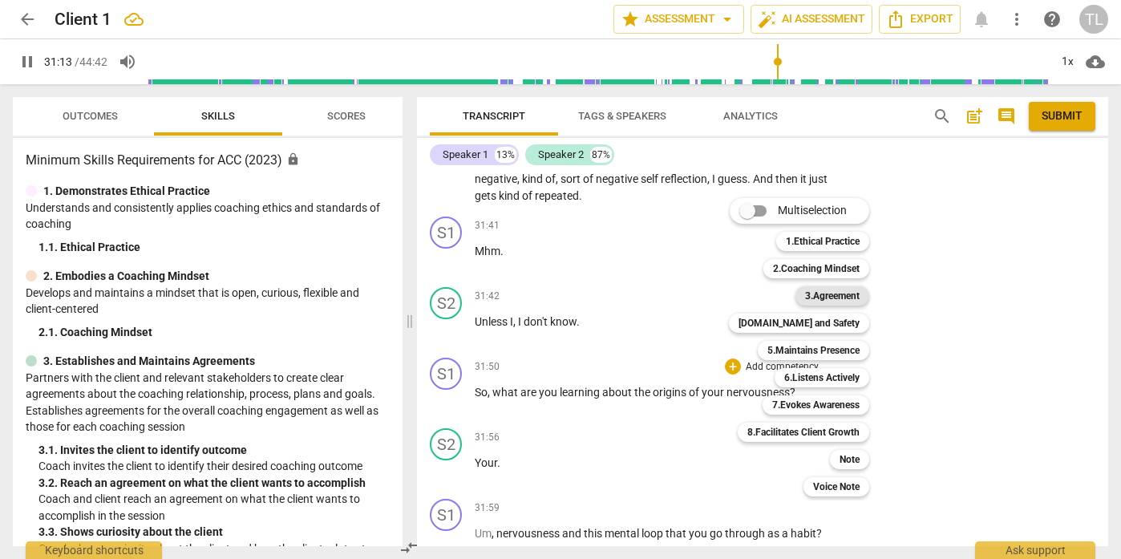
click at [842, 290] on b "3.Agreement" at bounding box center [832, 295] width 55 height 19
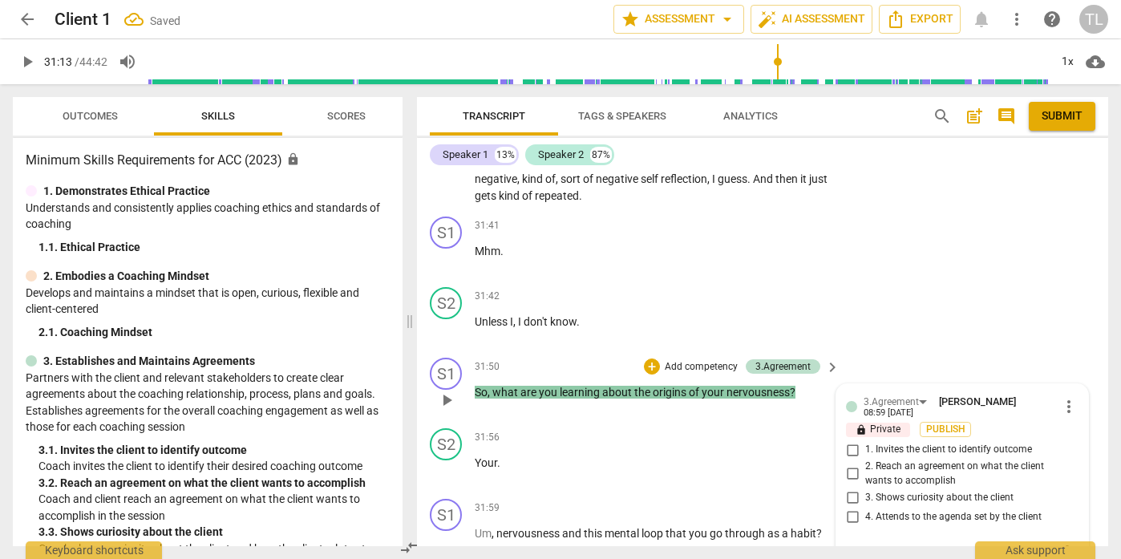
click at [852, 507] on input "4. Attends to the agenda set by the client" at bounding box center [852, 516] width 26 height 19
click at [696, 360] on p "Add competency" at bounding box center [701, 367] width 76 height 14
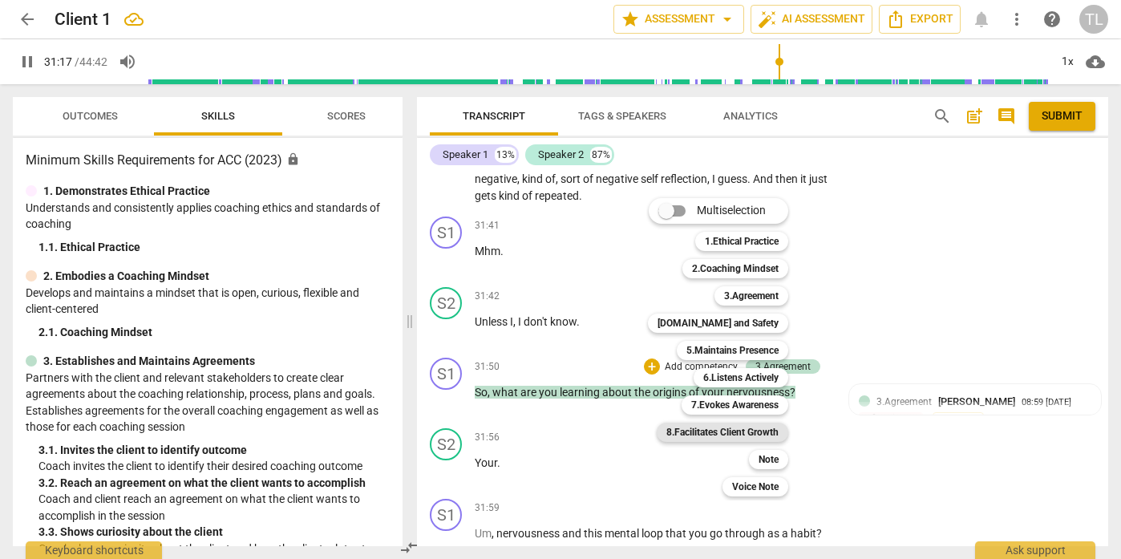
click at [739, 428] on b "8.Facilitates Client Growth" at bounding box center [722, 431] width 112 height 19
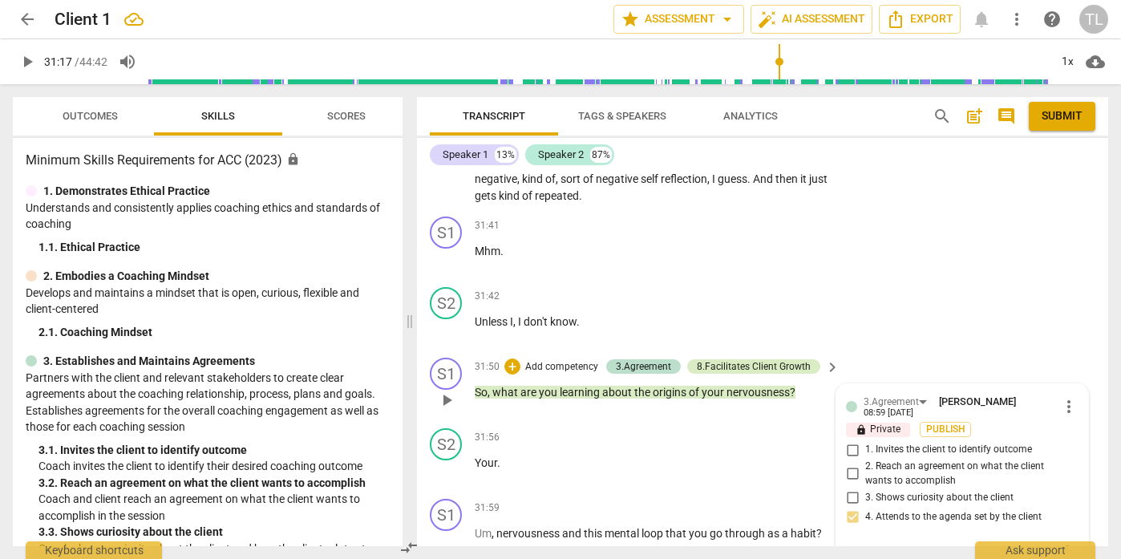
click at [749, 359] on div "8.Facilitates Client Growth" at bounding box center [754, 366] width 114 height 14
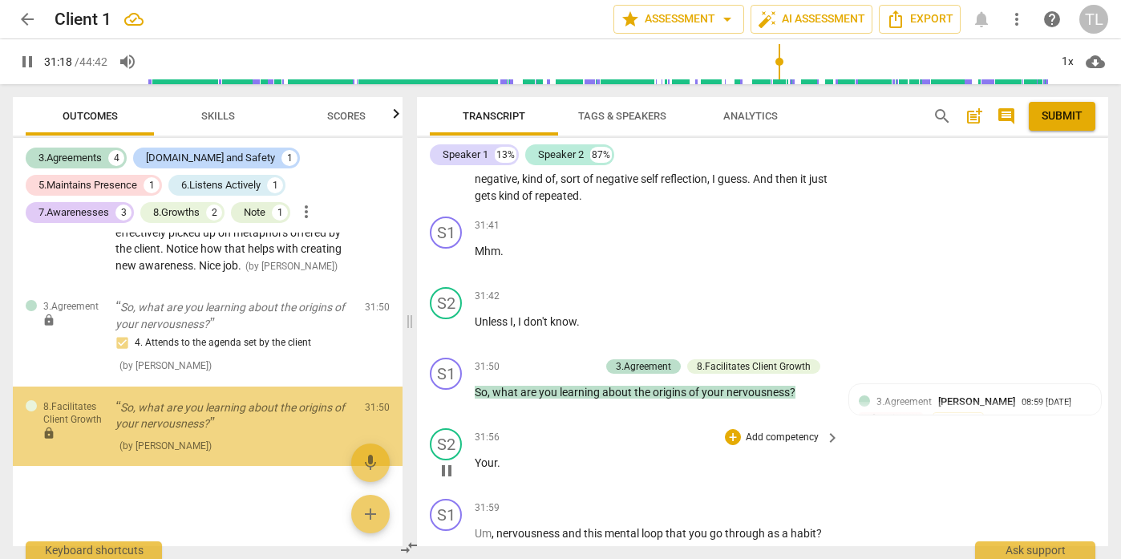
scroll to position [1451, 0]
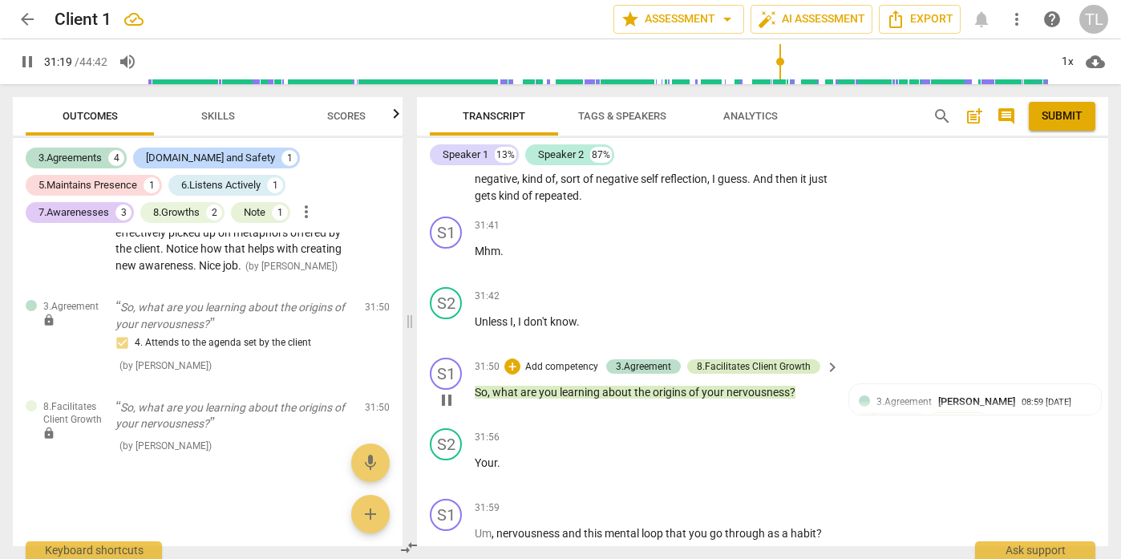
click at [767, 359] on div "8.Facilitates Client Growth" at bounding box center [754, 366] width 114 height 14
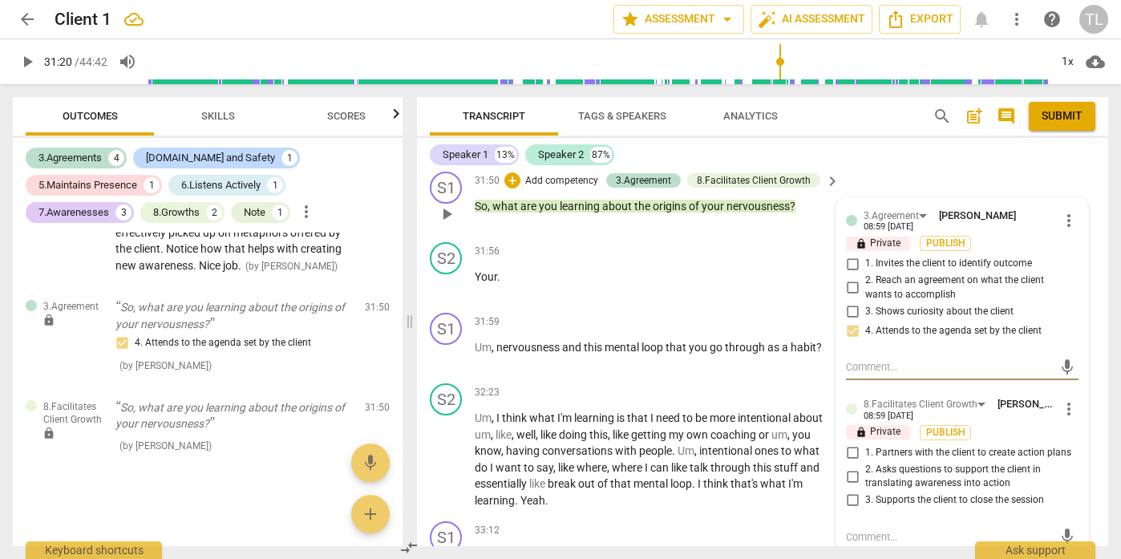
scroll to position [5439, 0]
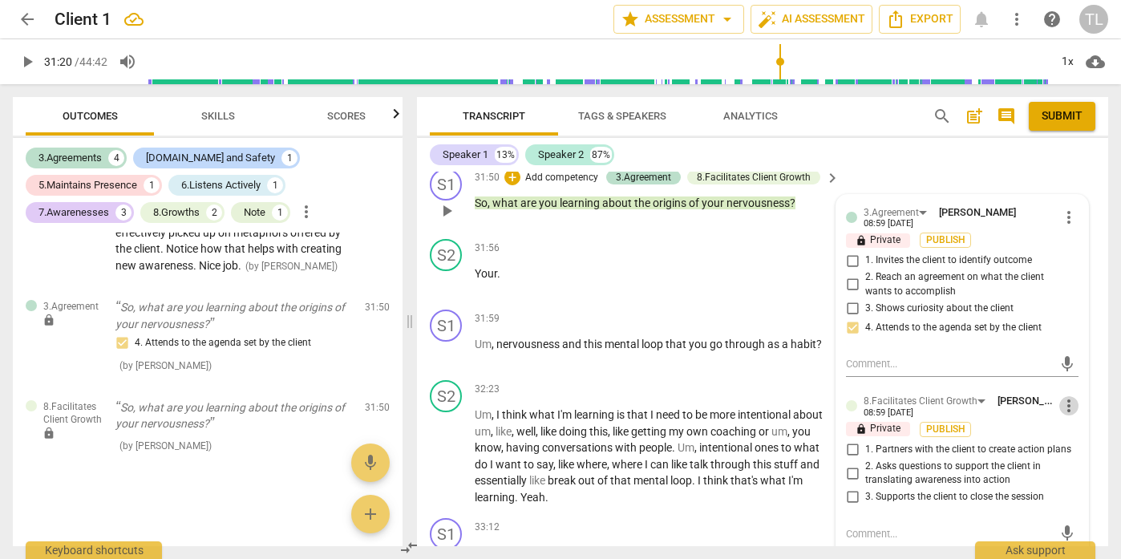
click at [1060, 396] on span "more_vert" at bounding box center [1068, 405] width 19 height 19
click at [1064, 416] on li "Delete" at bounding box center [1079, 416] width 55 height 30
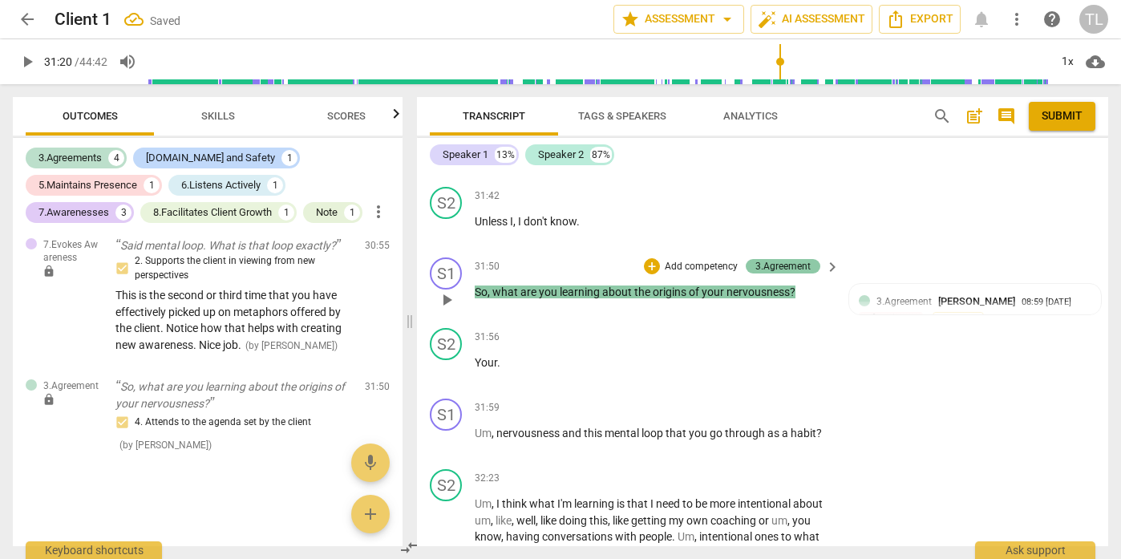
scroll to position [5353, 0]
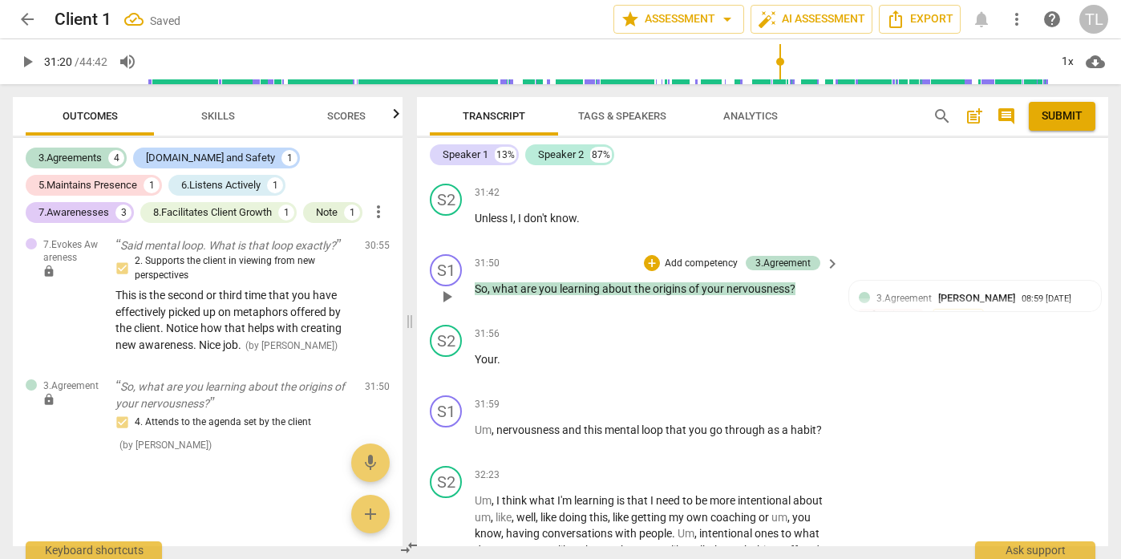
click at [714, 257] on p "Add competency" at bounding box center [701, 264] width 76 height 14
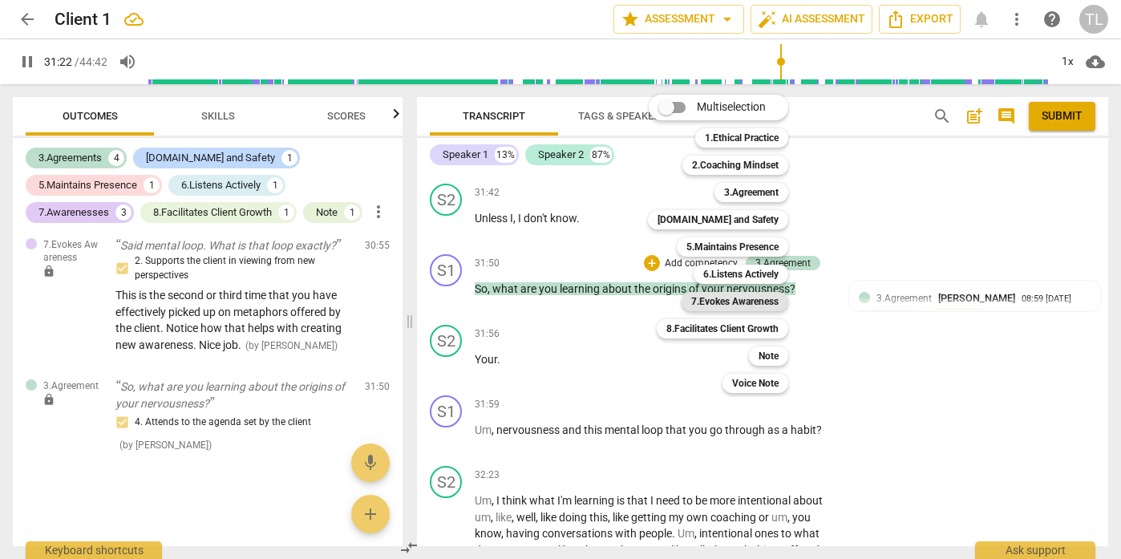
click at [746, 302] on b "7.Evokes Awareness" at bounding box center [734, 301] width 87 height 19
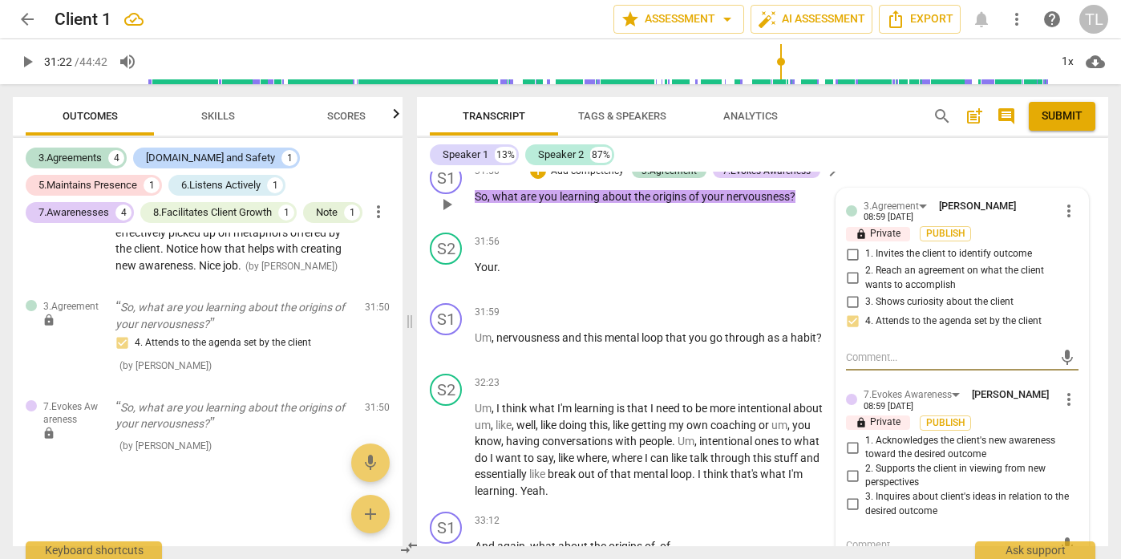
scroll to position [5445, 0]
click at [846, 466] on input "2. Supports the client in viewing from new perspectives" at bounding box center [852, 475] width 26 height 19
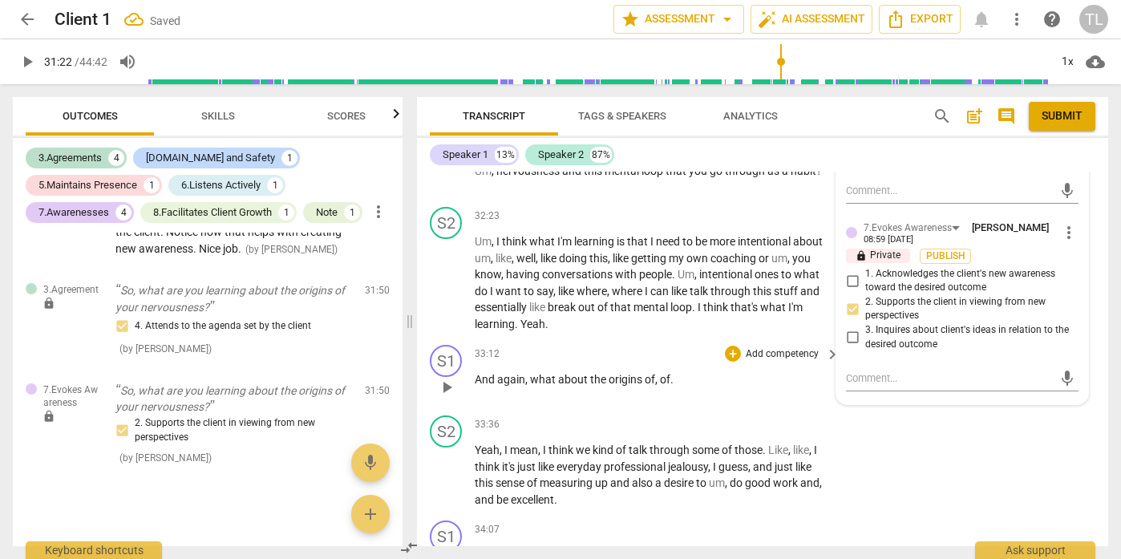
scroll to position [5615, 0]
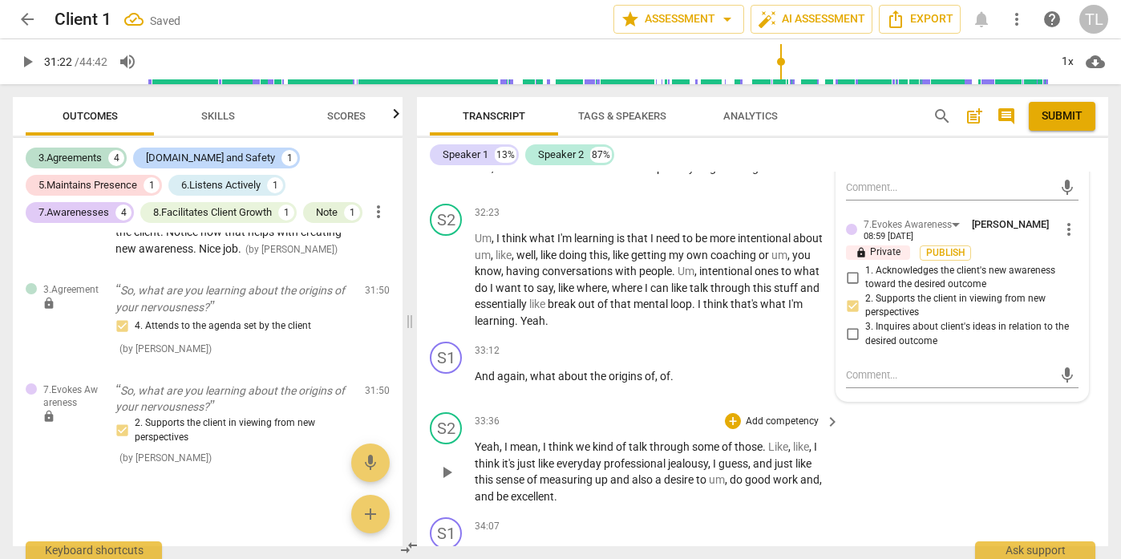
click at [935, 479] on div "S2 play_arrow pause 33:36 + Add competency keyboard_arrow_right Yeah , I mean ,…" at bounding box center [762, 458] width 691 height 105
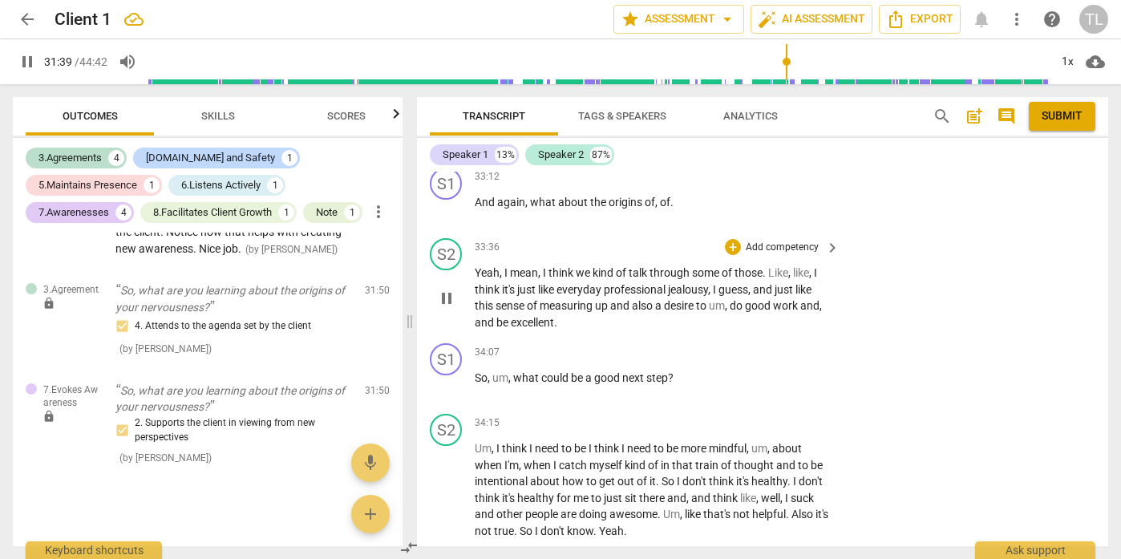
scroll to position [5794, 0]
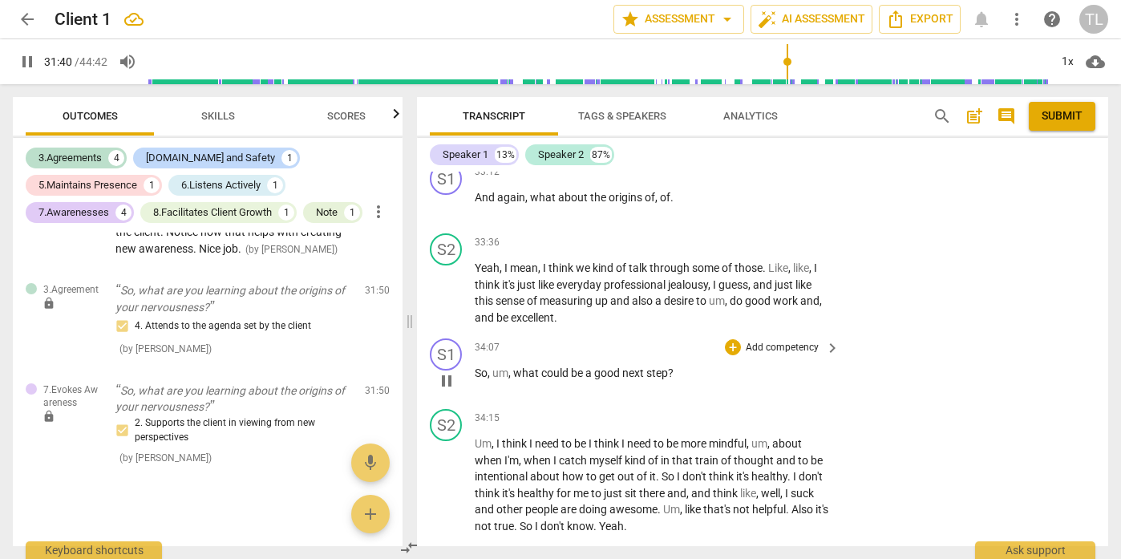
click at [801, 341] on p "Add competency" at bounding box center [782, 348] width 76 height 14
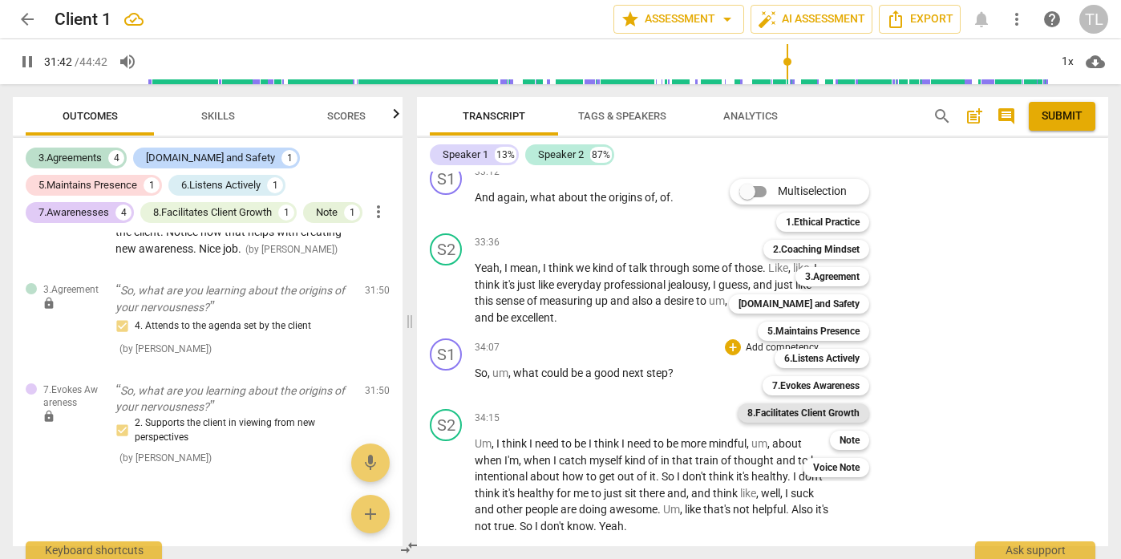
click at [827, 417] on b "8.Facilitates Client Growth" at bounding box center [803, 412] width 112 height 19
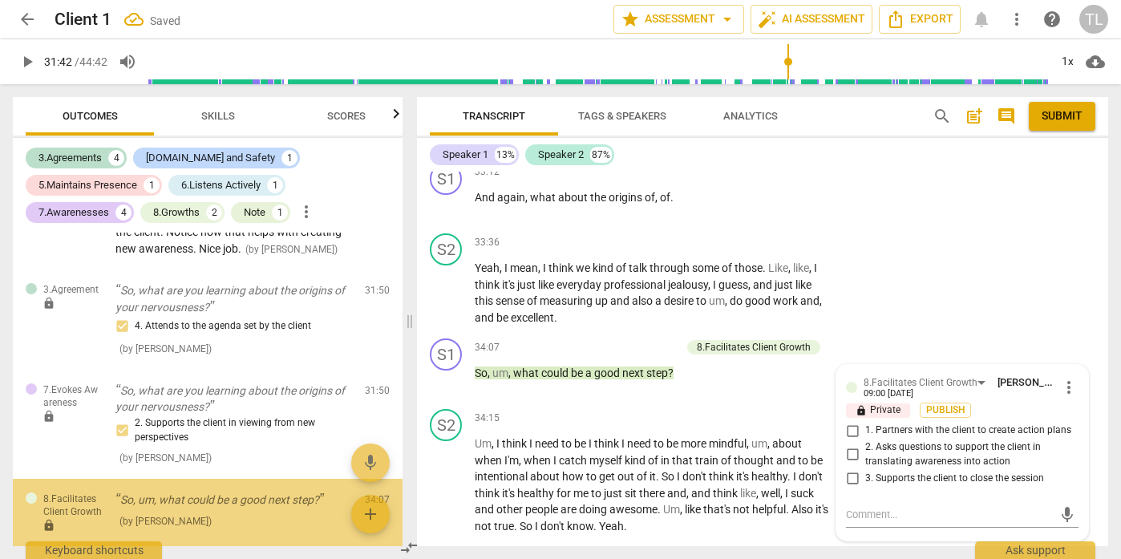
scroll to position [1549, 0]
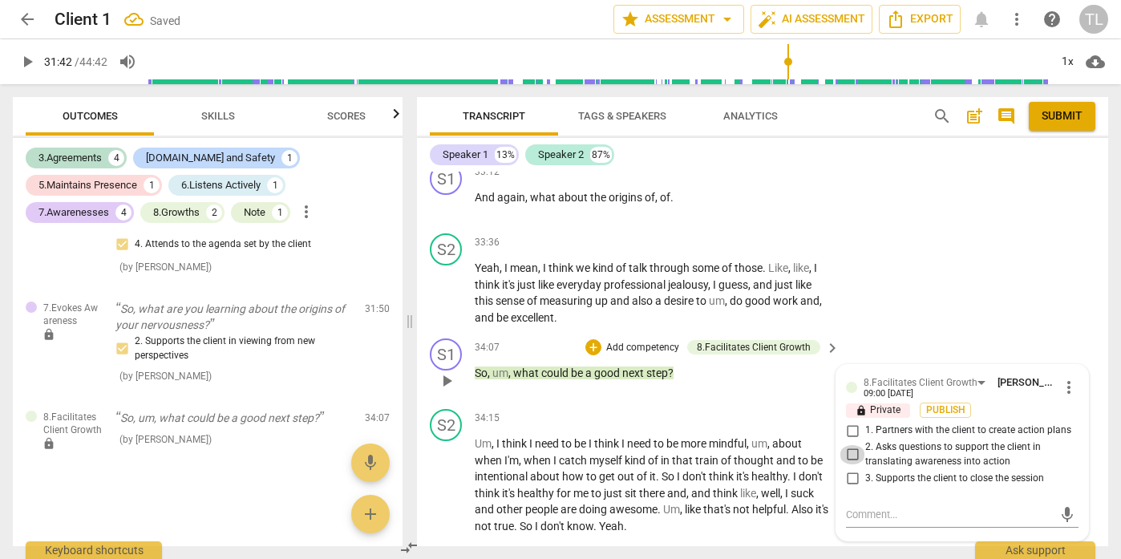
click at [849, 445] on input "2. Asks questions to support the client in translating awareness into action" at bounding box center [852, 454] width 26 height 19
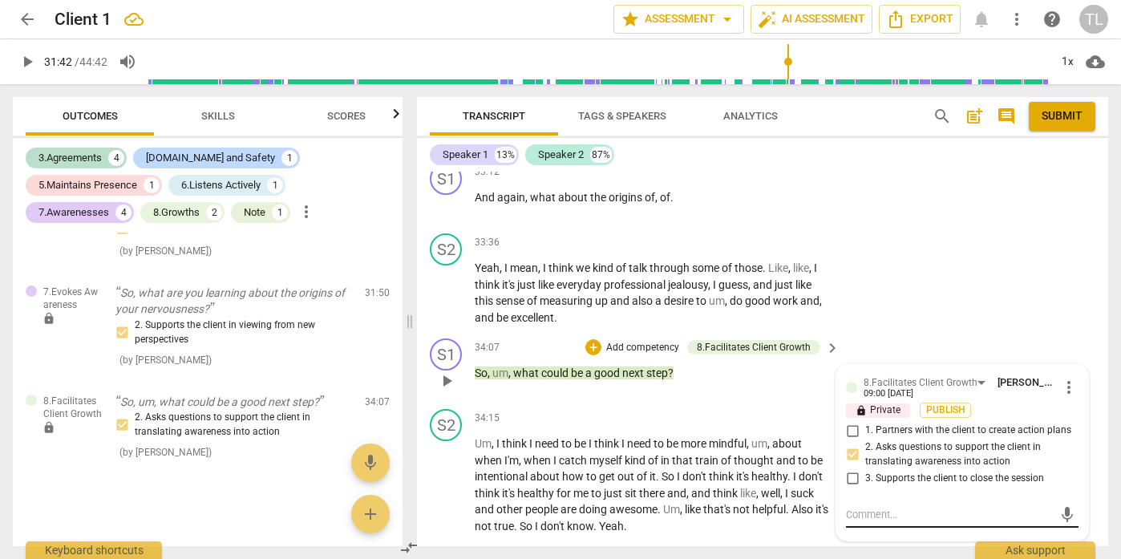
click at [870, 507] on textarea at bounding box center [949, 514] width 207 height 15
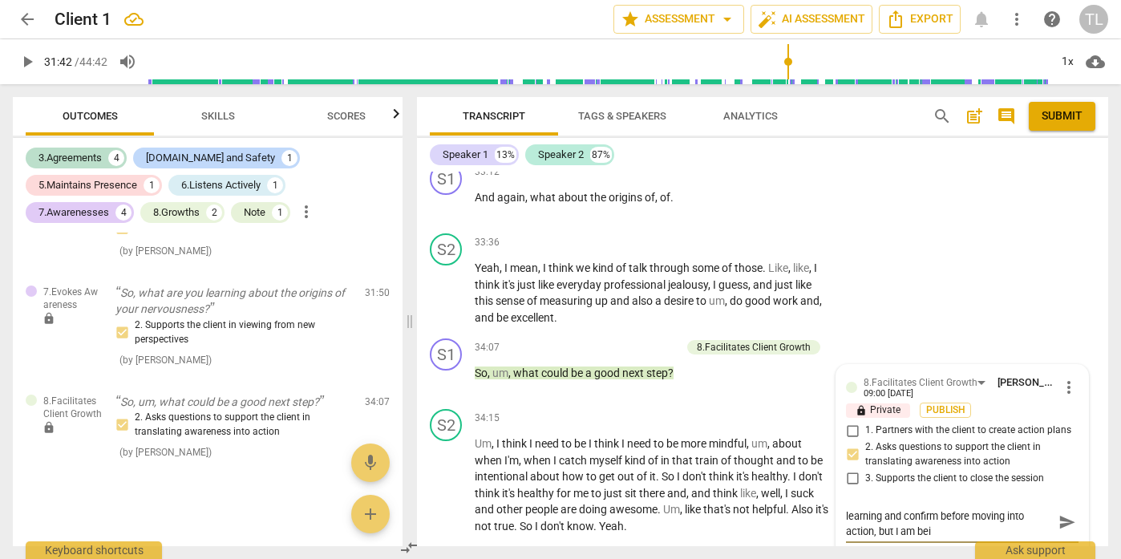
scroll to position [0, 0]
click at [1065, 521] on span "send" at bounding box center [1067, 530] width 18 height 18
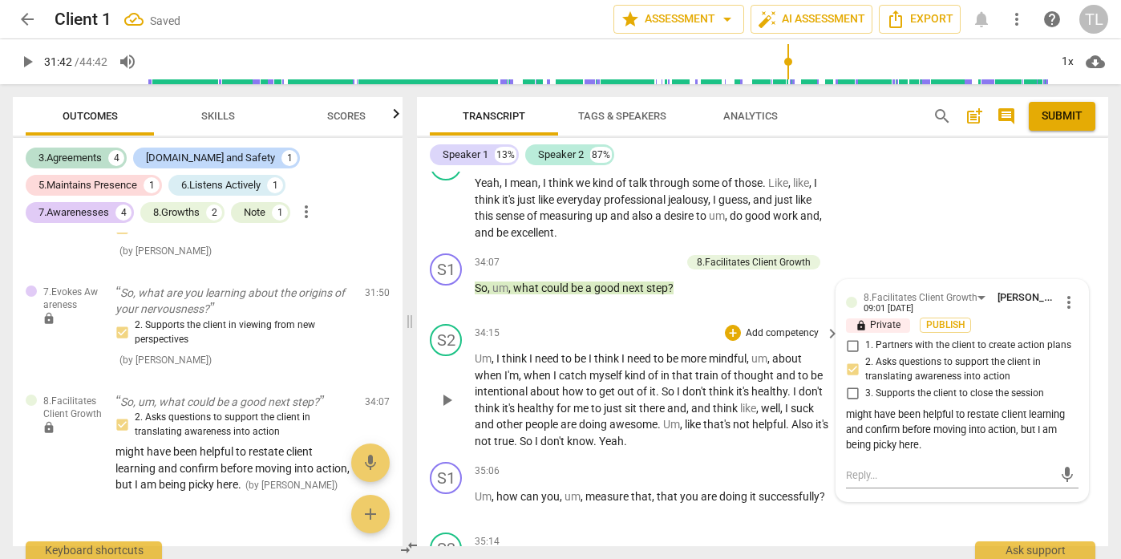
scroll to position [5881, 0]
click at [443, 389] on span "play_arrow" at bounding box center [446, 398] width 19 height 19
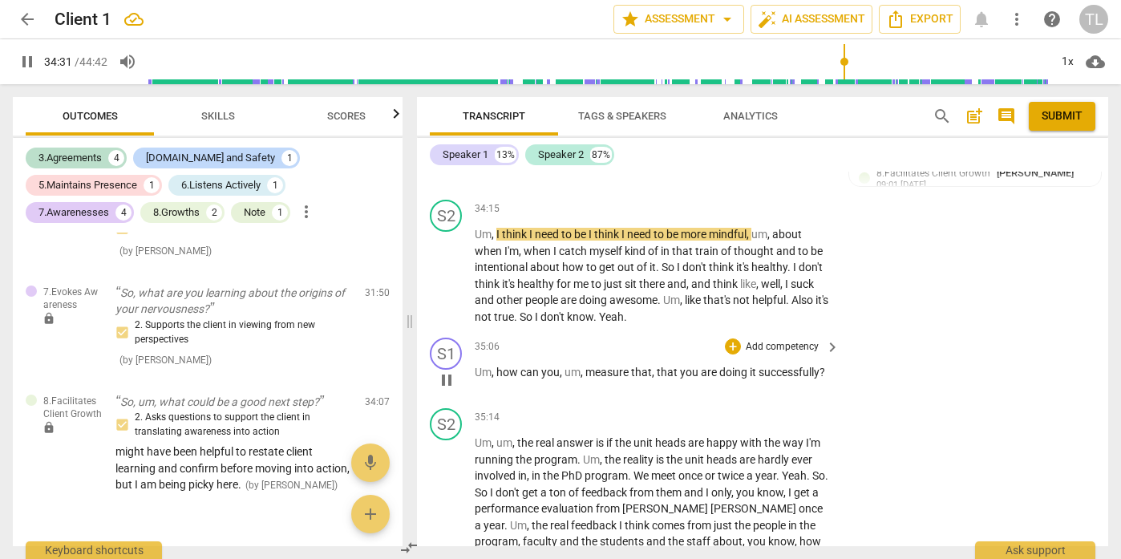
scroll to position [6004, 0]
click at [785, 339] on p "Add competency" at bounding box center [782, 346] width 76 height 14
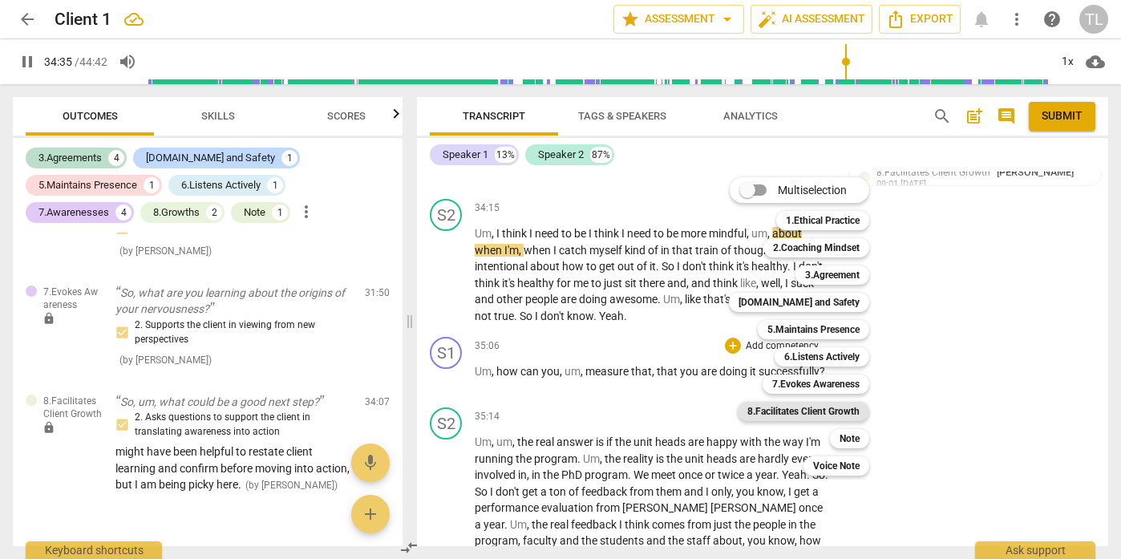
click at [833, 410] on b "8.Facilitates Client Growth" at bounding box center [803, 411] width 112 height 19
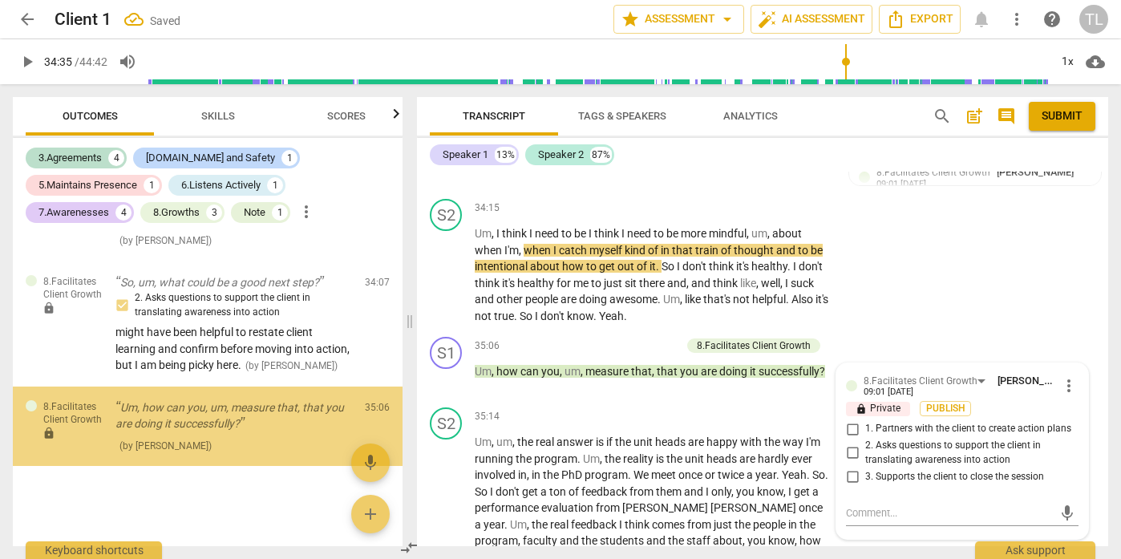
scroll to position [1684, 0]
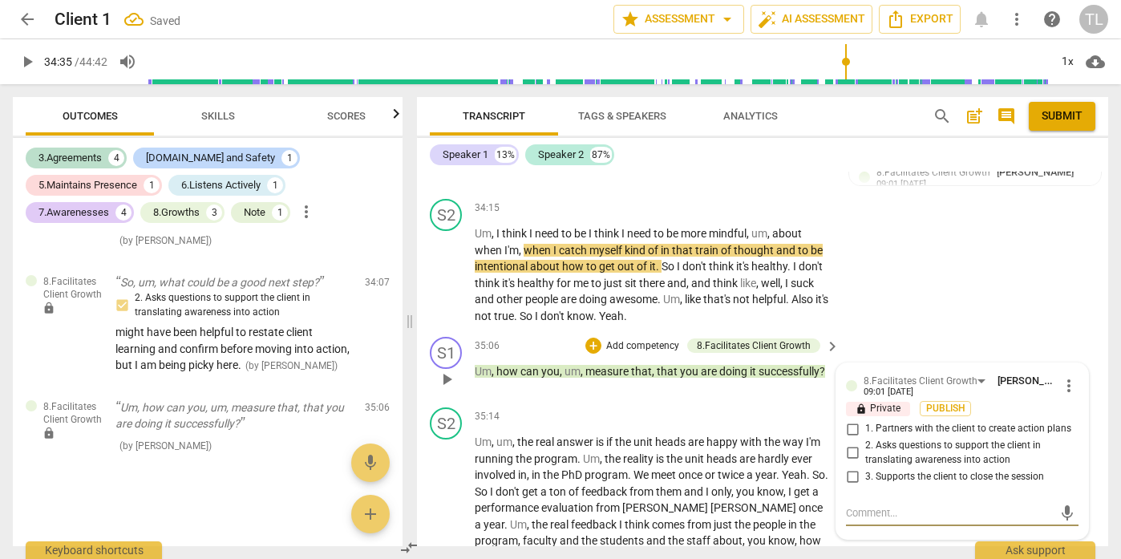
click at [850, 443] on input "2. Asks questions to support the client in translating awareness into action" at bounding box center [852, 452] width 26 height 19
click at [880, 505] on textarea at bounding box center [949, 512] width 207 height 15
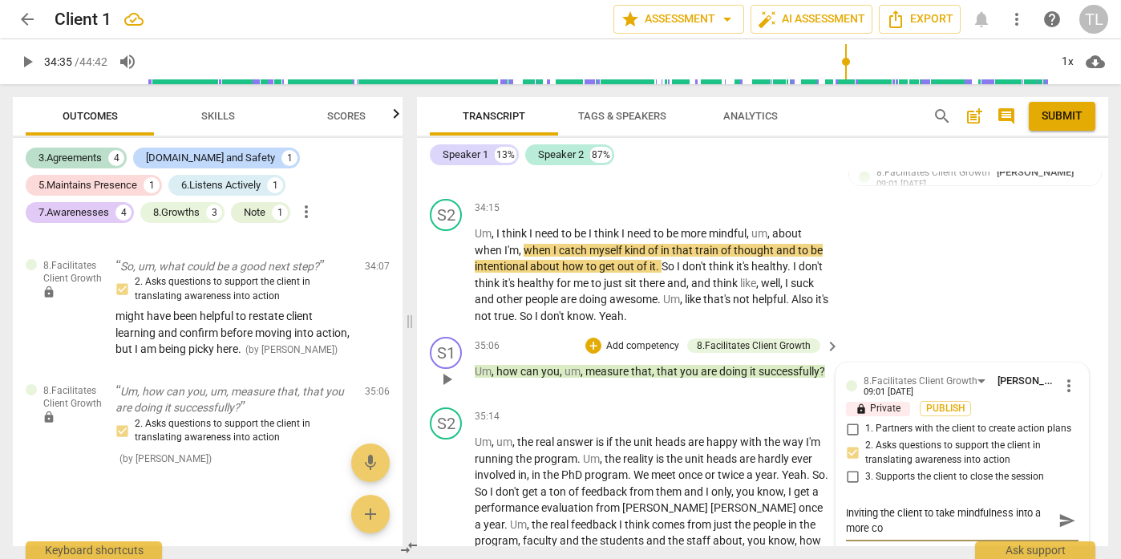
scroll to position [0, 0]
click at [1065, 512] on span "send" at bounding box center [1067, 521] width 18 height 18
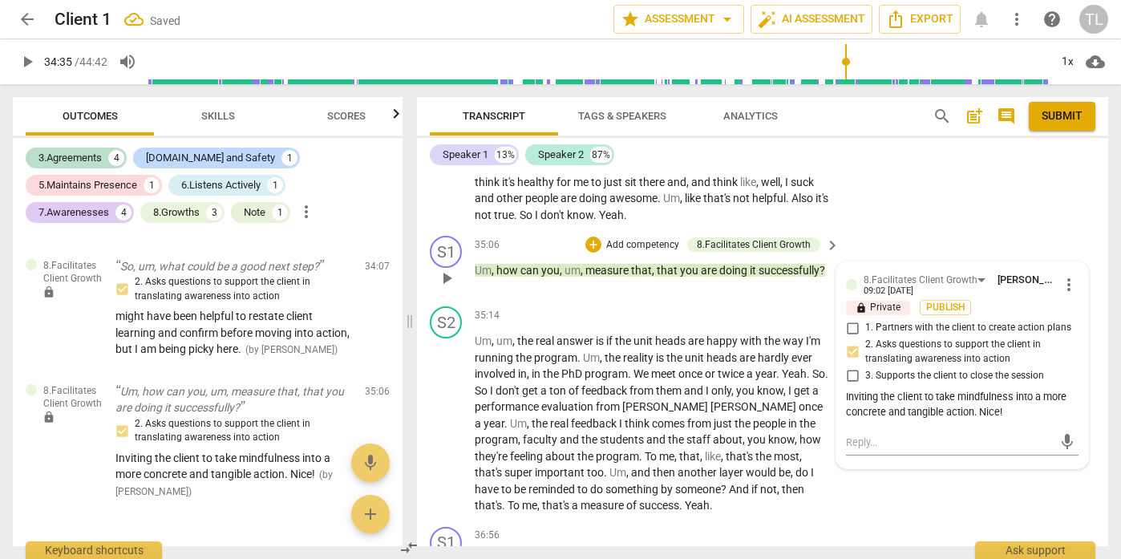
scroll to position [6105, 0]
click at [446, 414] on span "play_arrow" at bounding box center [446, 423] width 19 height 19
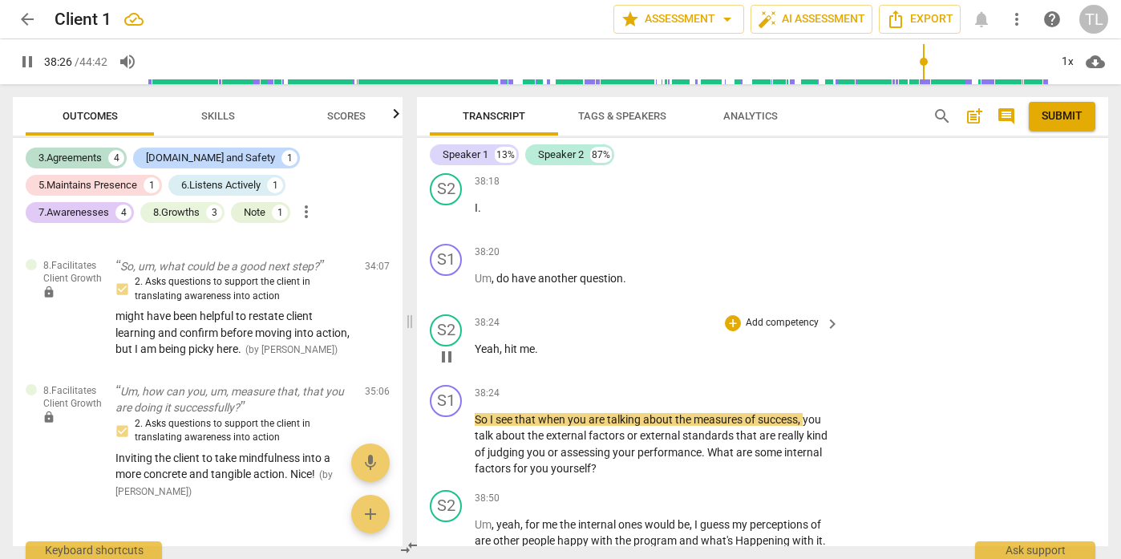
scroll to position [7064, 0]
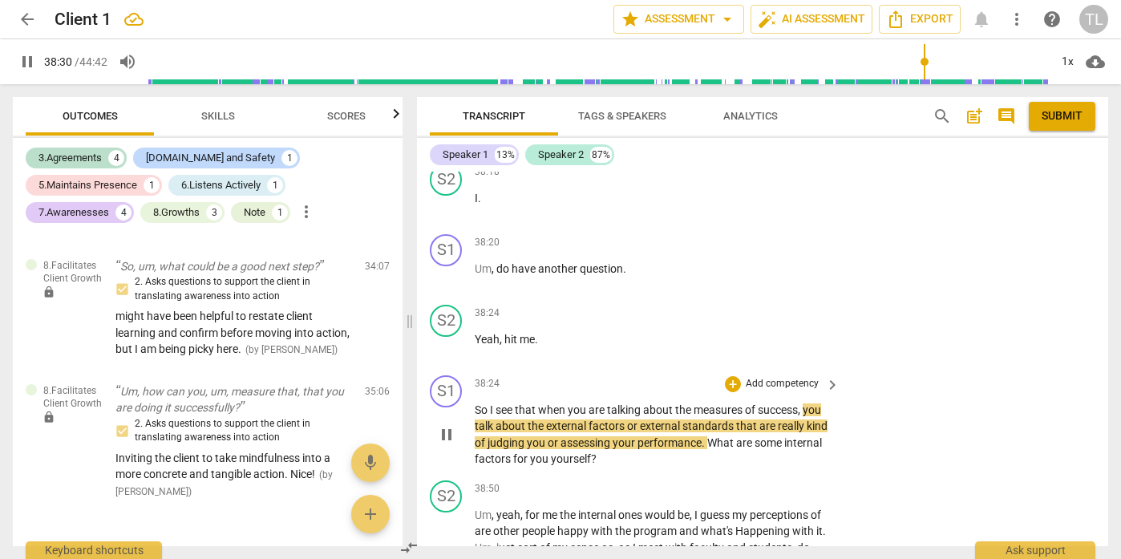
click at [784, 377] on p "Add competency" at bounding box center [782, 384] width 76 height 14
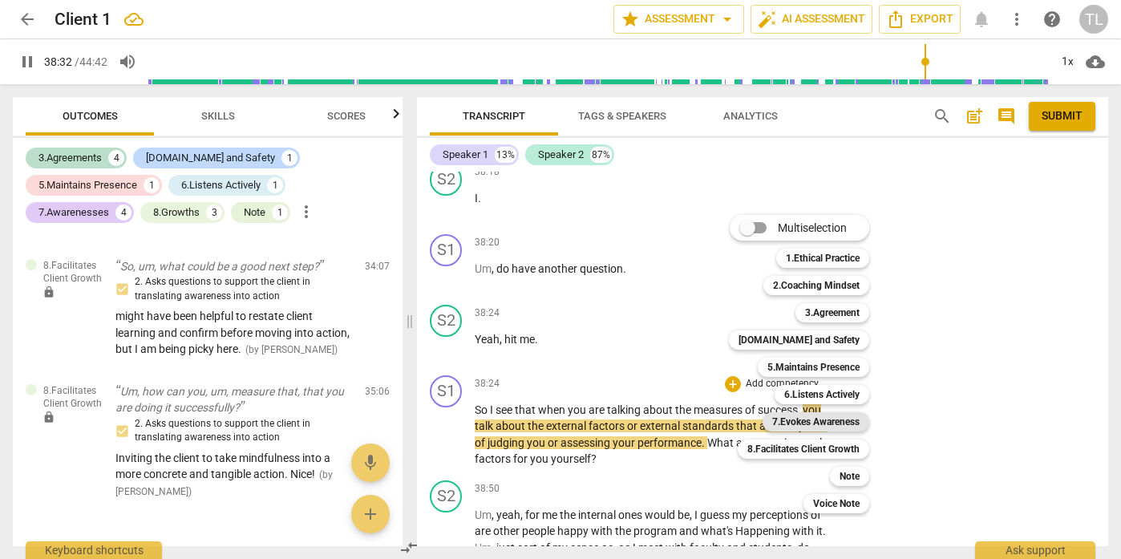
click at [825, 426] on b "7.Evokes Awareness" at bounding box center [815, 421] width 87 height 19
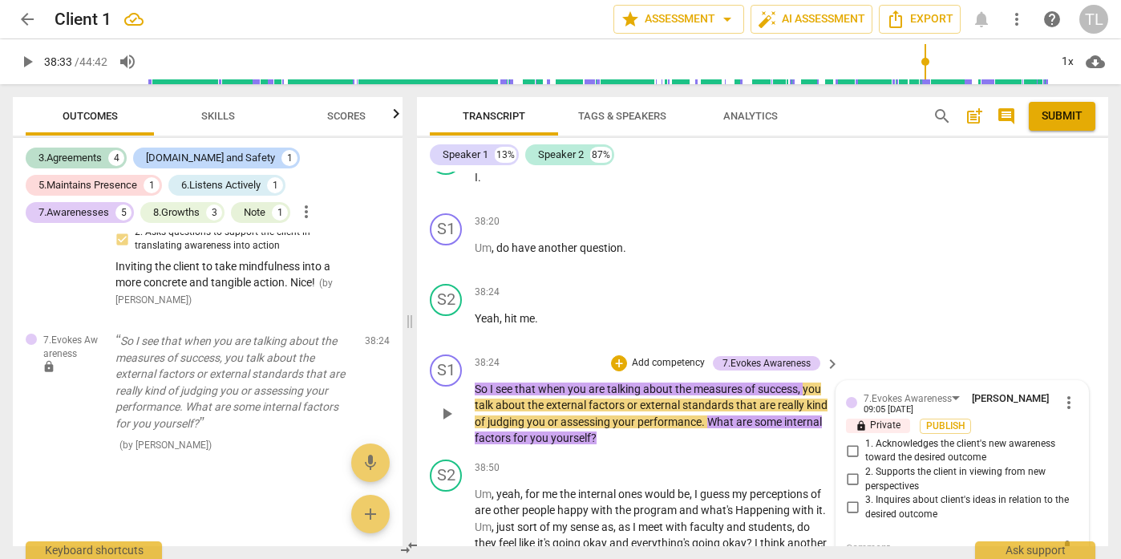
scroll to position [7086, 0]
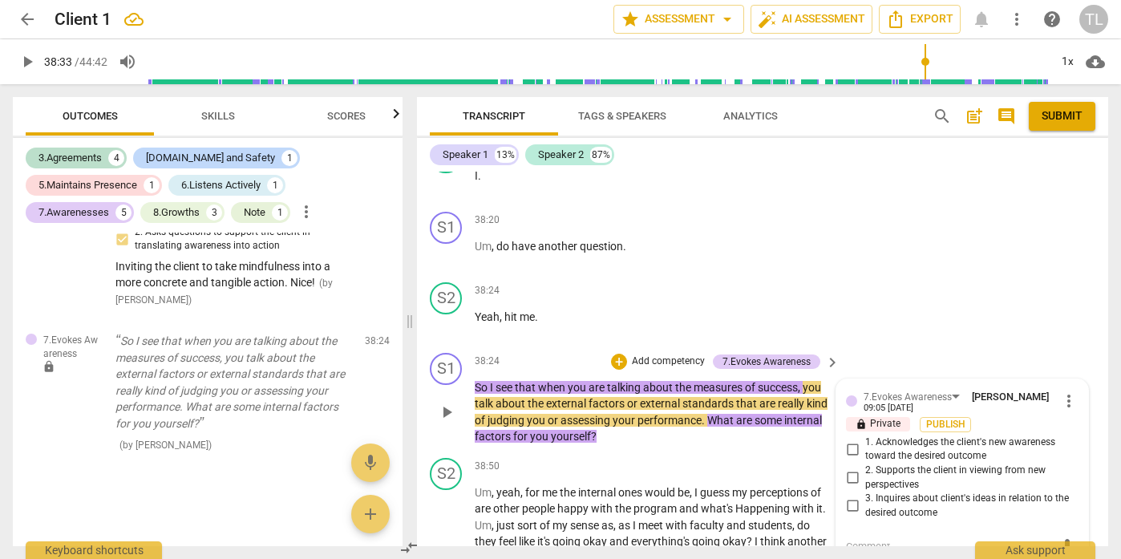
click at [853, 468] on input "2. Supports the client in viewing from new perspectives" at bounding box center [852, 477] width 26 height 19
click at [848, 496] on input "3. Inquires about client's ideas in relation to the desired outcome" at bounding box center [852, 505] width 26 height 19
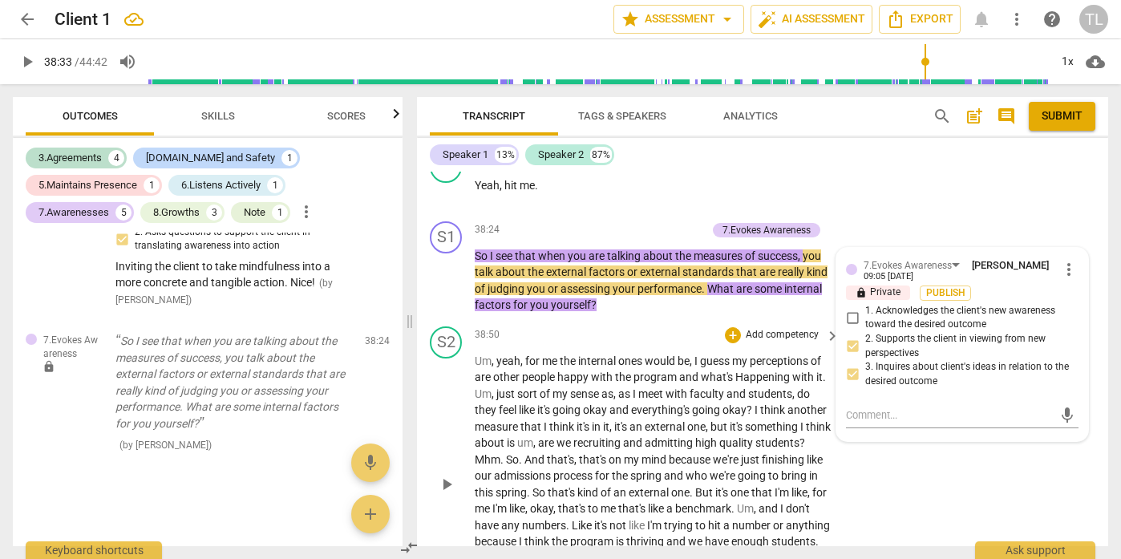
scroll to position [7220, 0]
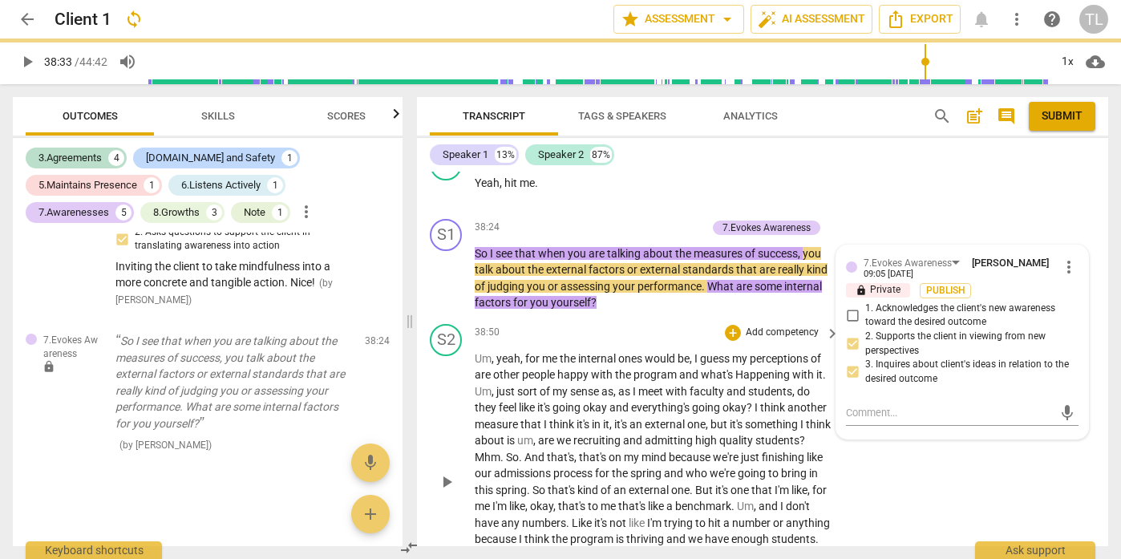
click at [910, 495] on div "S2 play_arrow pause 38:50 + Add competency keyboard_arrow_right Um , yeah , for…" at bounding box center [762, 468] width 691 height 302
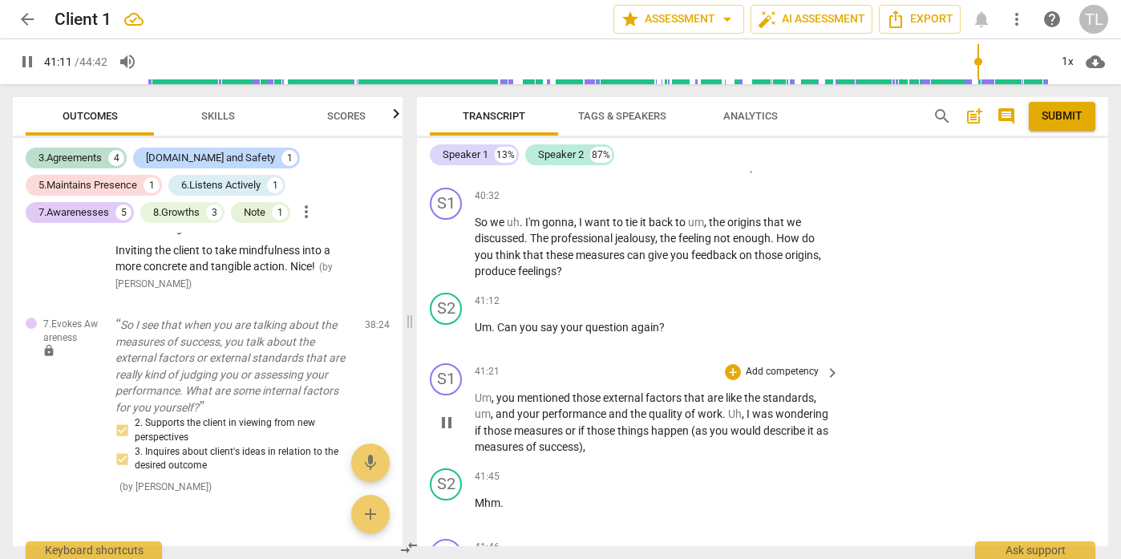
scroll to position [7657, 0]
click at [794, 196] on p "Add competency" at bounding box center [782, 198] width 76 height 14
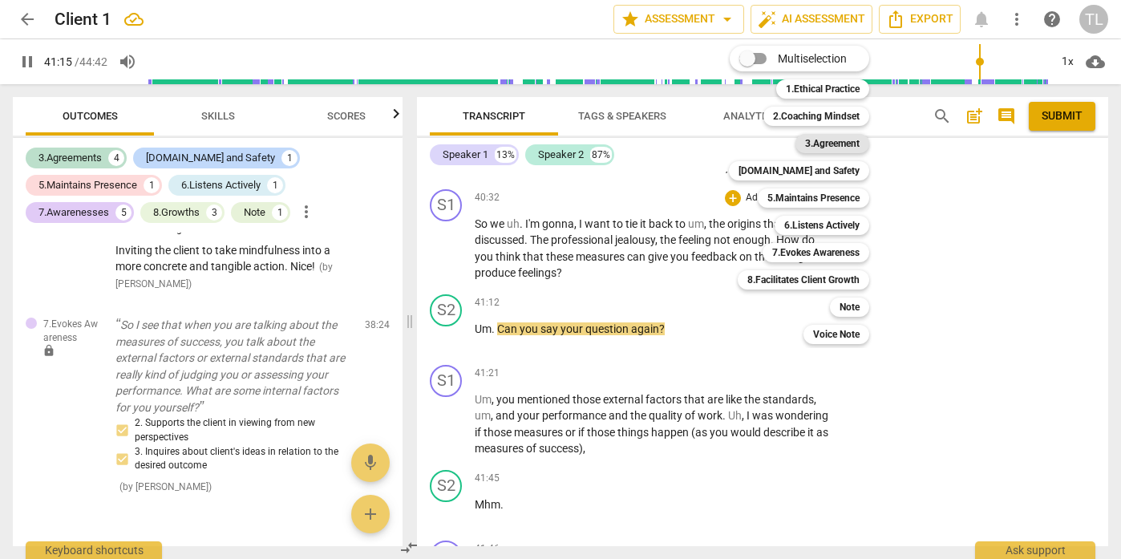
click at [818, 143] on b "3.Agreement" at bounding box center [832, 143] width 55 height 19
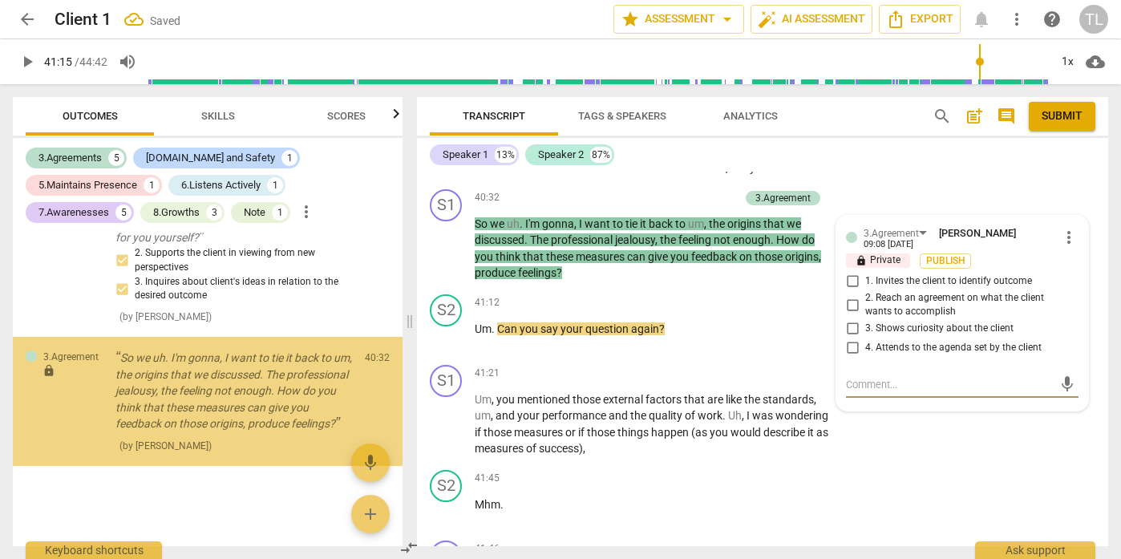
scroll to position [2095, 0]
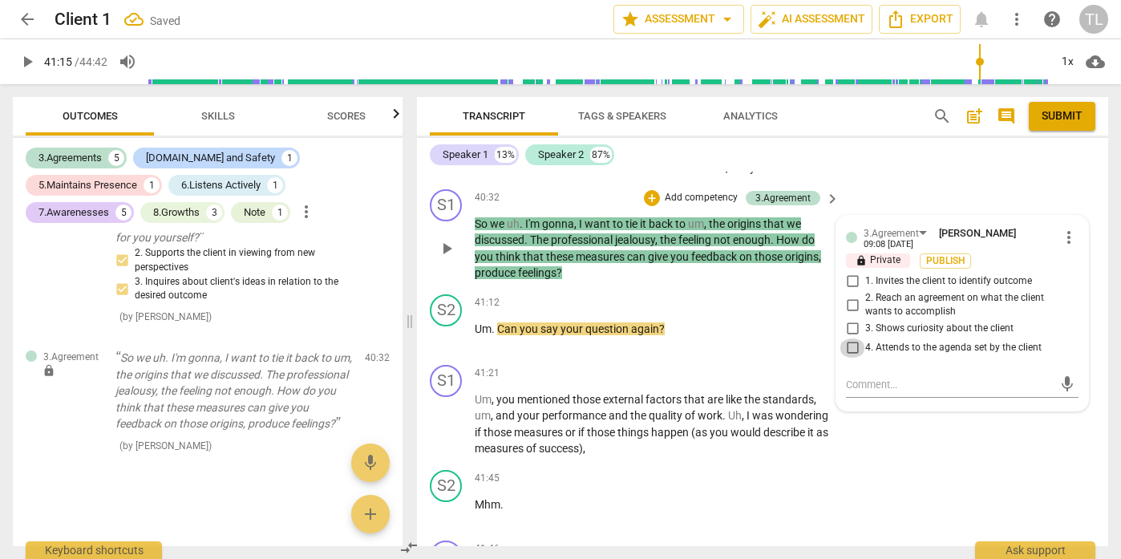
click at [852, 342] on input "4. Attends to the agenda set by the client" at bounding box center [852, 347] width 26 height 19
click at [867, 378] on textarea at bounding box center [949, 384] width 207 height 15
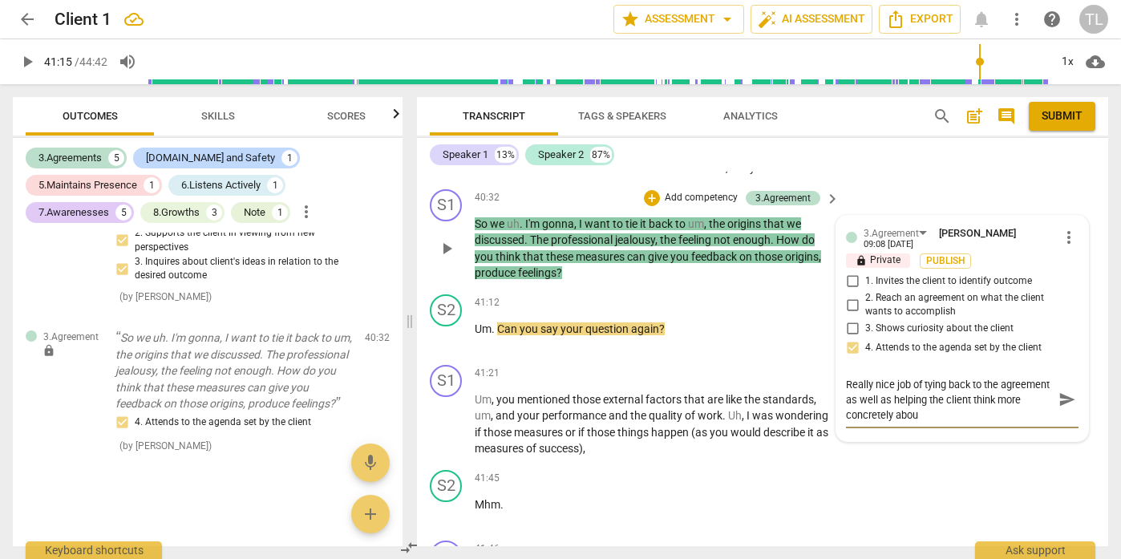
scroll to position [0, 0]
click at [1059, 394] on span "send" at bounding box center [1067, 400] width 18 height 18
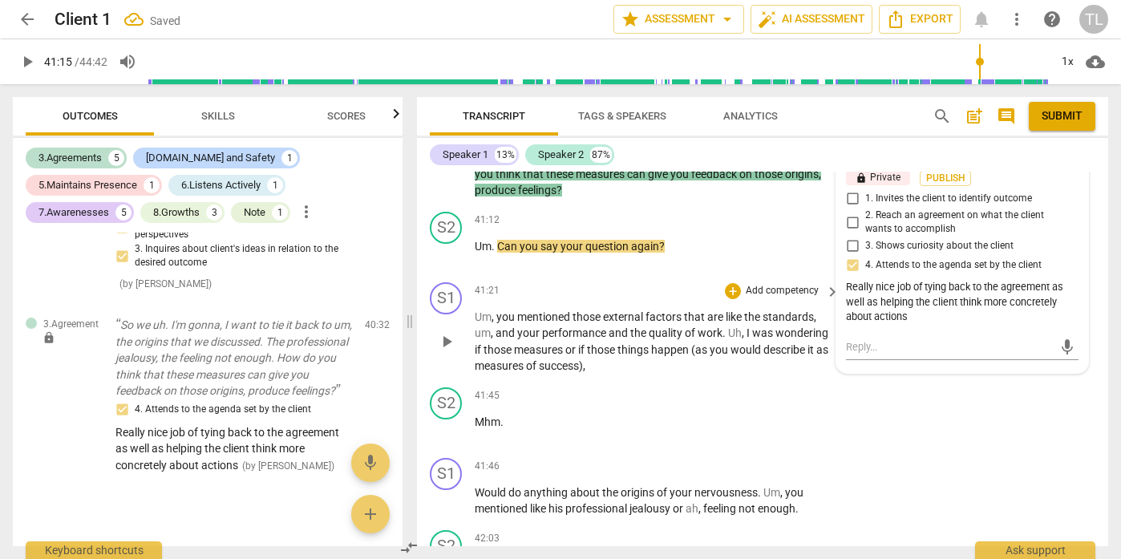
scroll to position [7740, 0]
click at [450, 338] on span "play_arrow" at bounding box center [446, 340] width 19 height 19
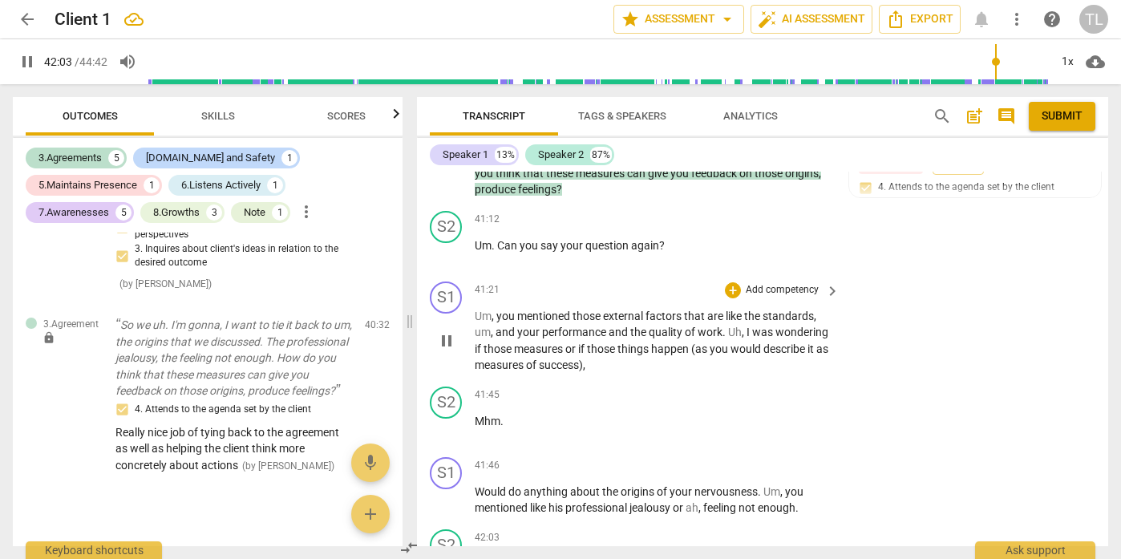
scroll to position [8123, 0]
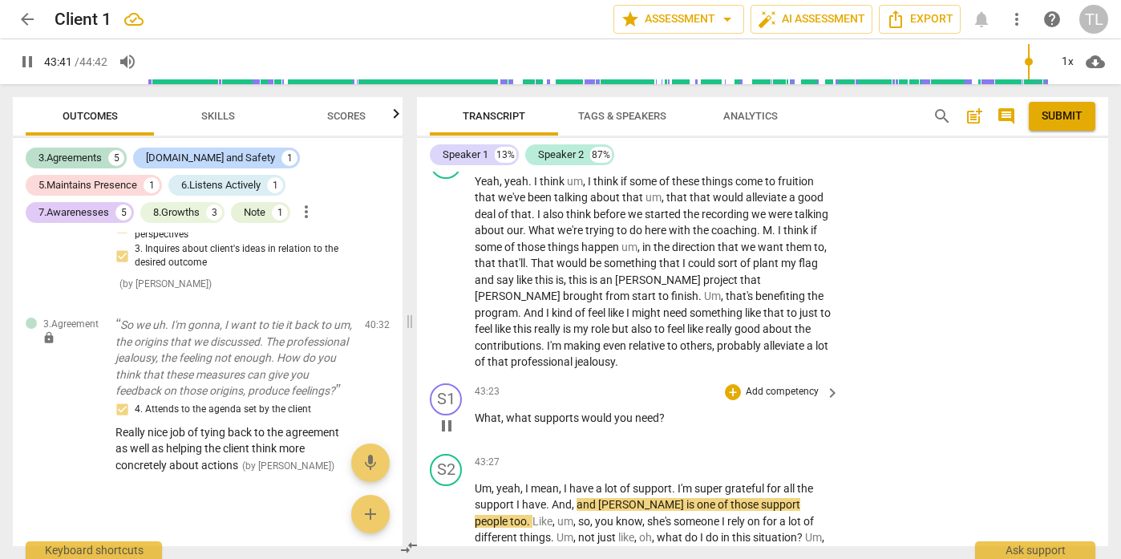
click at [784, 390] on p "Add competency" at bounding box center [782, 392] width 76 height 14
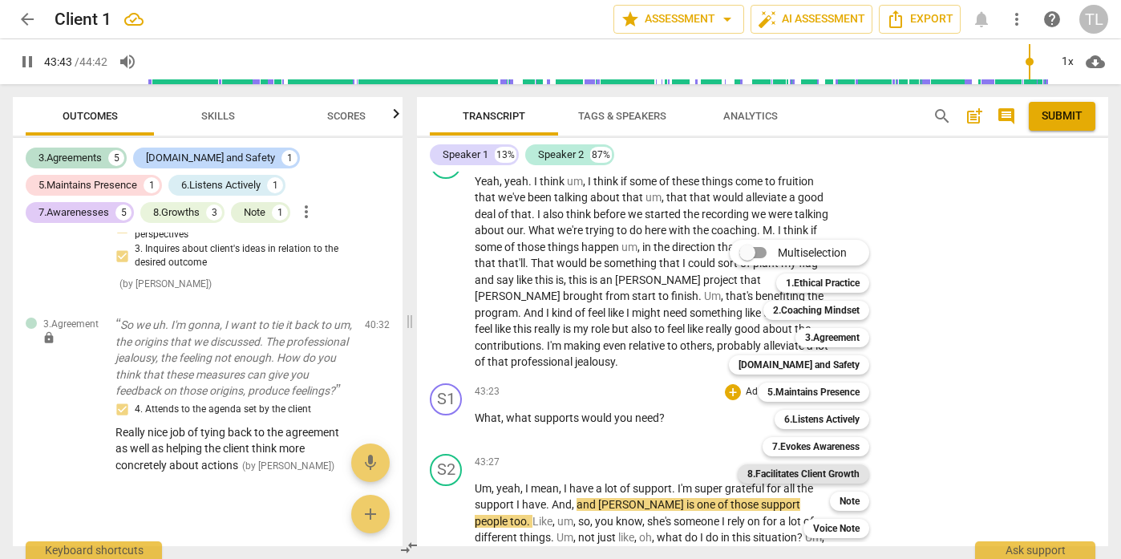
click at [814, 475] on b "8.Facilitates Client Growth" at bounding box center [803, 473] width 112 height 19
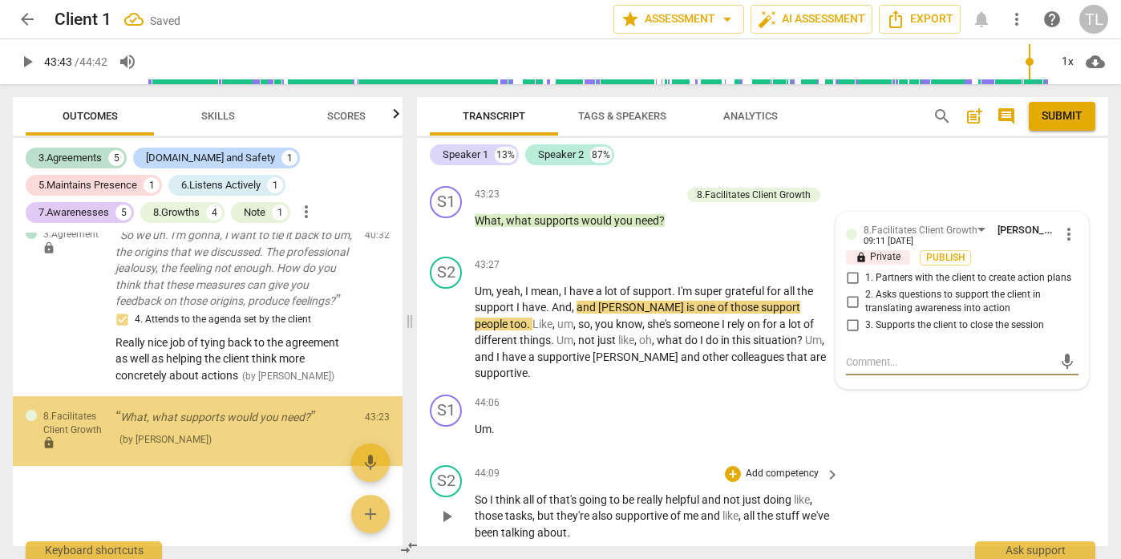
scroll to position [2216, 0]
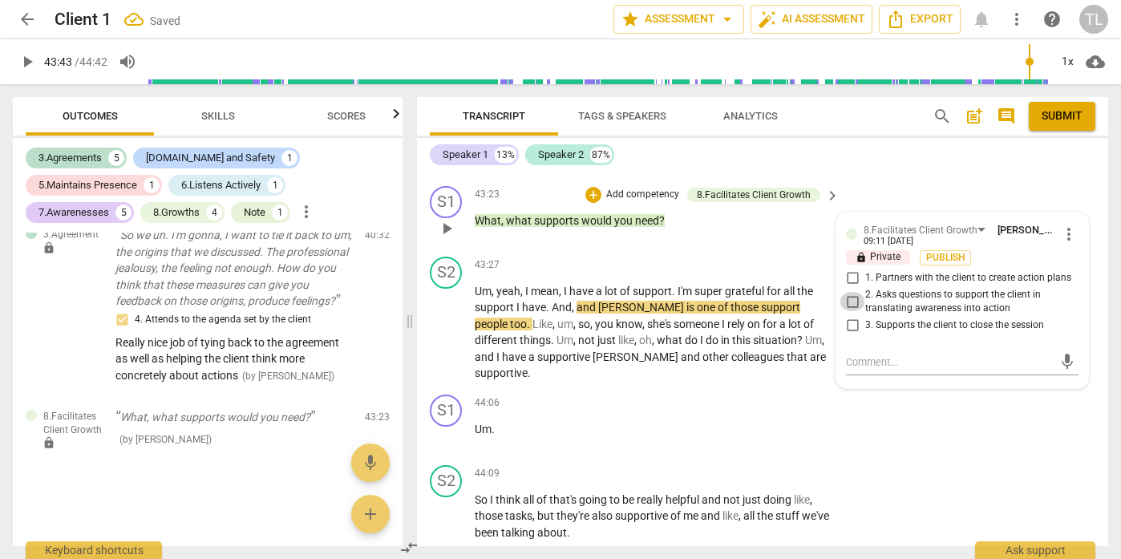
click at [849, 297] on input "2. Asks questions to support the client in translating awareness into action" at bounding box center [852, 301] width 26 height 19
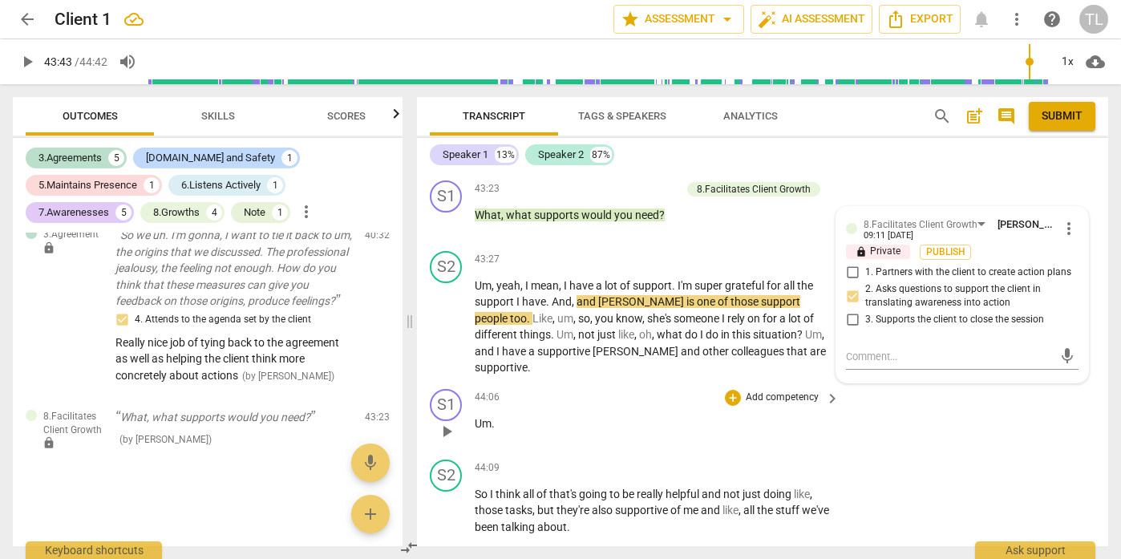
scroll to position [8326, 0]
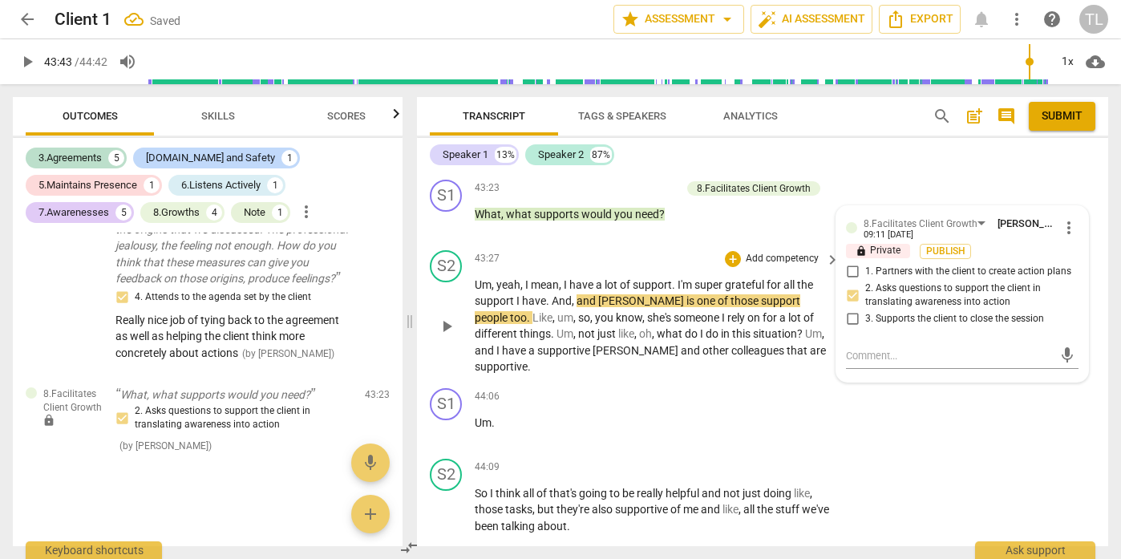
click at [454, 317] on span "play_arrow" at bounding box center [446, 326] width 19 height 19
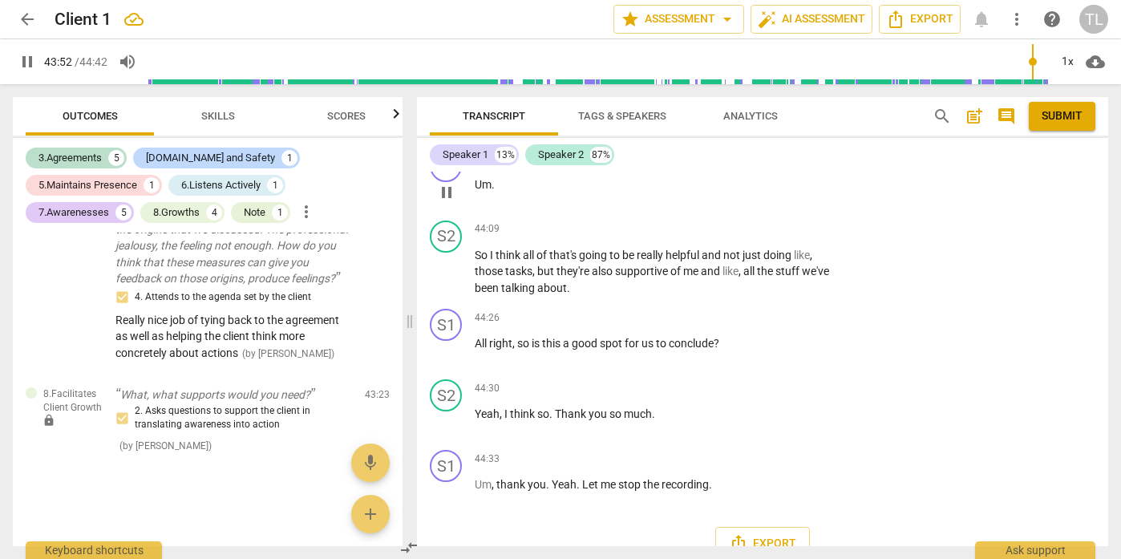
scroll to position [8572, 0]
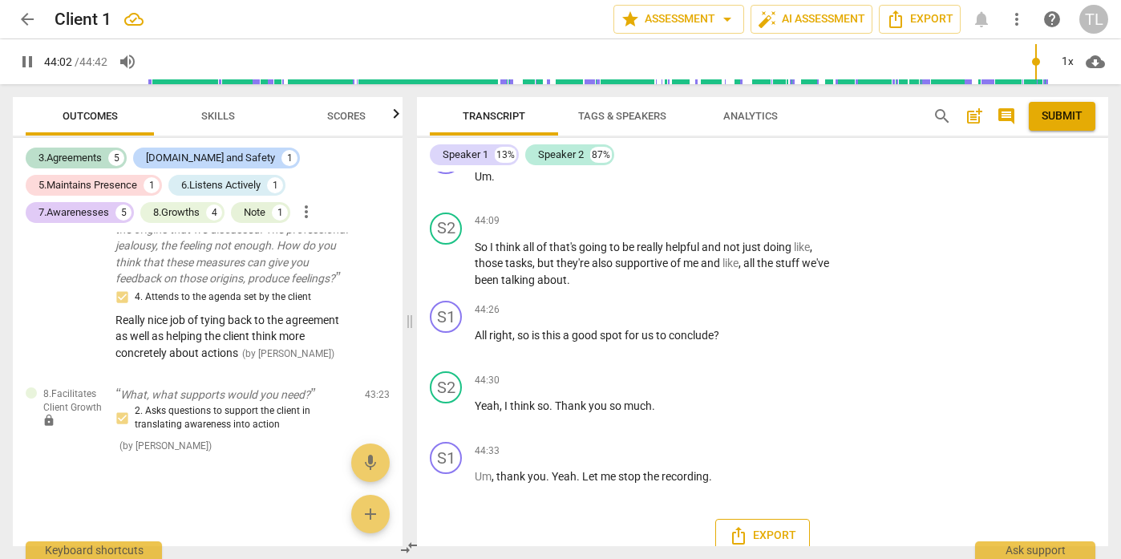
click at [780, 526] on span "Export" at bounding box center [762, 535] width 67 height 19
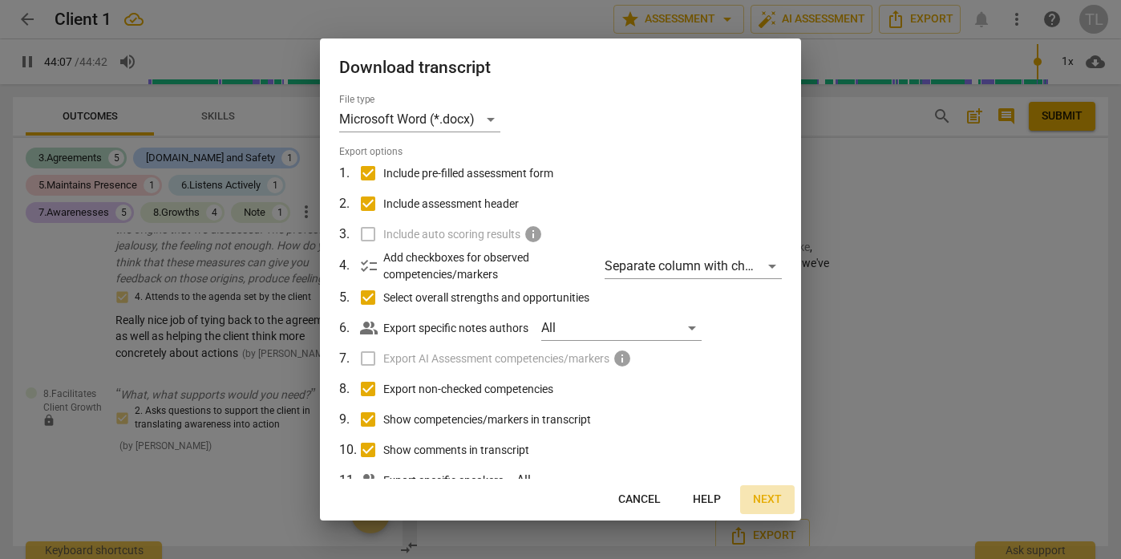
click at [768, 498] on span "Next" at bounding box center [767, 499] width 29 height 16
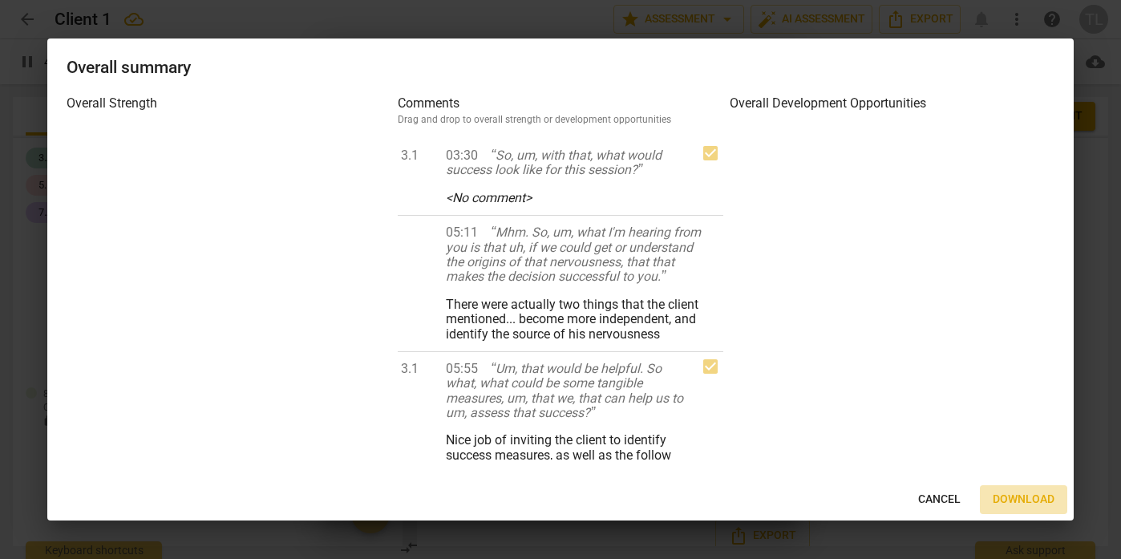
click at [1004, 501] on span "Download" at bounding box center [1023, 499] width 62 height 16
